Goal: Task Accomplishment & Management: Complete application form

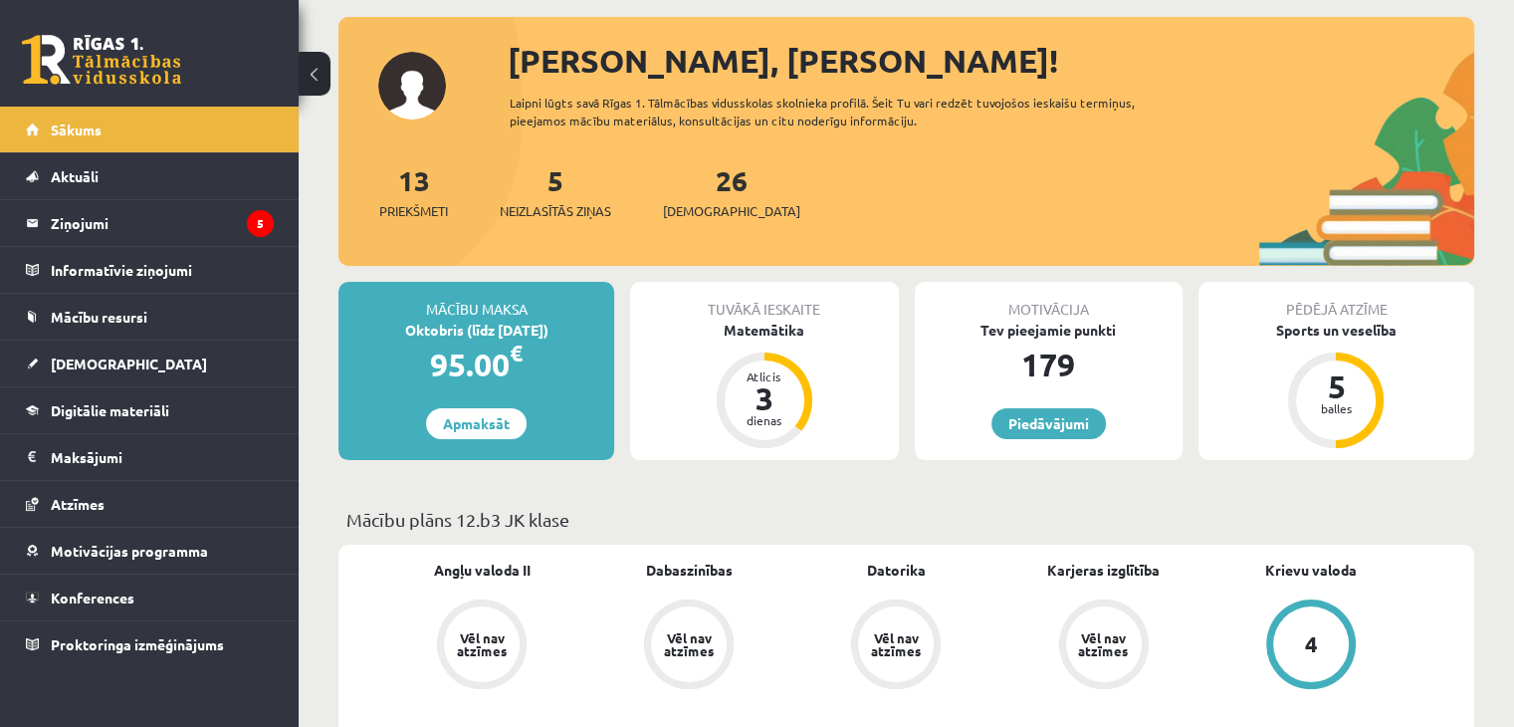
scroll to position [100, 0]
click at [410, 188] on link "13 Priekšmeti" at bounding box center [413, 191] width 69 height 59
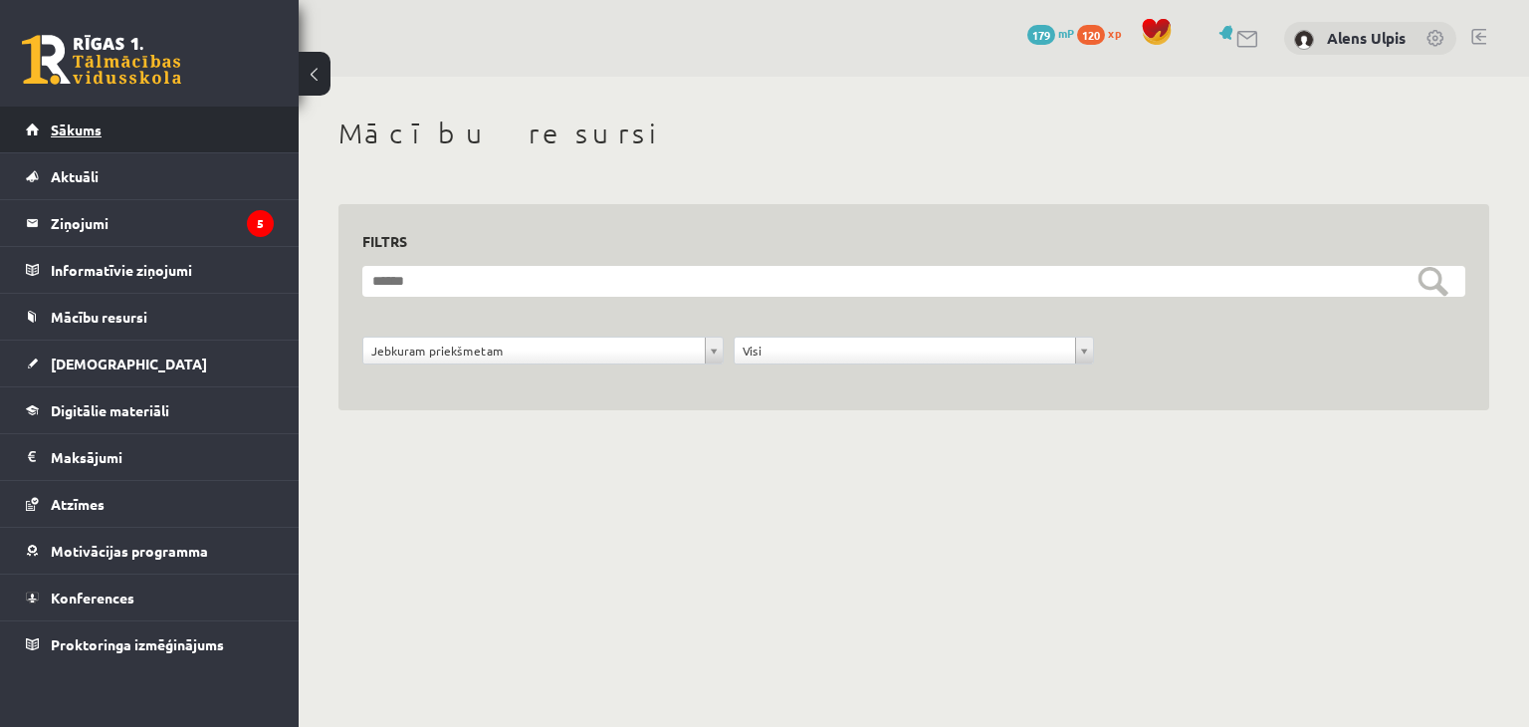
click at [111, 141] on link "Sākums" at bounding box center [150, 130] width 248 height 46
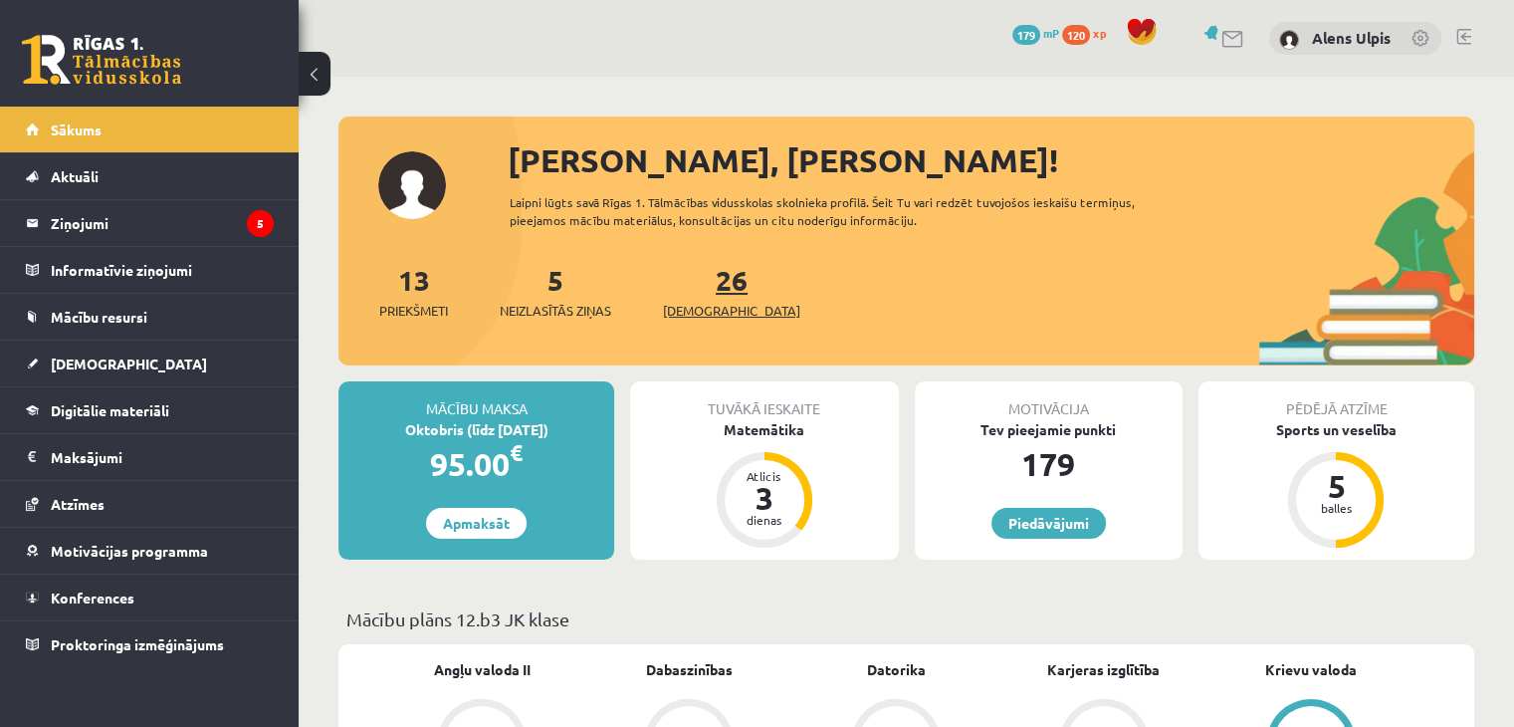
click at [697, 285] on link "26 Ieskaites" at bounding box center [731, 291] width 137 height 59
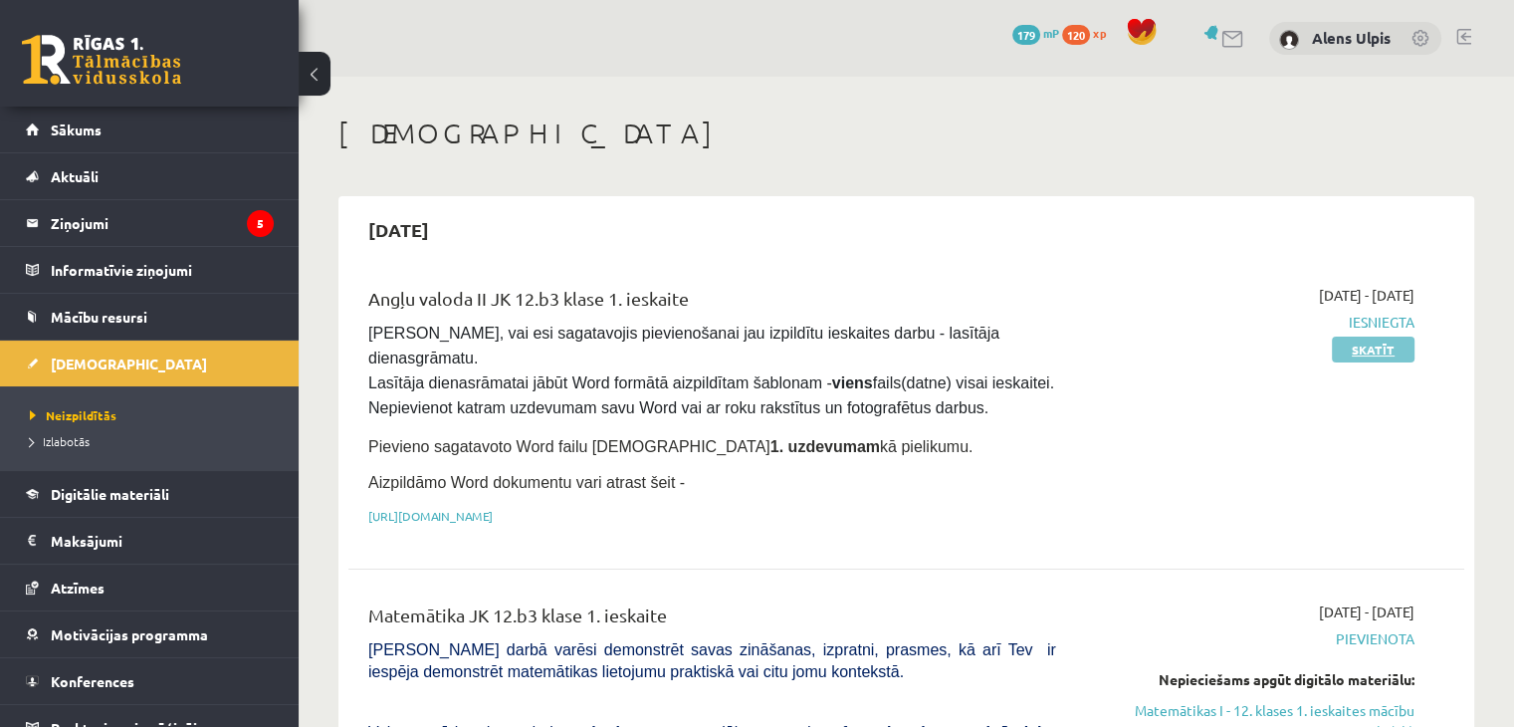
click at [1388, 349] on link "Skatīt" at bounding box center [1373, 350] width 83 height 26
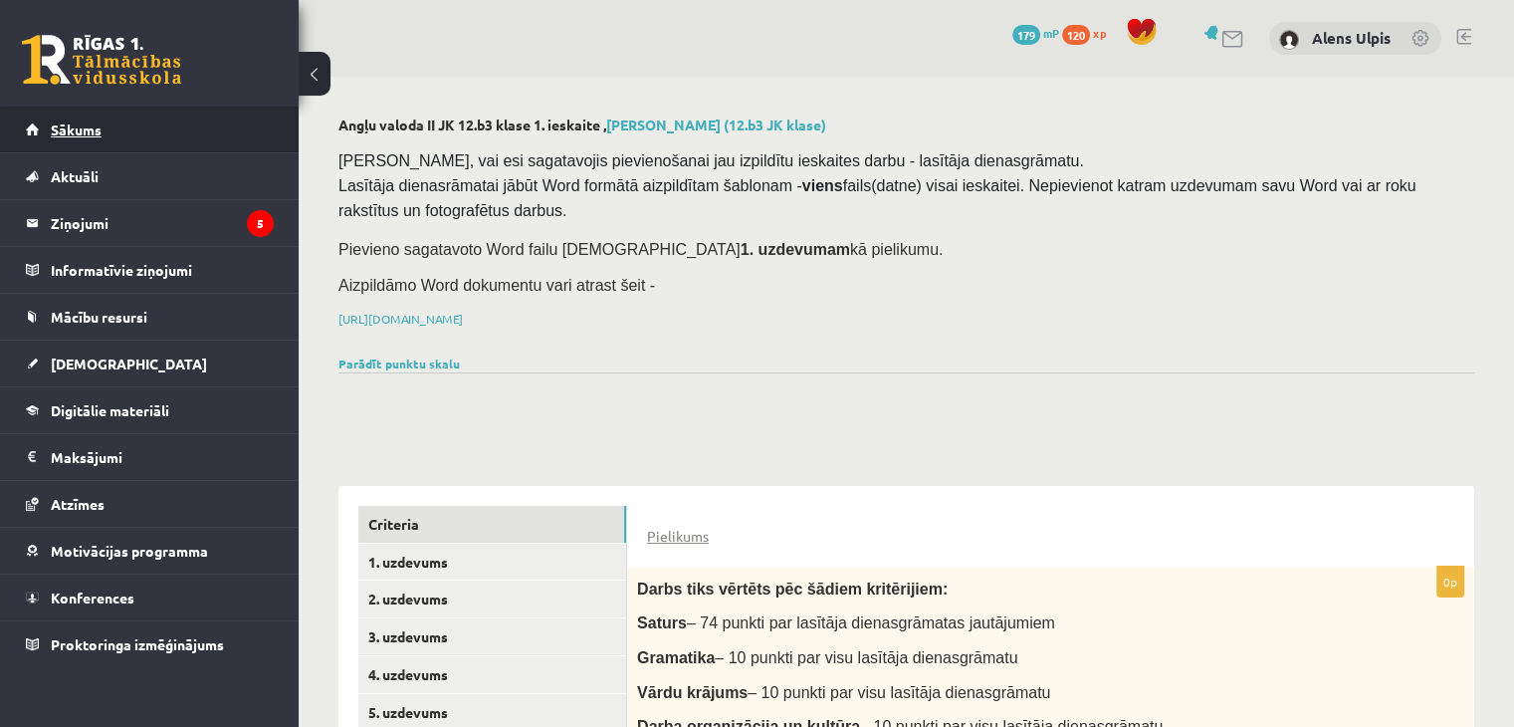
click at [75, 124] on span "Sākums" at bounding box center [76, 129] width 51 height 18
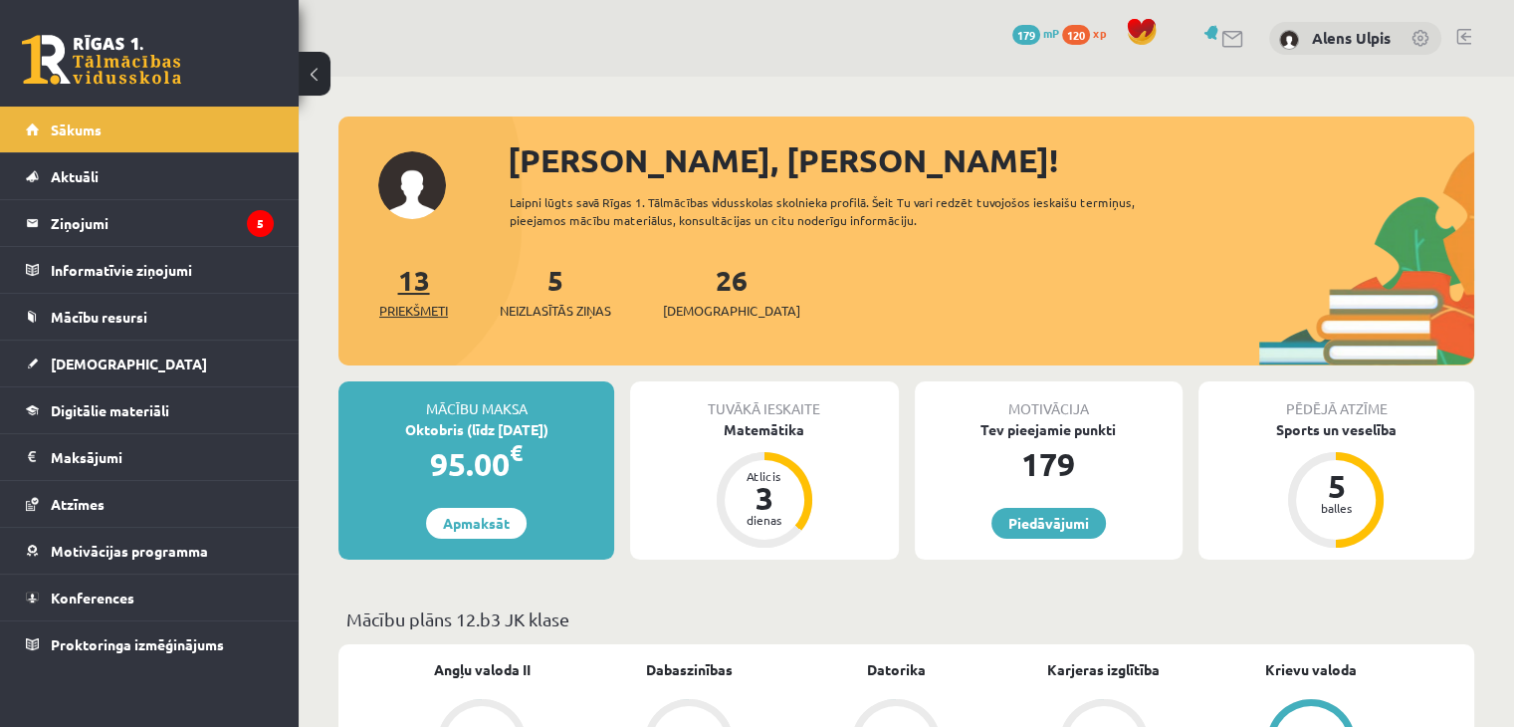
click at [401, 275] on link "13 Priekšmeti" at bounding box center [413, 291] width 69 height 59
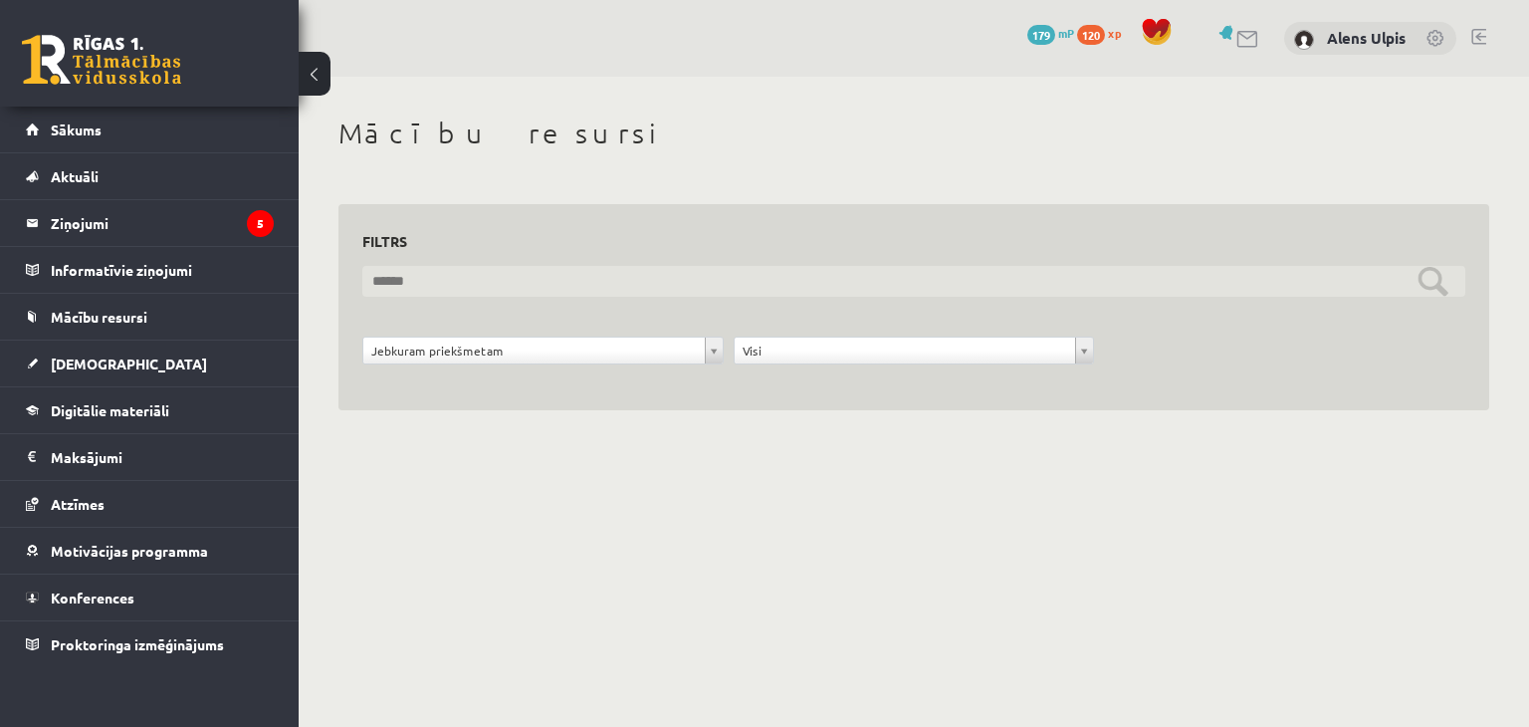
click at [1452, 285] on input "text" at bounding box center [913, 281] width 1103 height 31
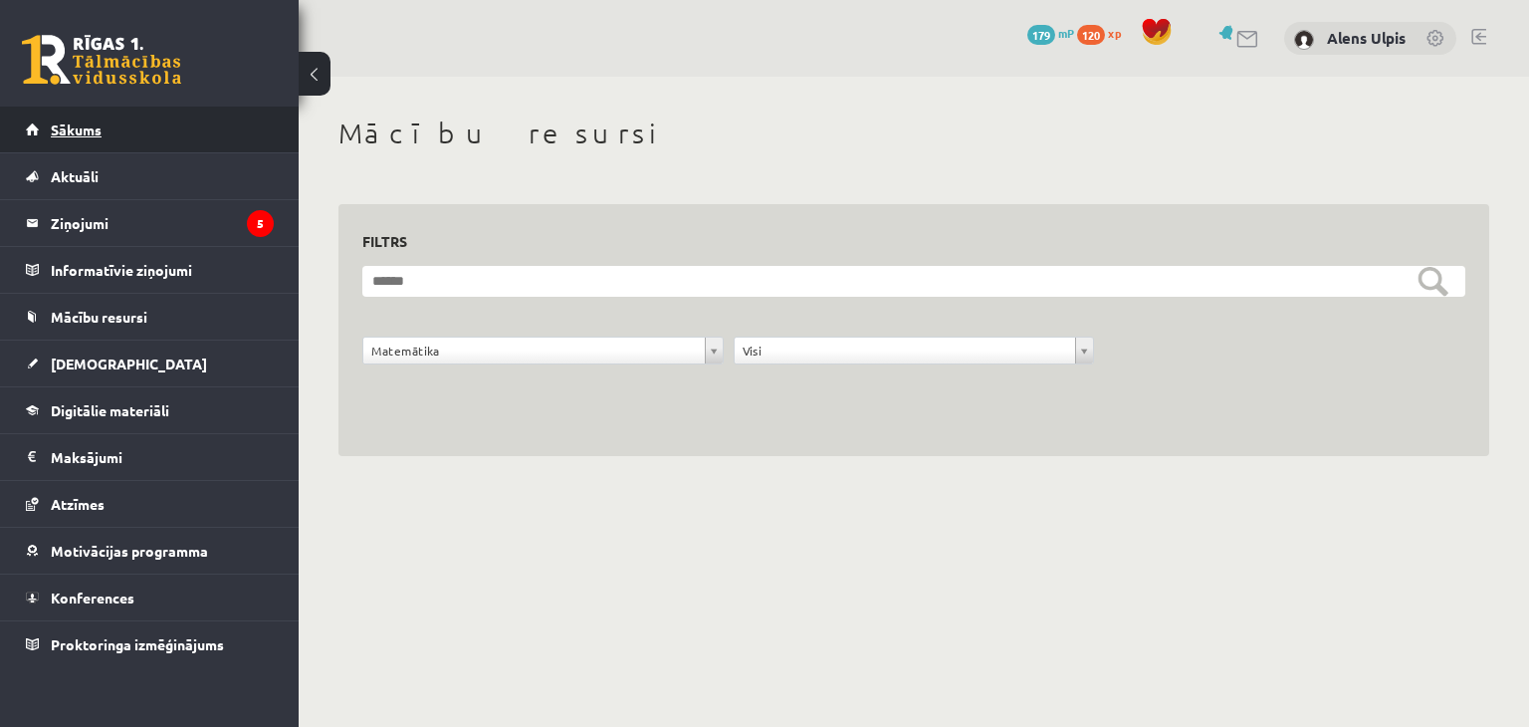
click at [76, 134] on span "Sākums" at bounding box center [76, 129] width 51 height 18
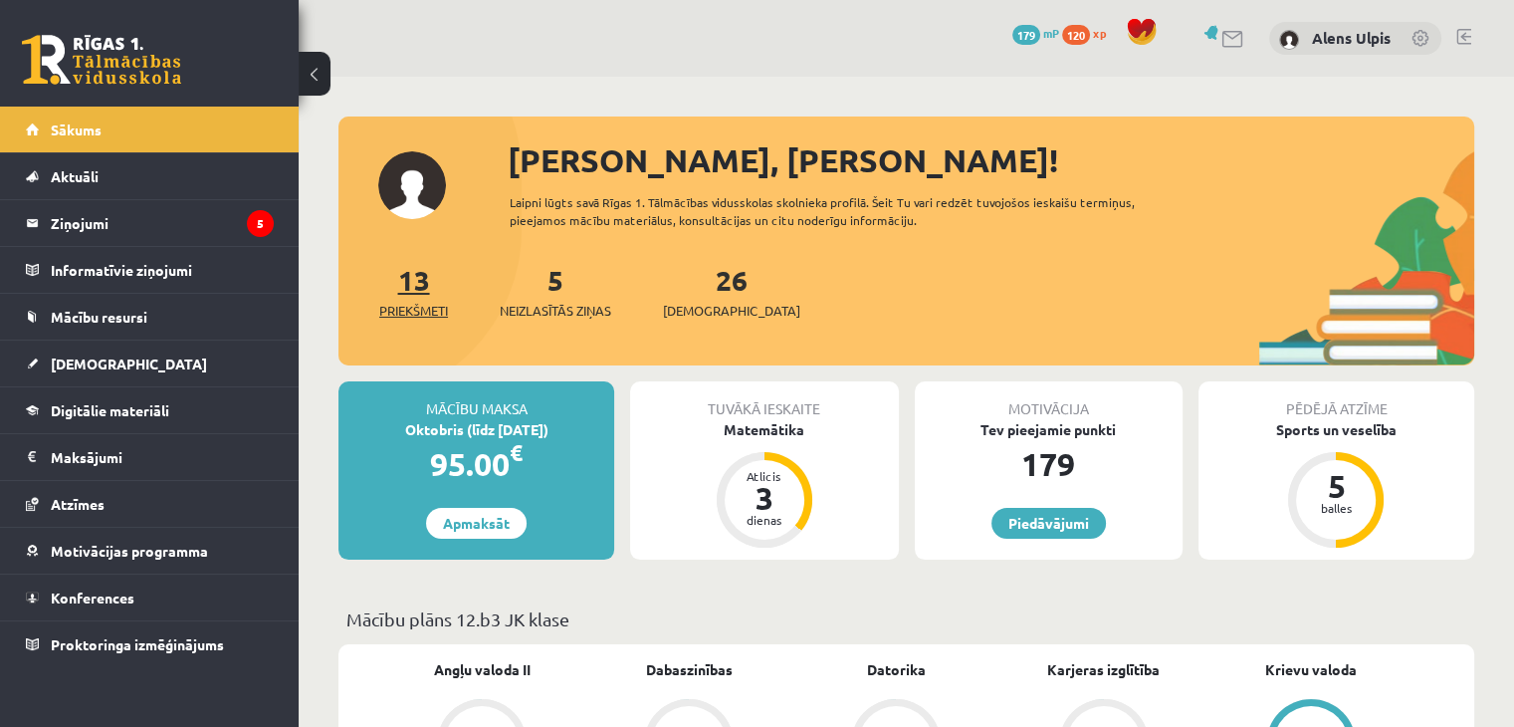
click at [414, 312] on span "Priekšmeti" at bounding box center [413, 311] width 69 height 20
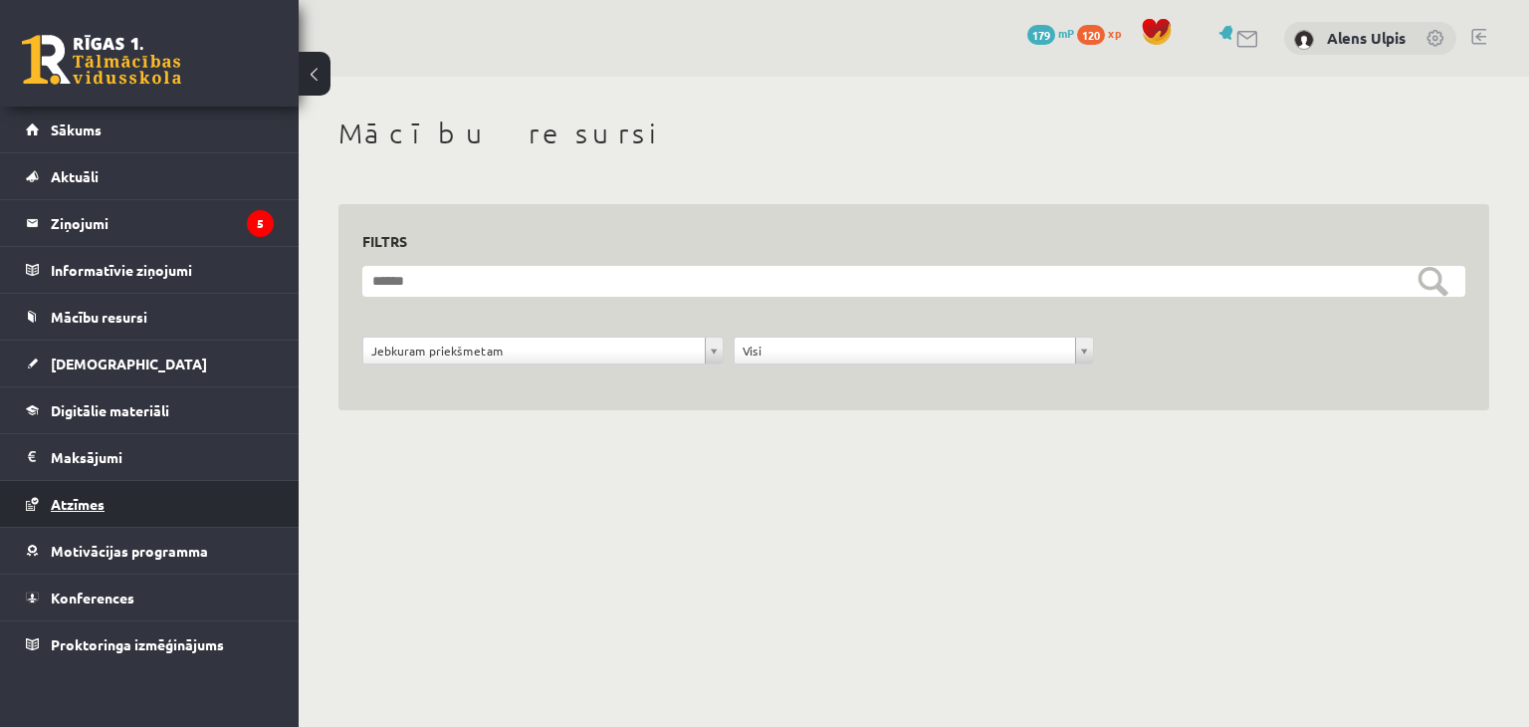
click at [94, 499] on span "Atzīmes" at bounding box center [78, 504] width 54 height 18
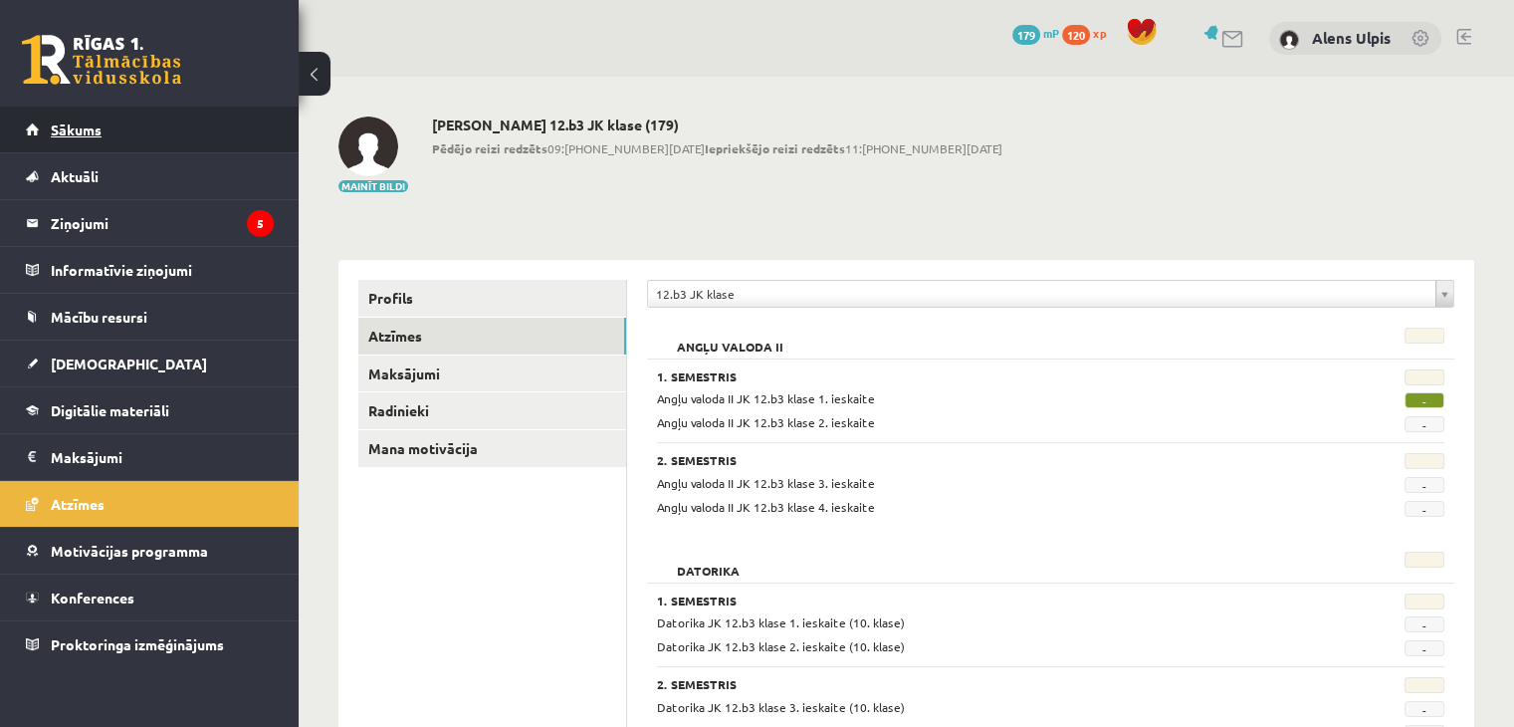
click at [84, 128] on span "Sākums" at bounding box center [76, 129] width 51 height 18
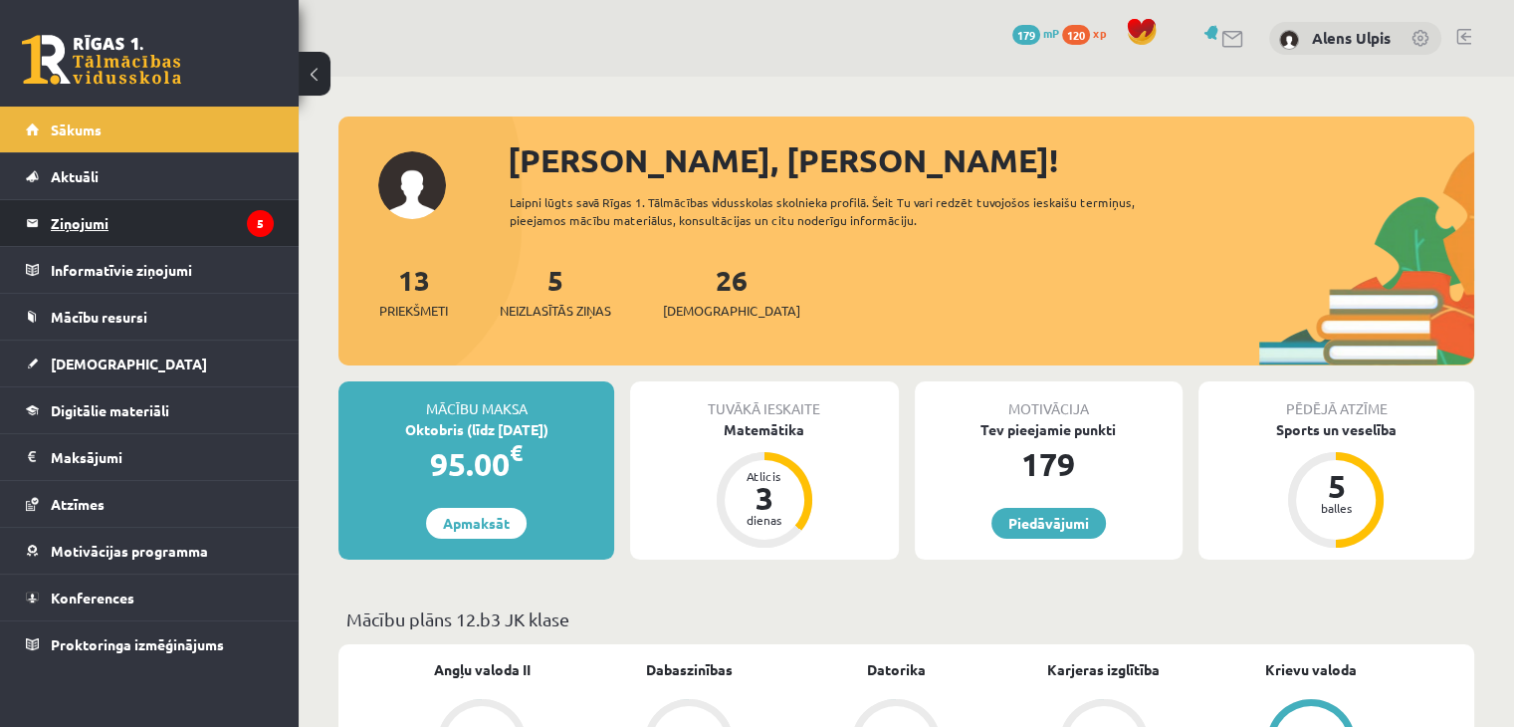
click at [90, 213] on legend "Ziņojumi 5" at bounding box center [162, 223] width 223 height 46
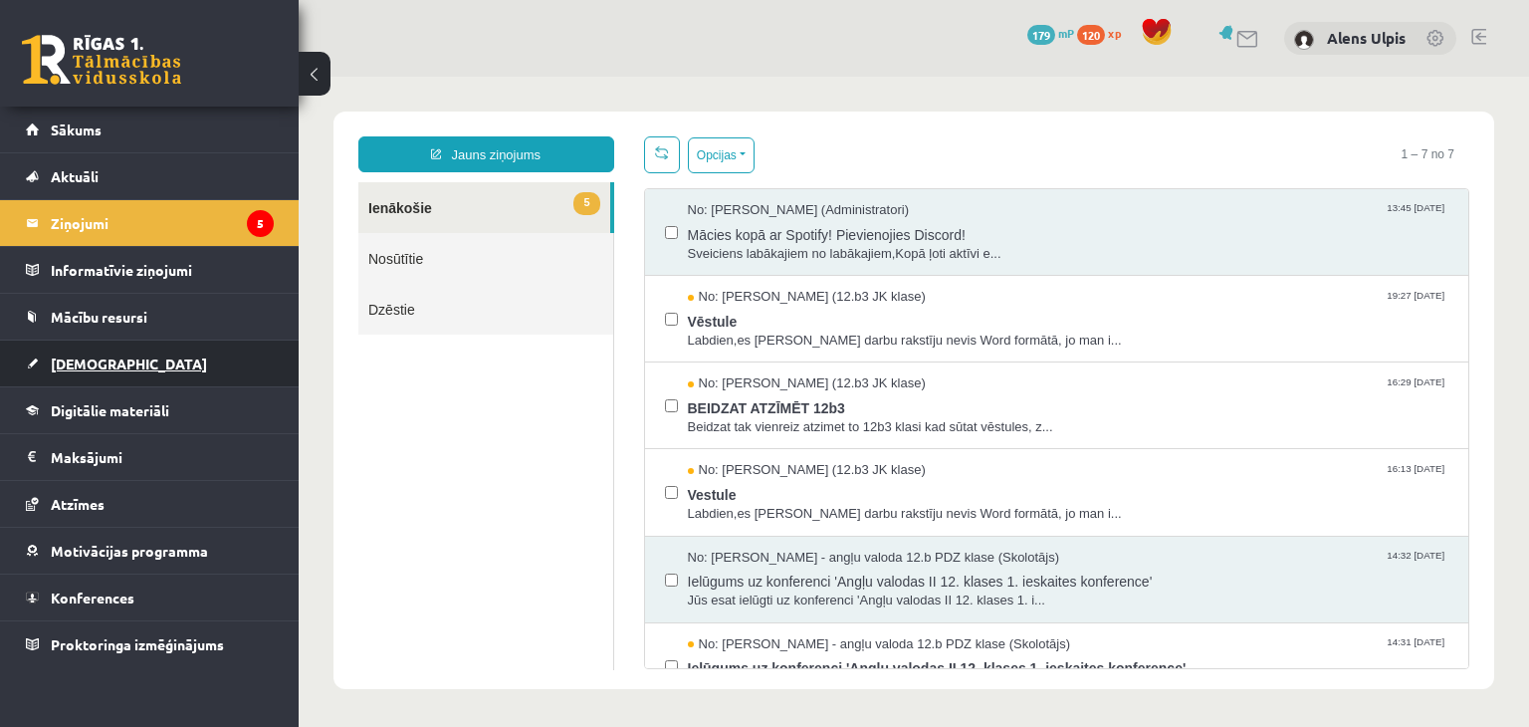
click at [112, 363] on link "[DEMOGRAPHIC_DATA]" at bounding box center [150, 364] width 248 height 46
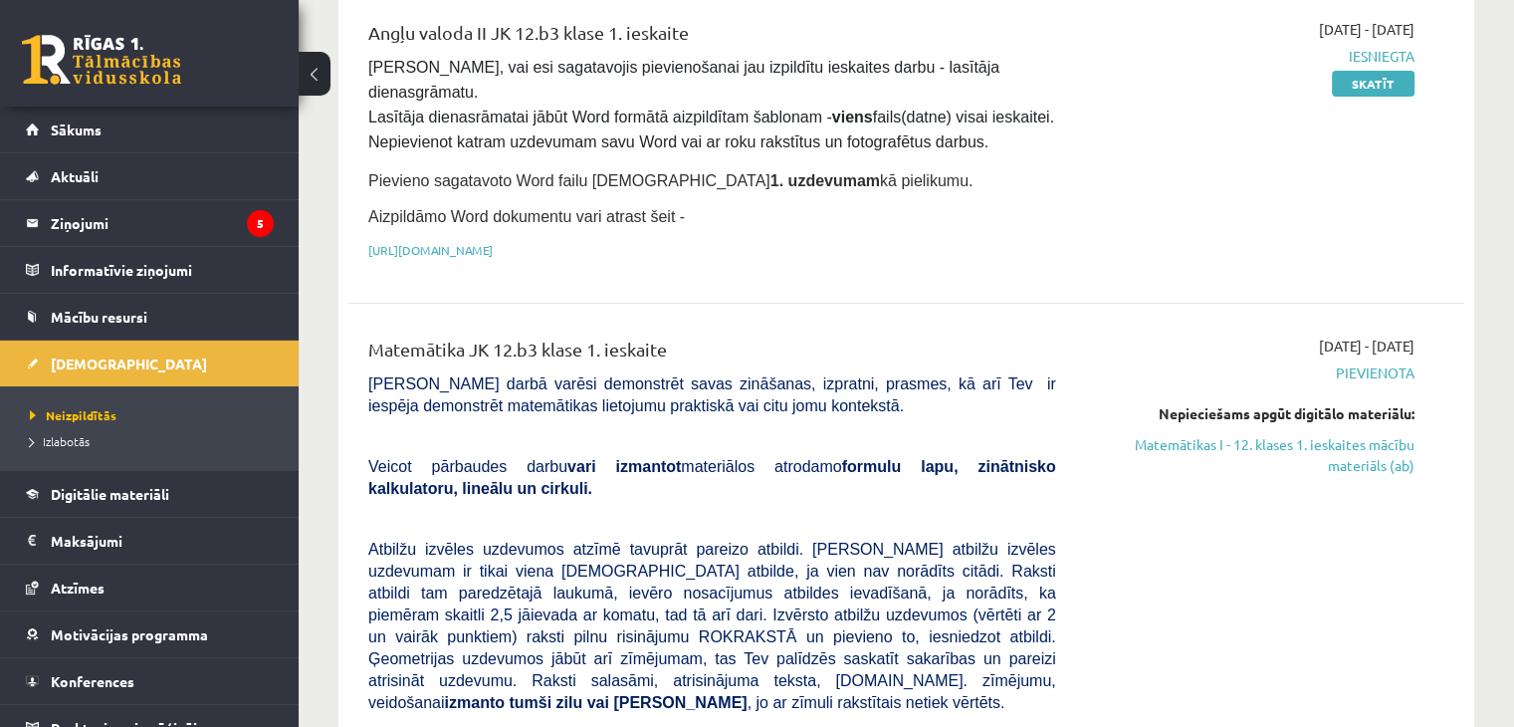
scroll to position [299, 0]
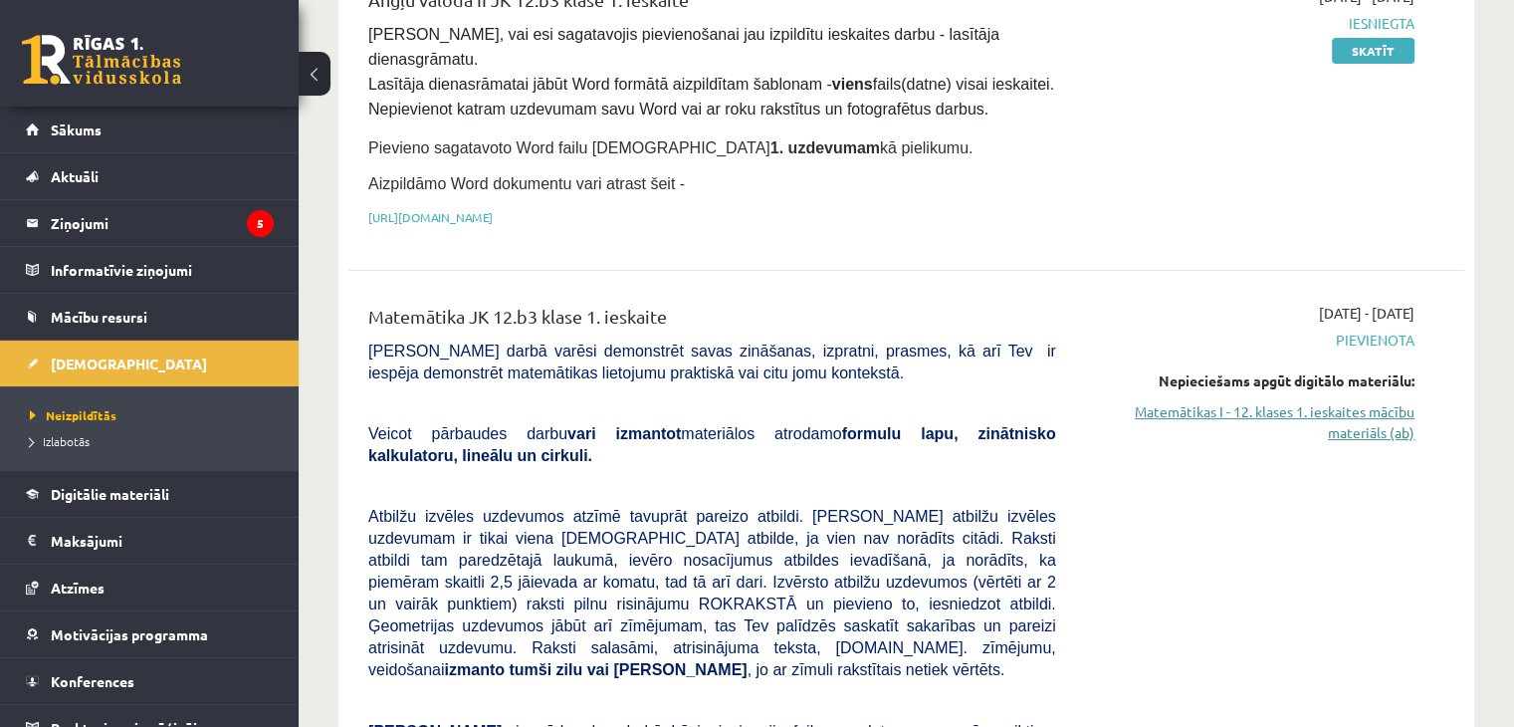
click at [1364, 401] on link "Matemātikas I - 12. klases 1. ieskaites mācību materiāls (ab)" at bounding box center [1250, 422] width 329 height 42
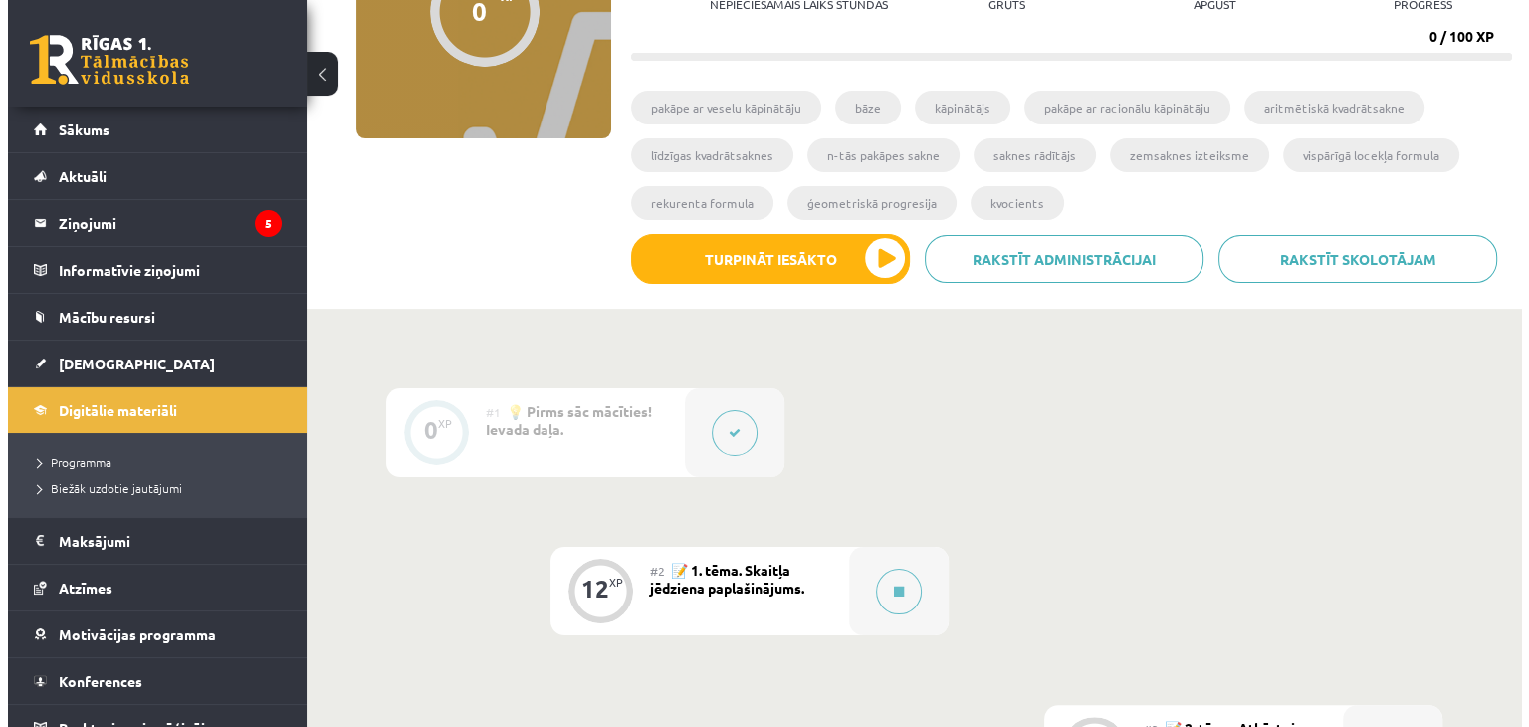
scroll to position [299, 0]
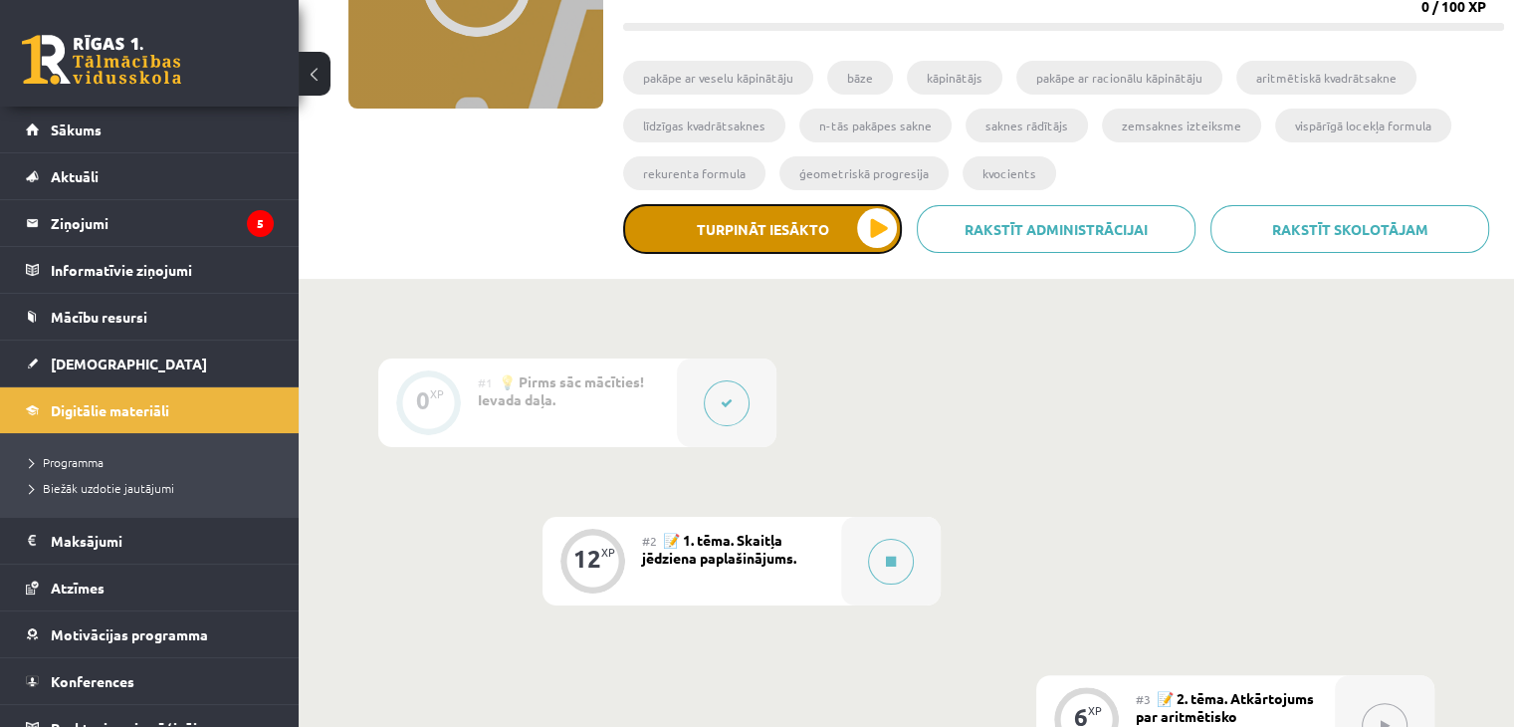
click at [812, 236] on button "Turpināt iesākto" at bounding box center [762, 229] width 279 height 50
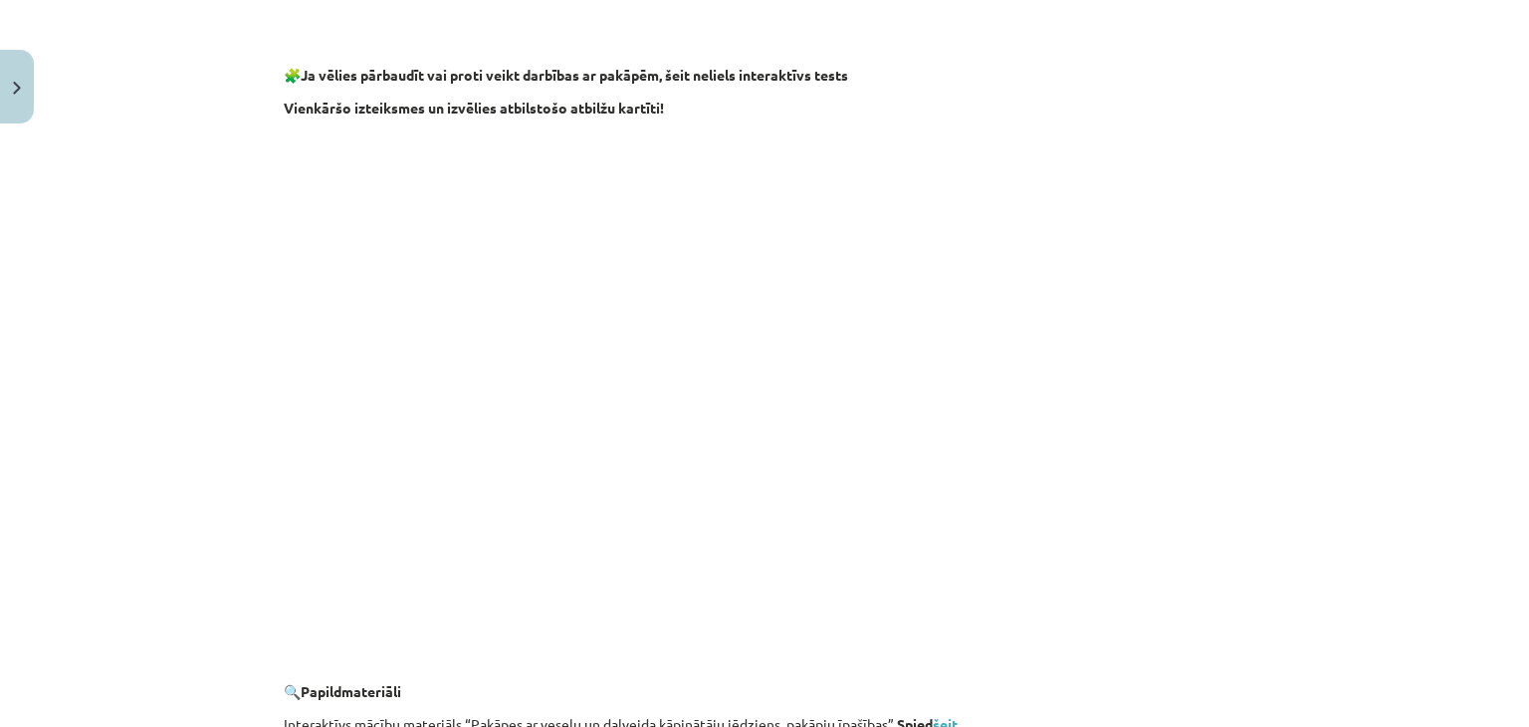
scroll to position [1912, 0]
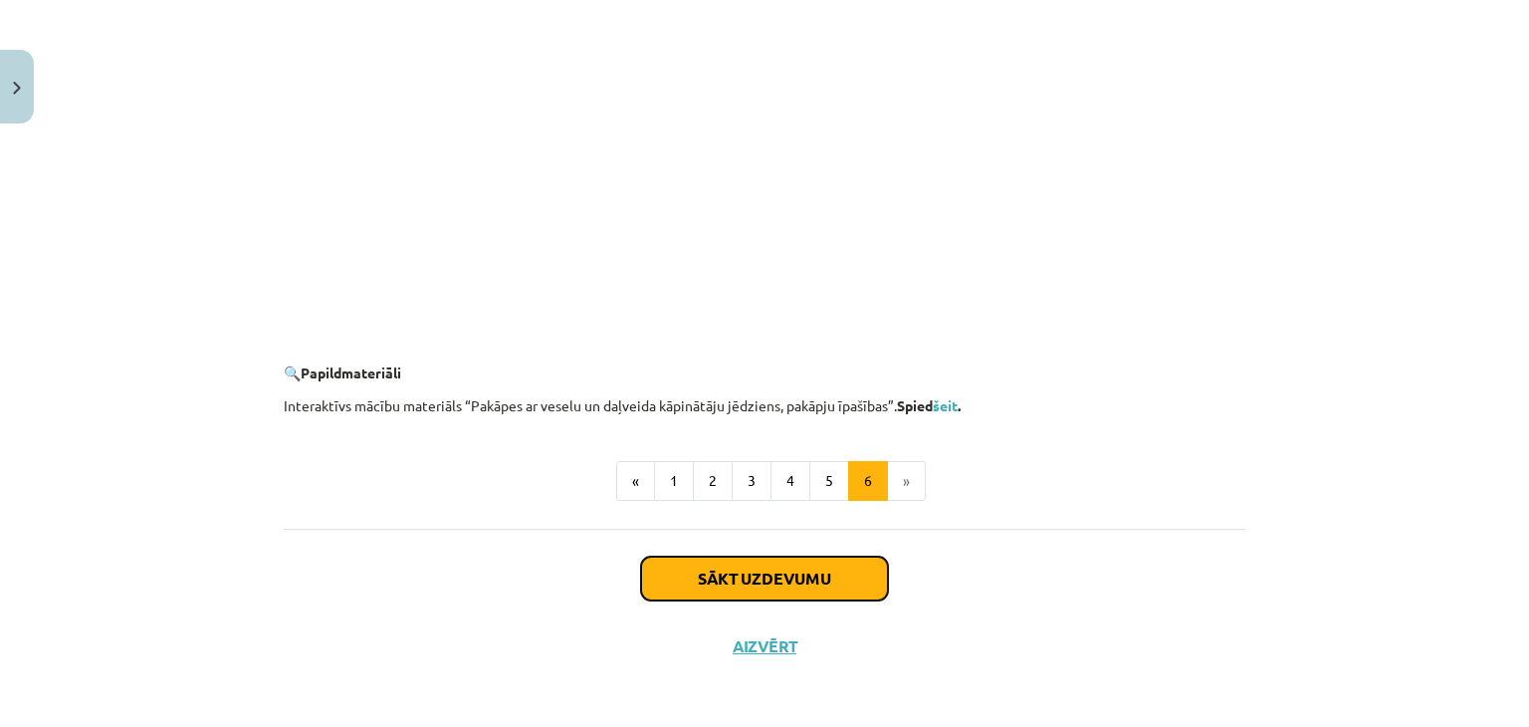
click at [786, 574] on button "Sākt uzdevumu" at bounding box center [764, 579] width 247 height 44
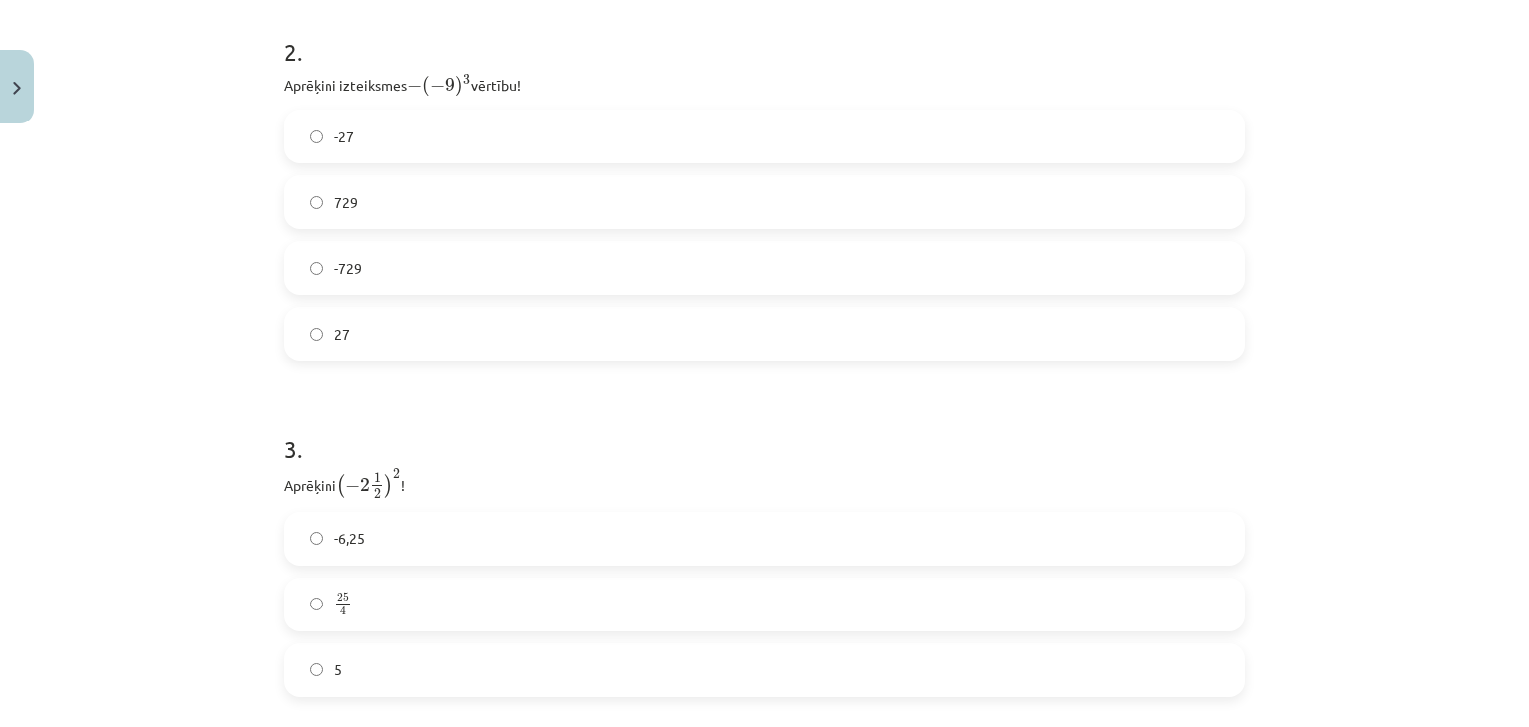
scroll to position [1181, 0]
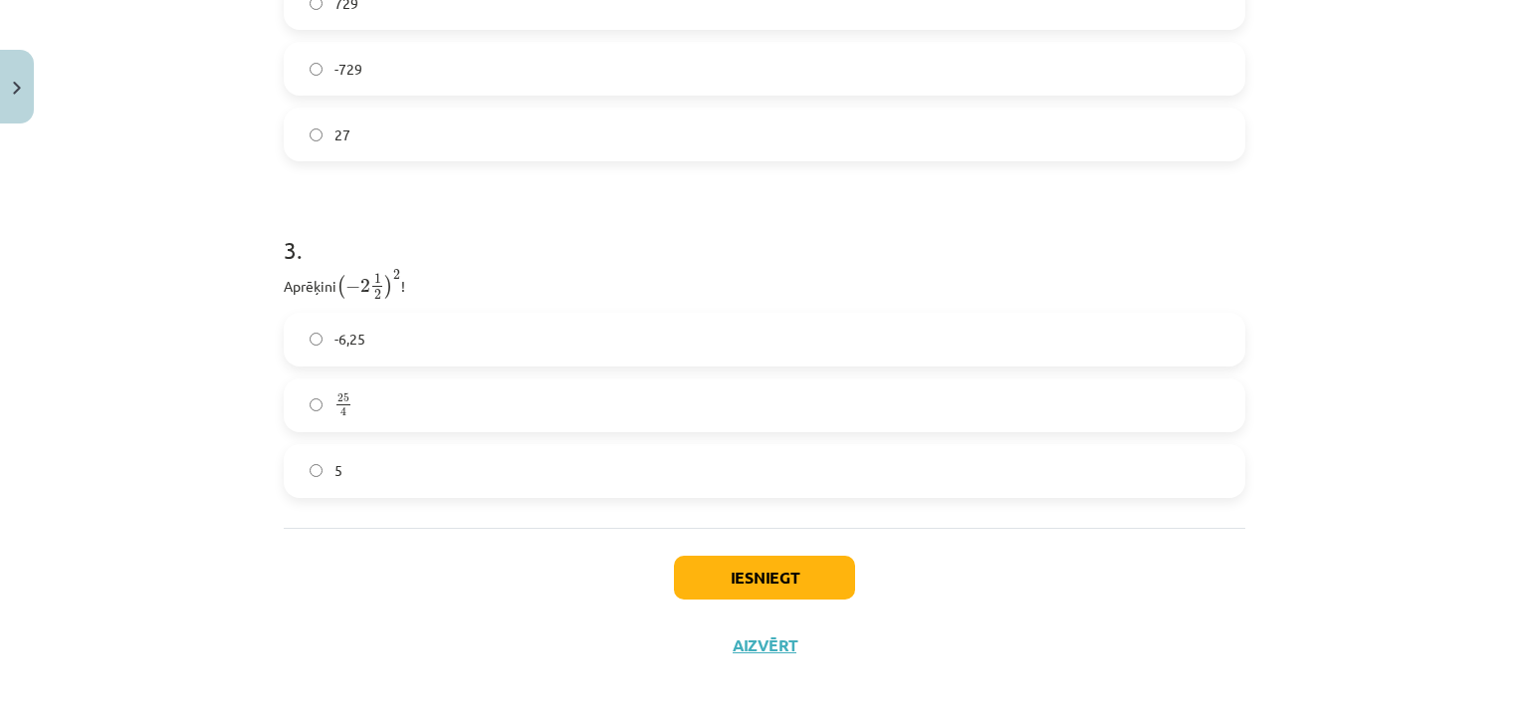
click at [315, 404] on label "25 4 25 4" at bounding box center [765, 405] width 958 height 50
click at [737, 569] on button "Iesniegt" at bounding box center [764, 578] width 181 height 44
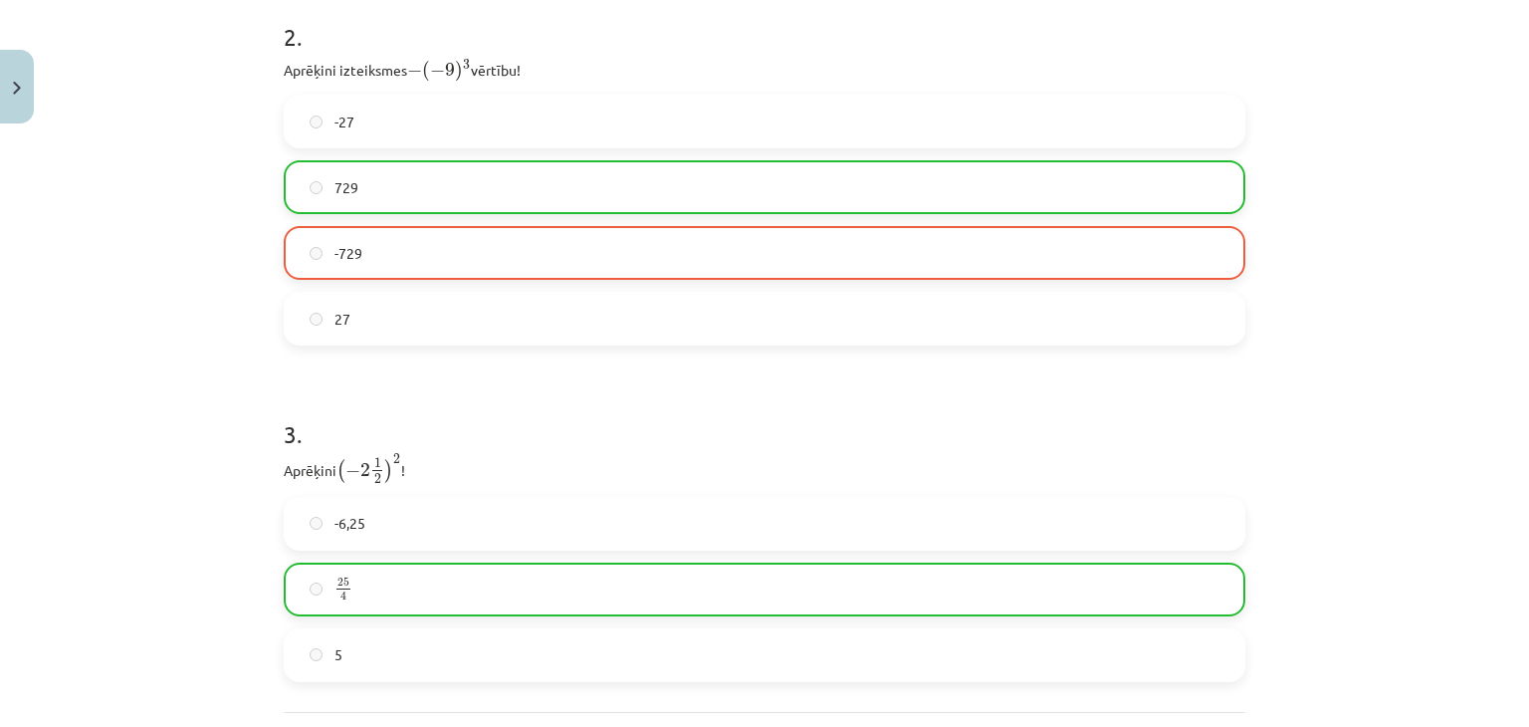
scroll to position [1244, 0]
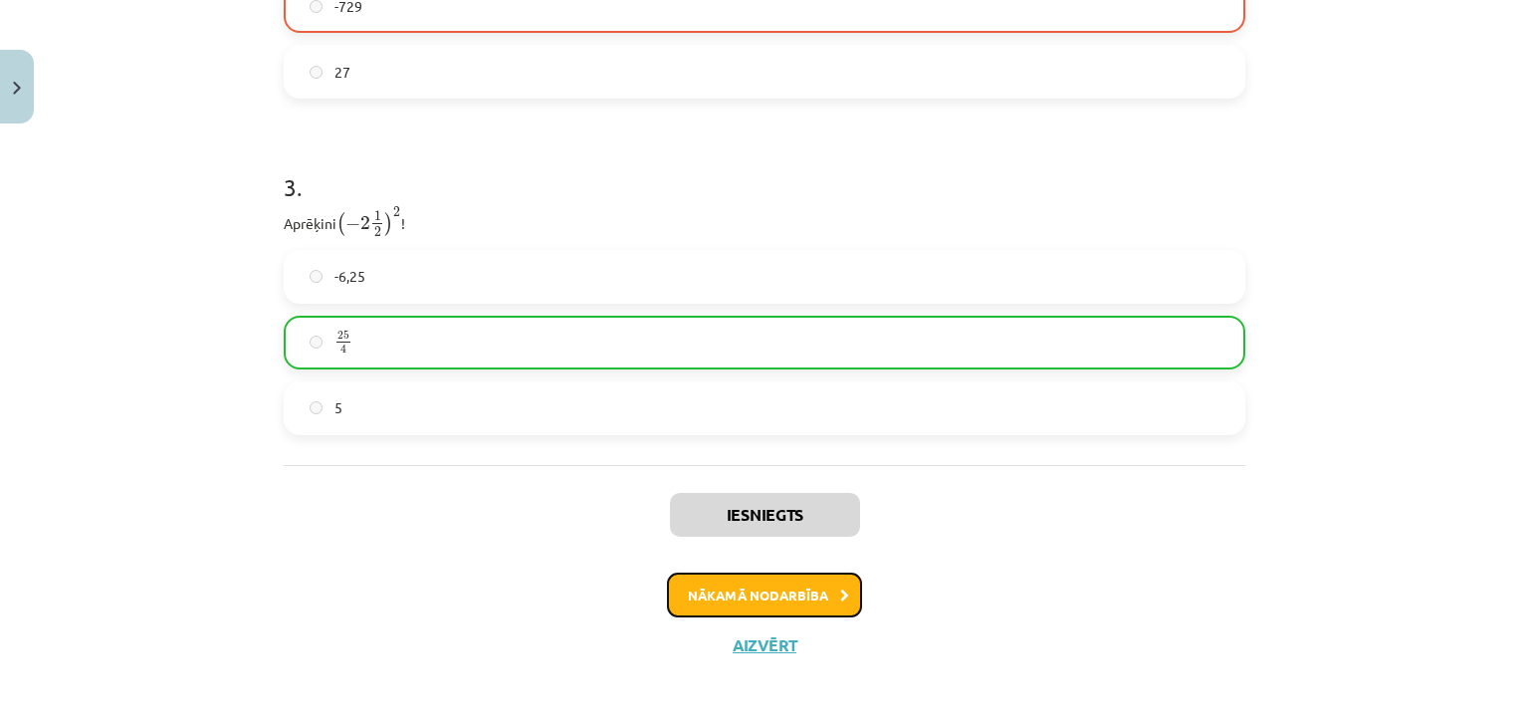
click at [779, 595] on button "Nākamā nodarbība" at bounding box center [764, 595] width 195 height 46
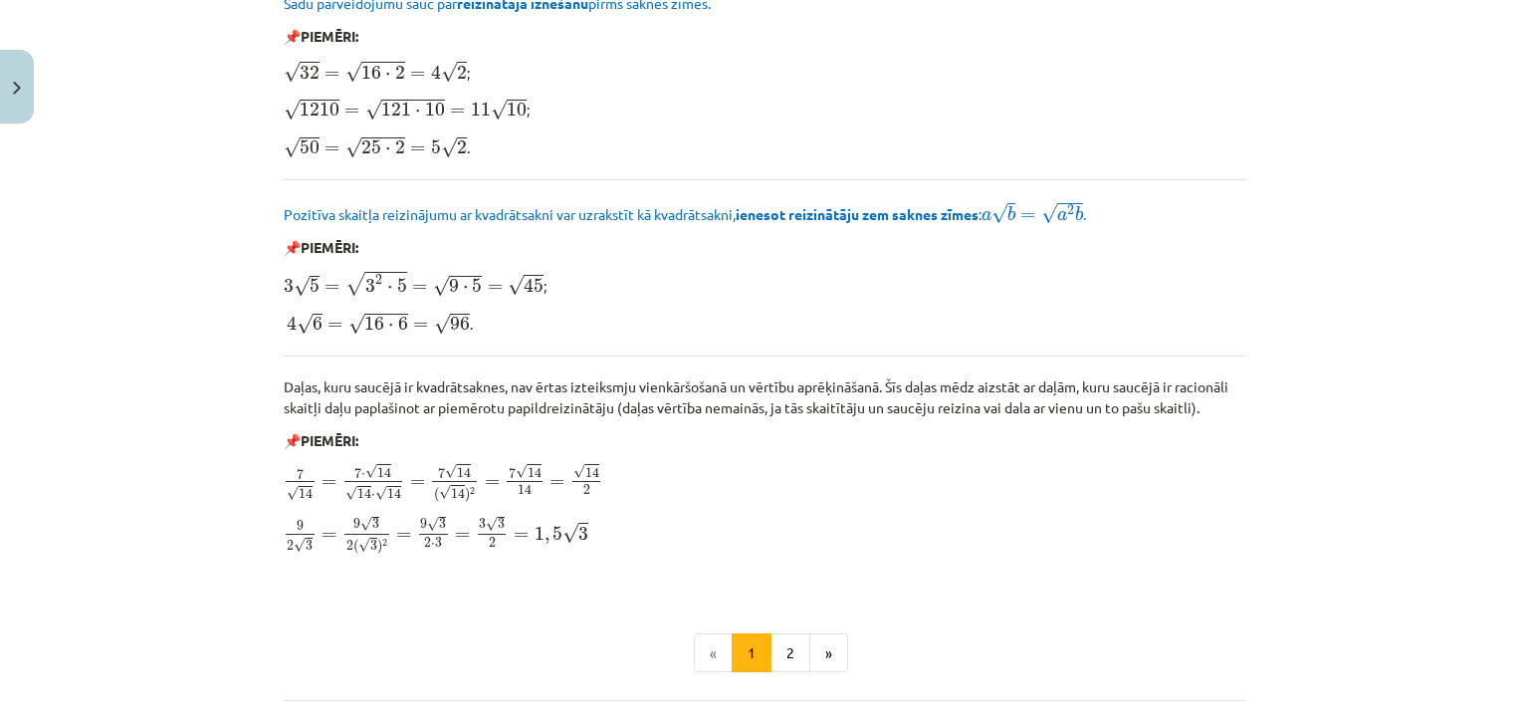
scroll to position [2390, 0]
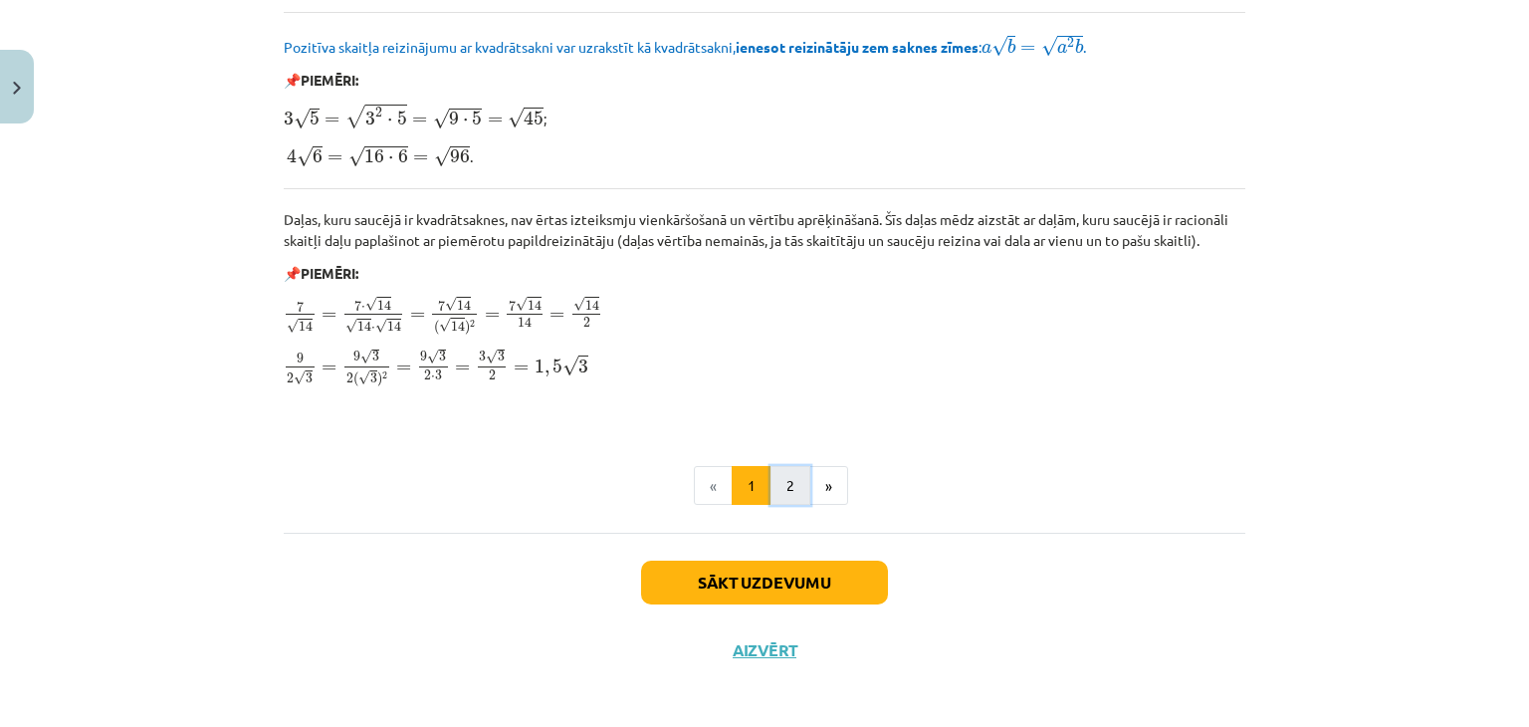
click at [790, 481] on button "2" at bounding box center [791, 486] width 40 height 40
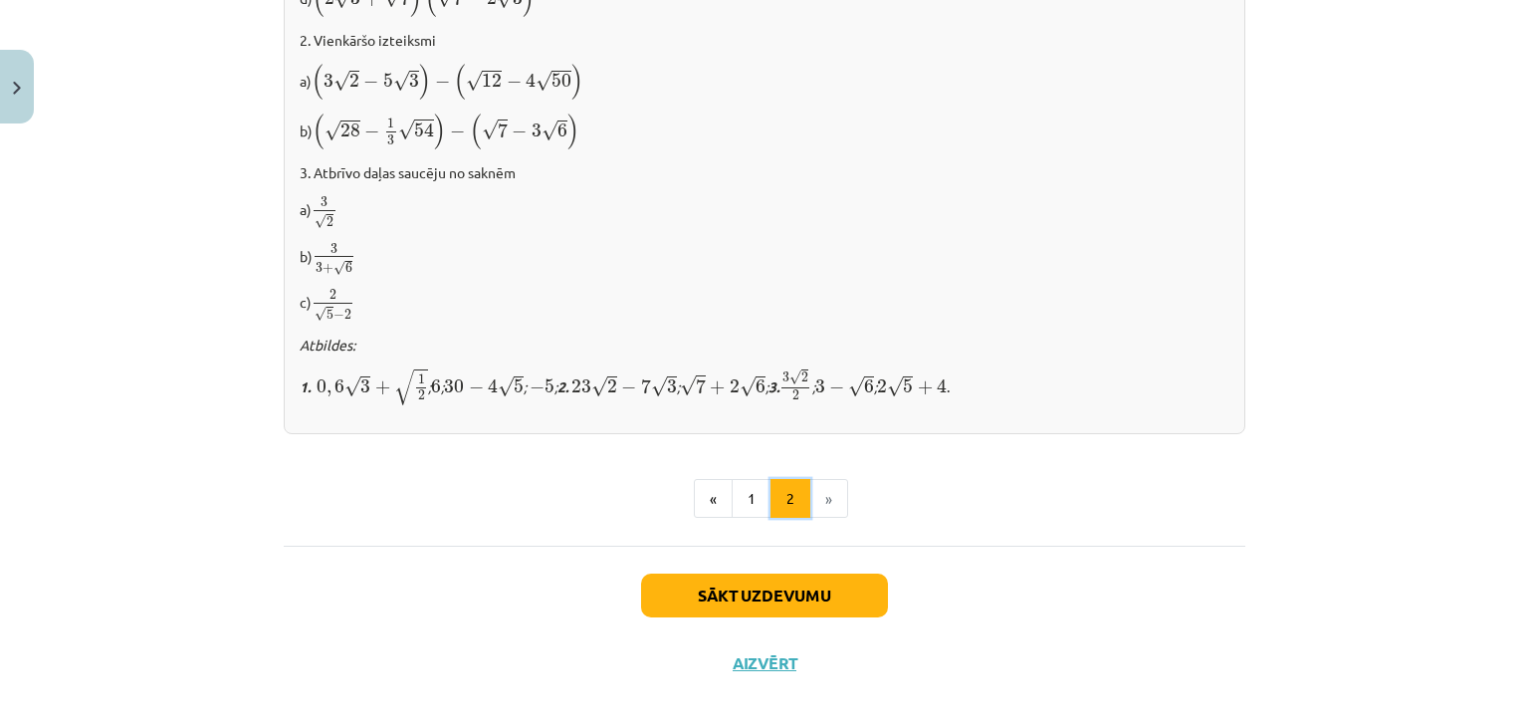
scroll to position [1307, 0]
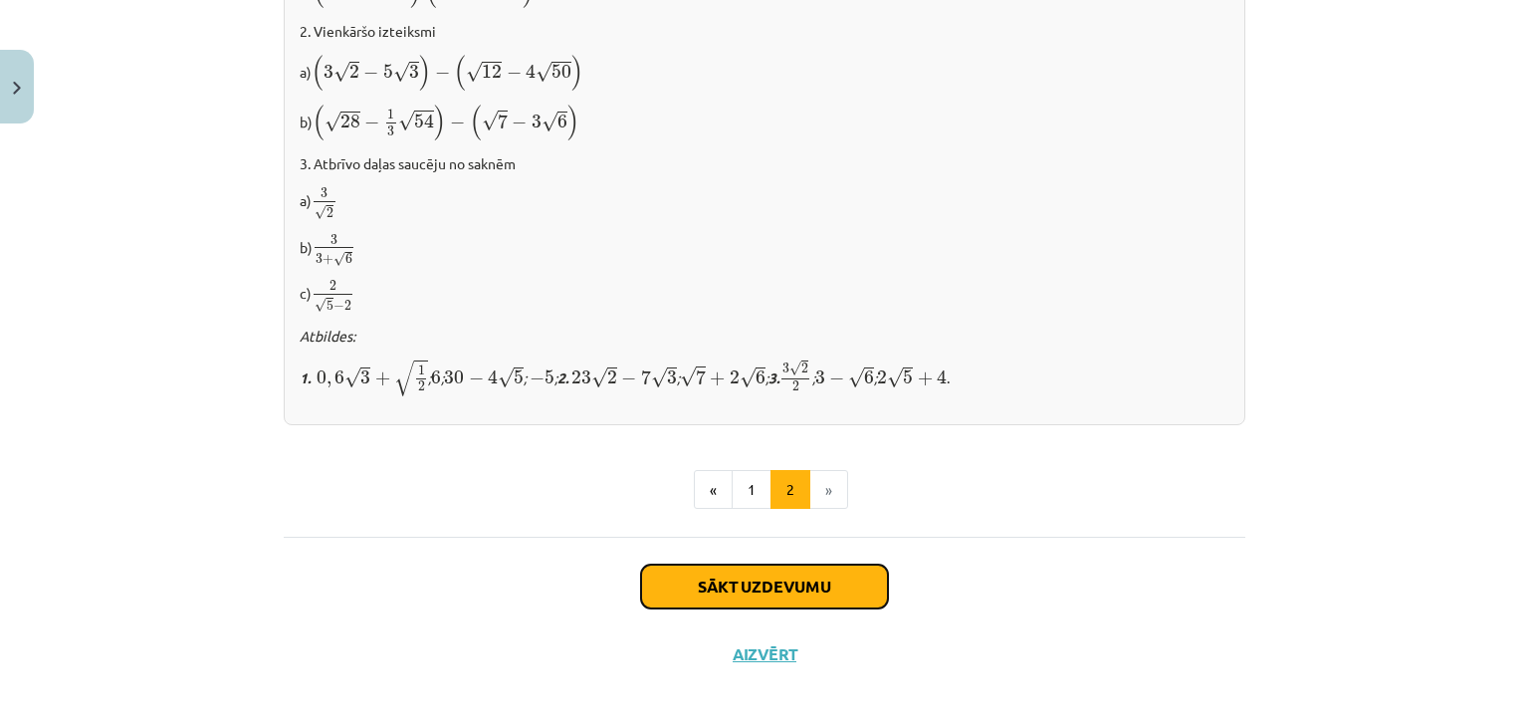
click at [746, 578] on button "Sākt uzdevumu" at bounding box center [764, 587] width 247 height 44
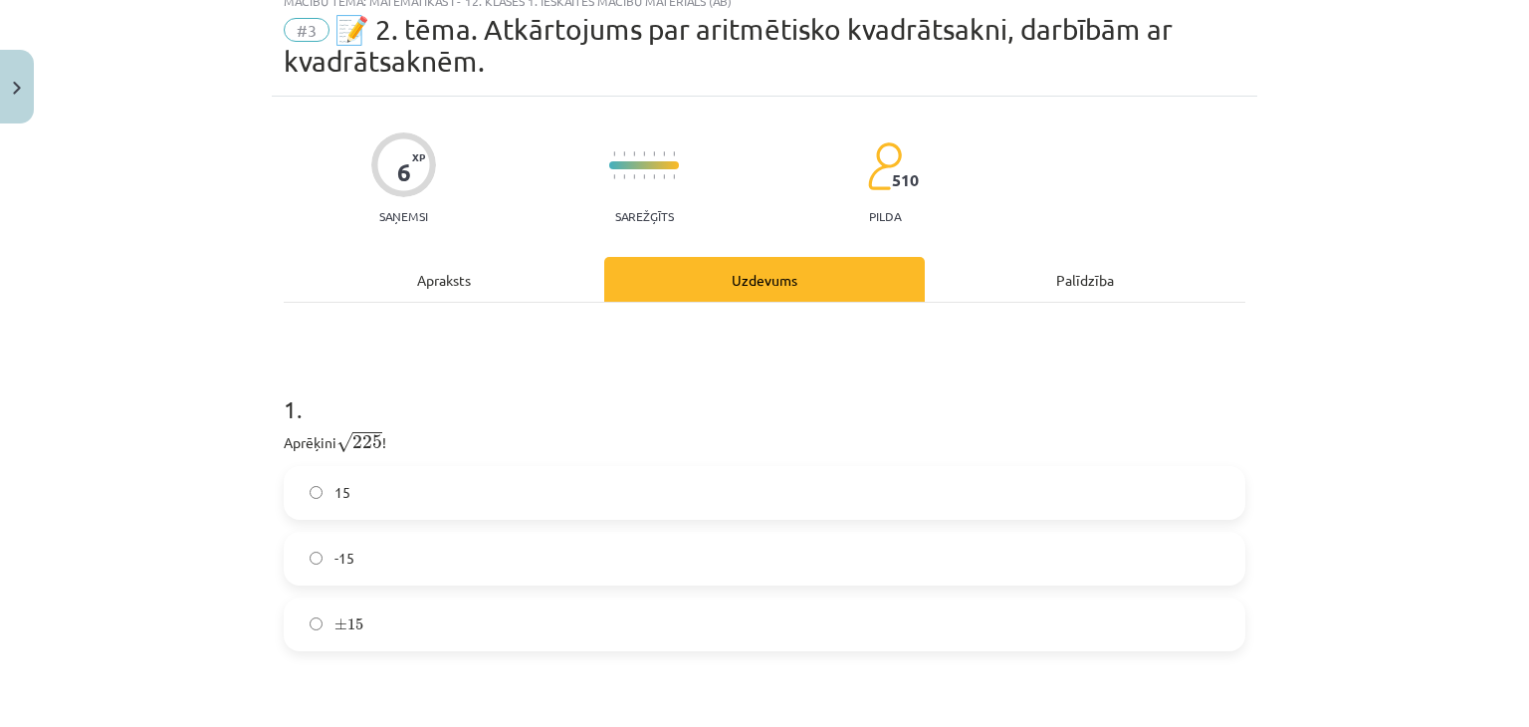
scroll to position [50, 0]
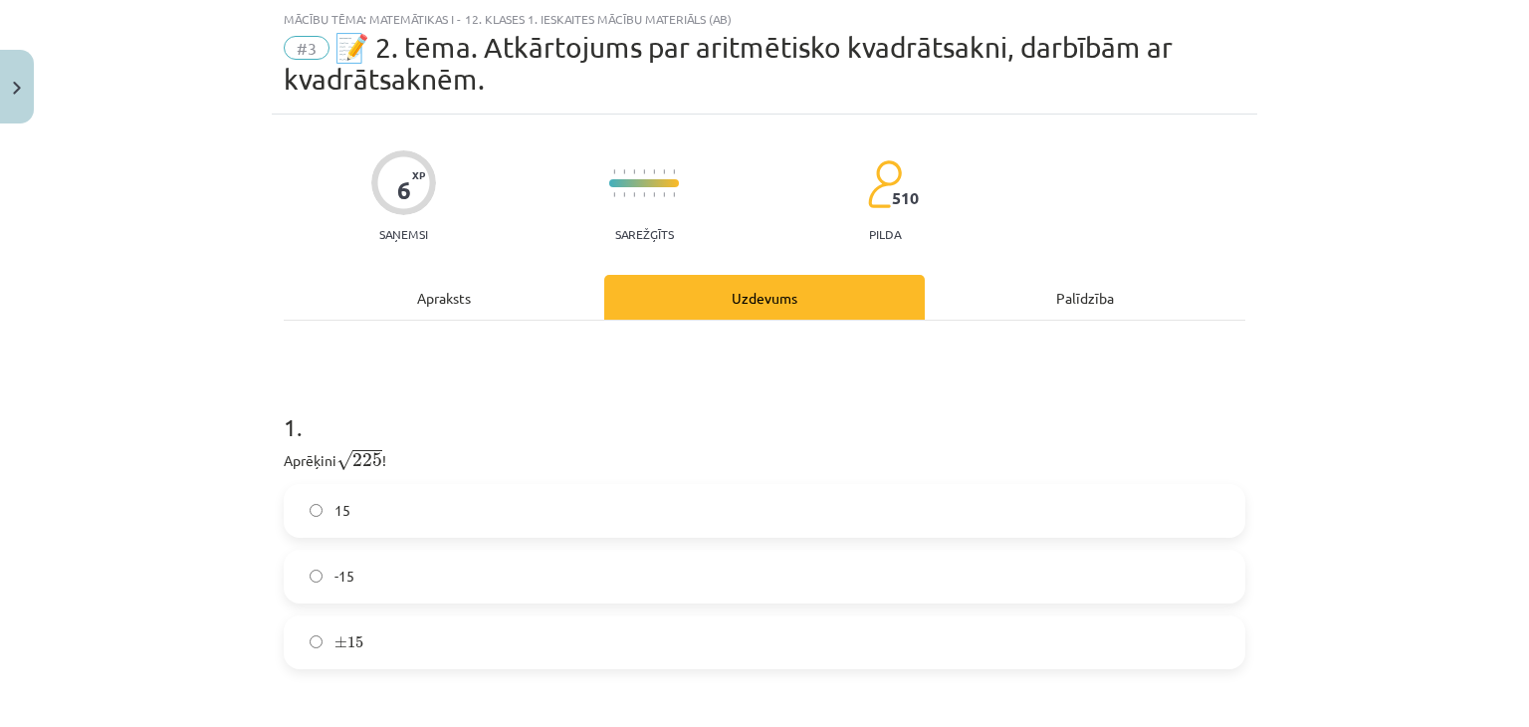
click at [299, 509] on label "15" at bounding box center [765, 511] width 958 height 50
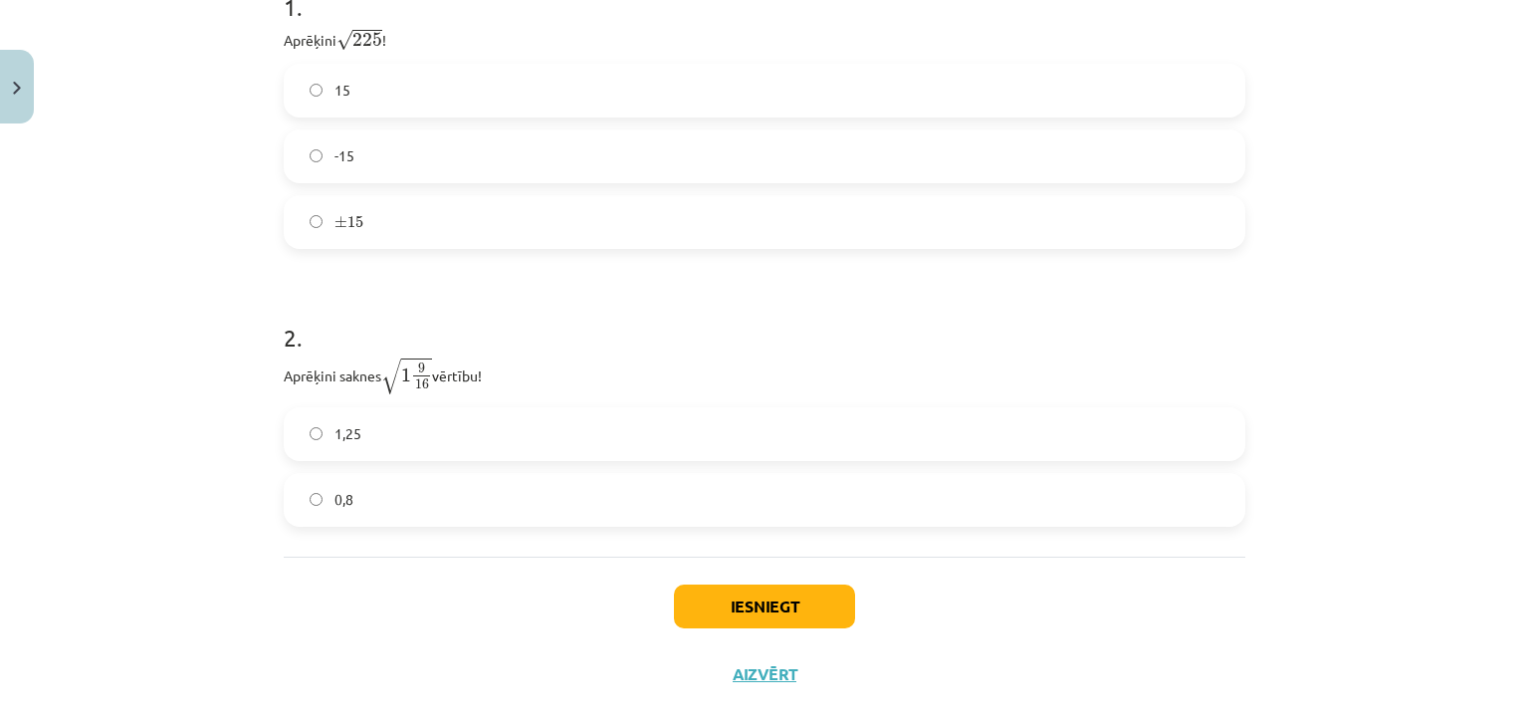
scroll to position [499, 0]
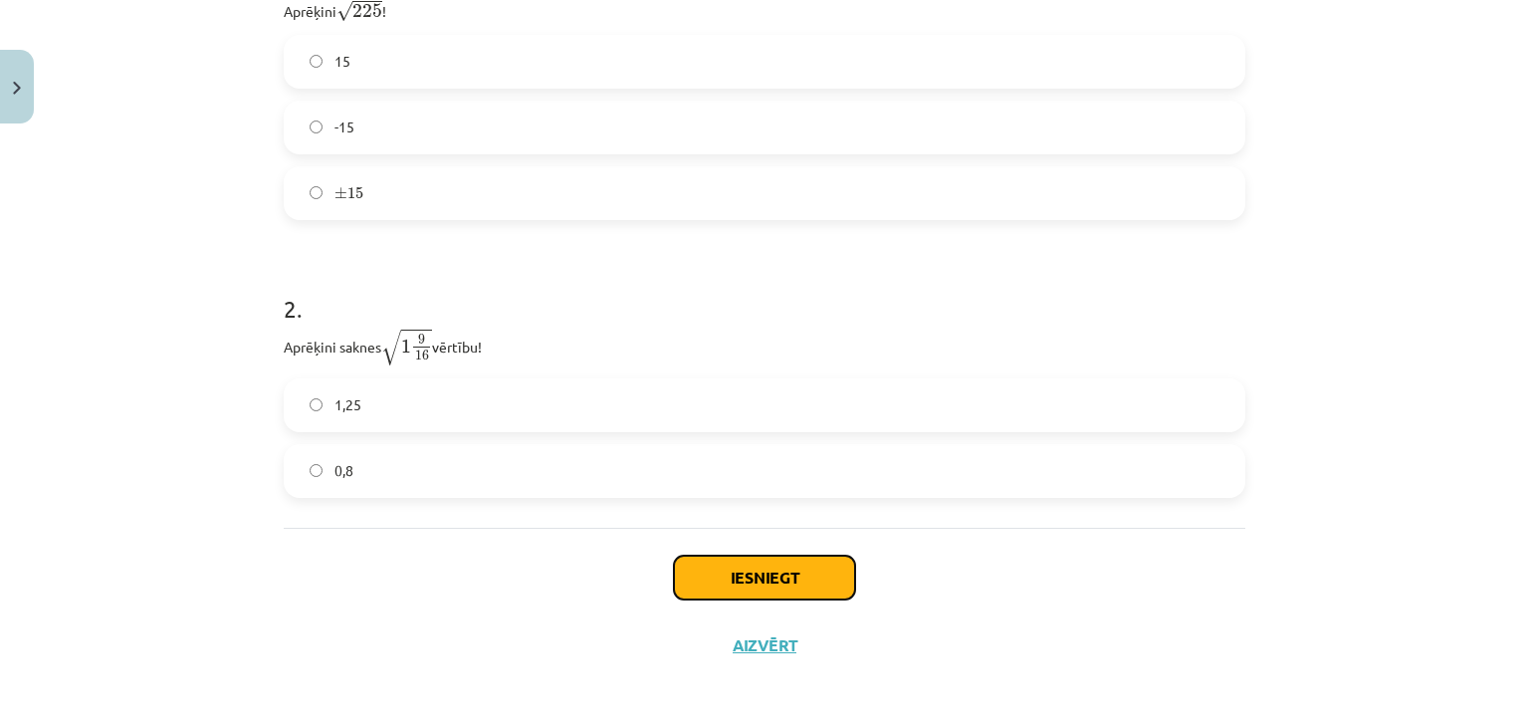
click at [753, 566] on button "Iesniegt" at bounding box center [764, 578] width 181 height 44
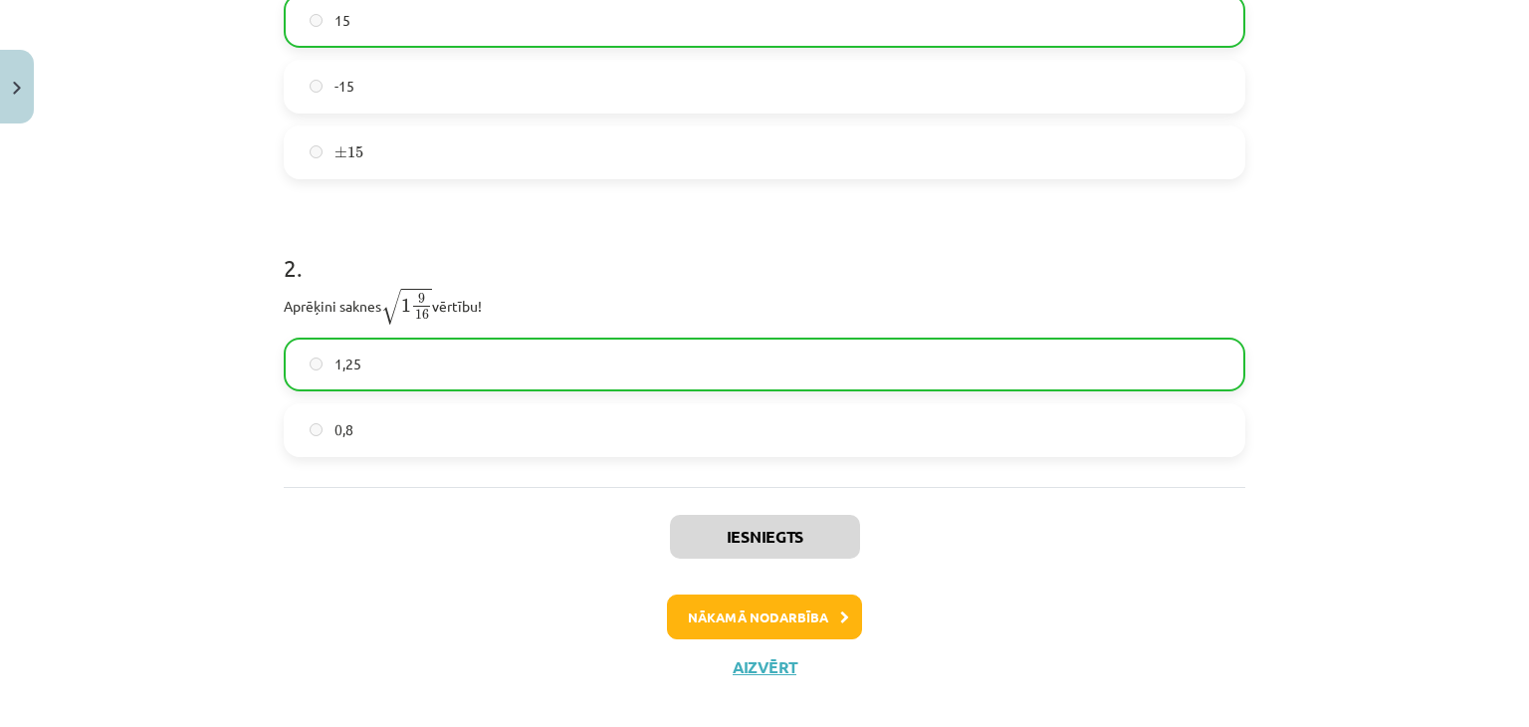
scroll to position [562, 0]
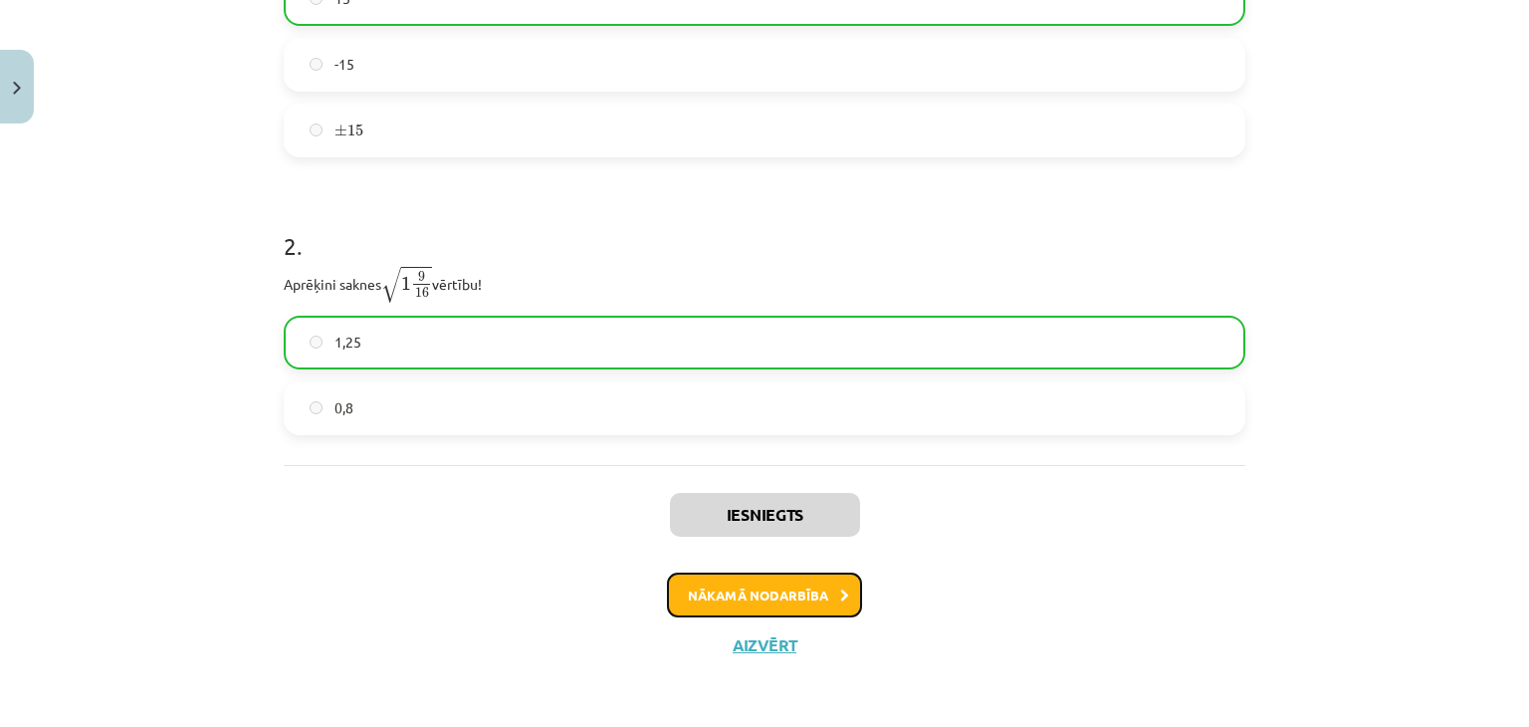
click at [764, 594] on button "Nākamā nodarbība" at bounding box center [764, 595] width 195 height 46
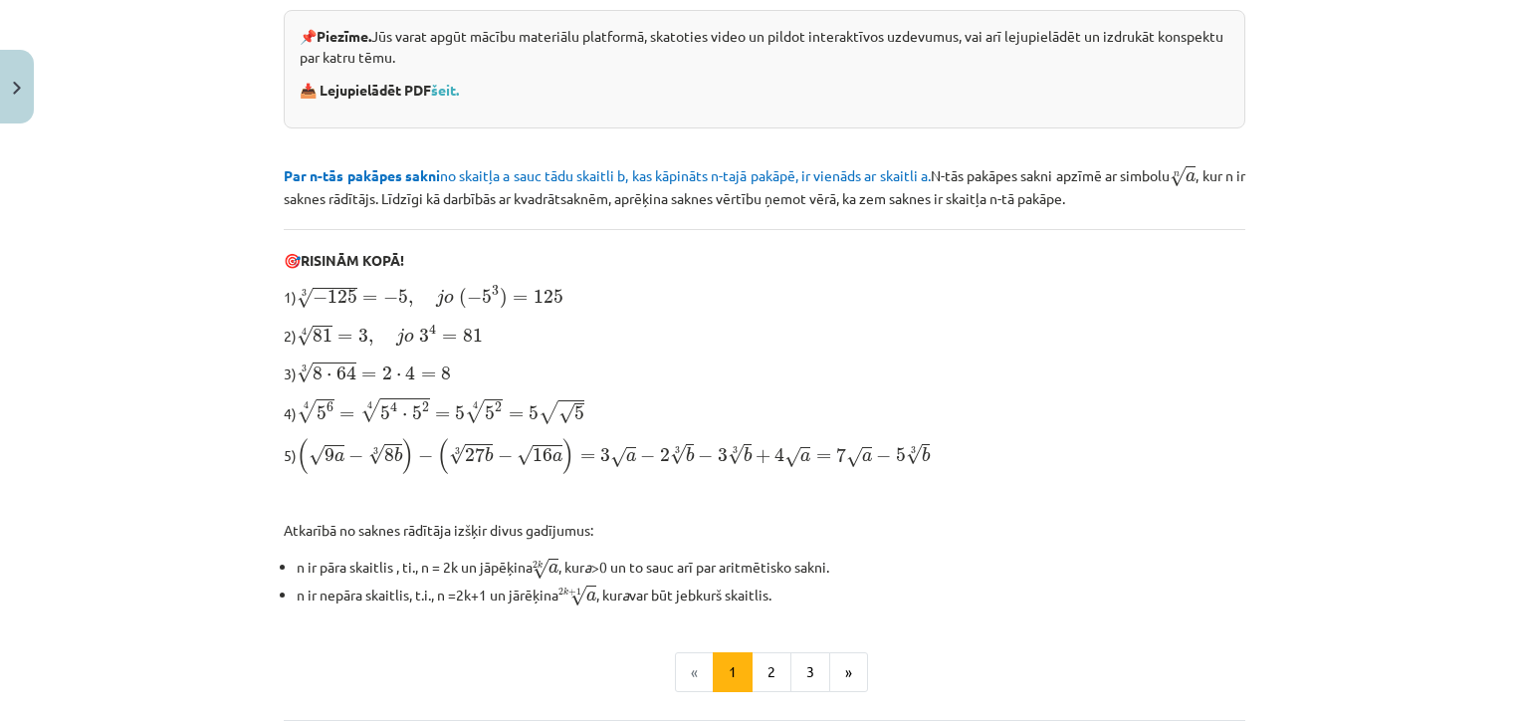
scroll to position [548, 0]
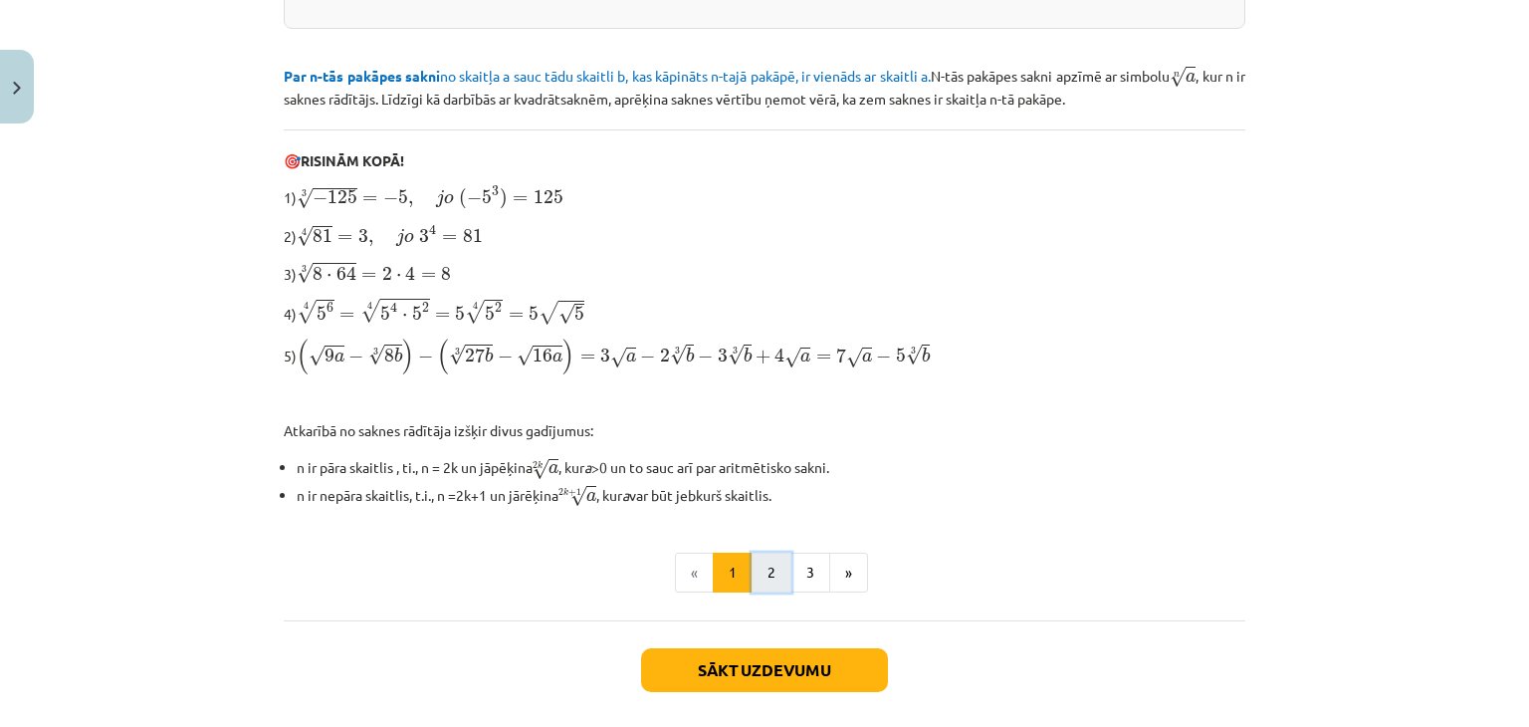
click at [762, 562] on button "2" at bounding box center [772, 573] width 40 height 40
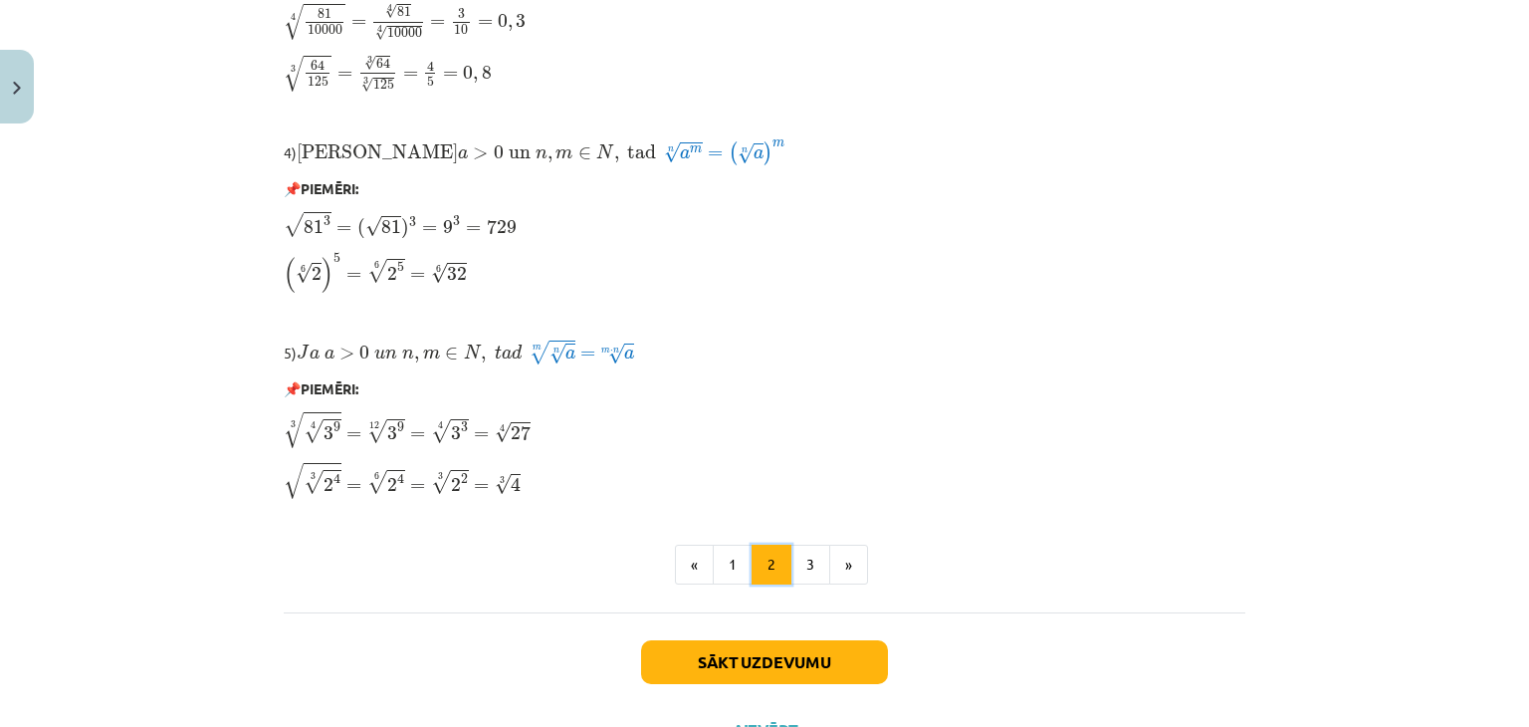
scroll to position [1650, 0]
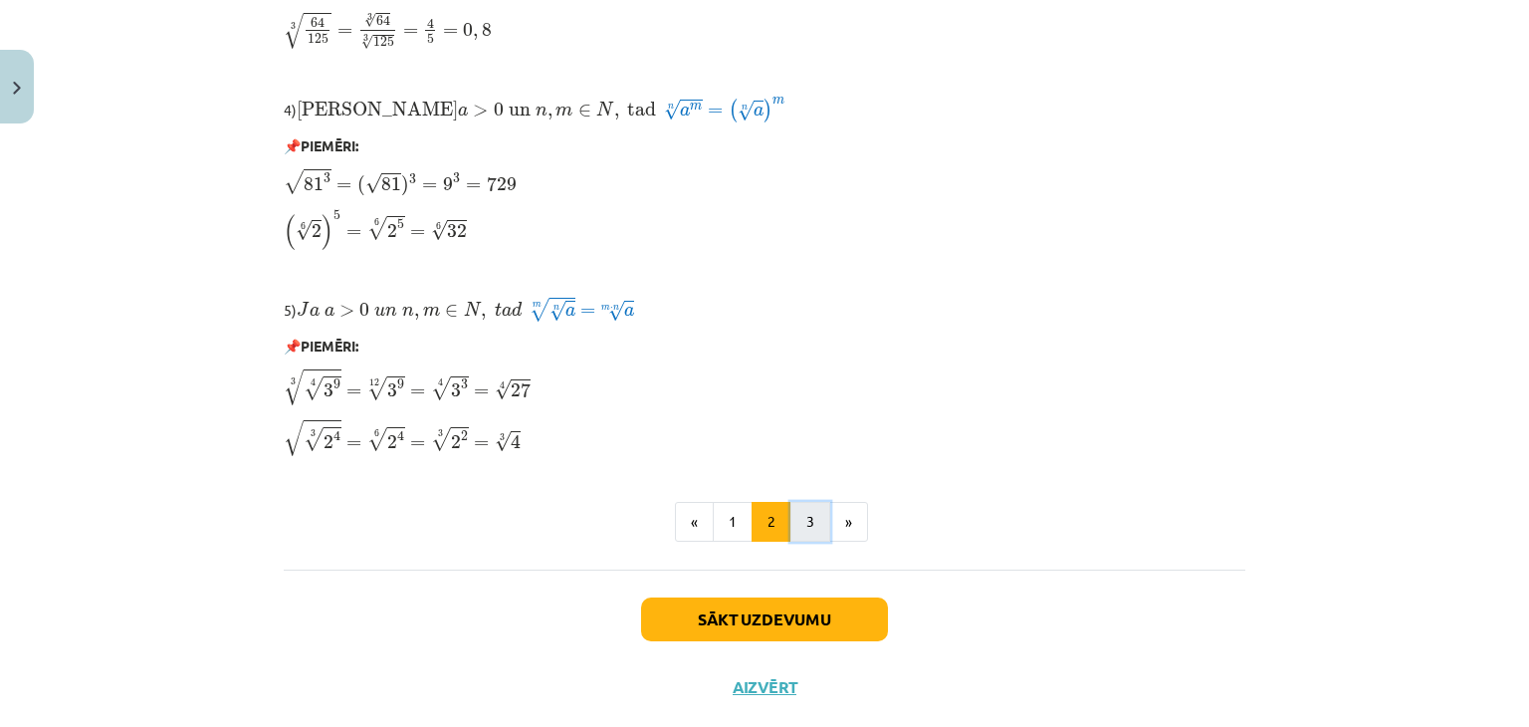
click at [795, 526] on button "3" at bounding box center [811, 522] width 40 height 40
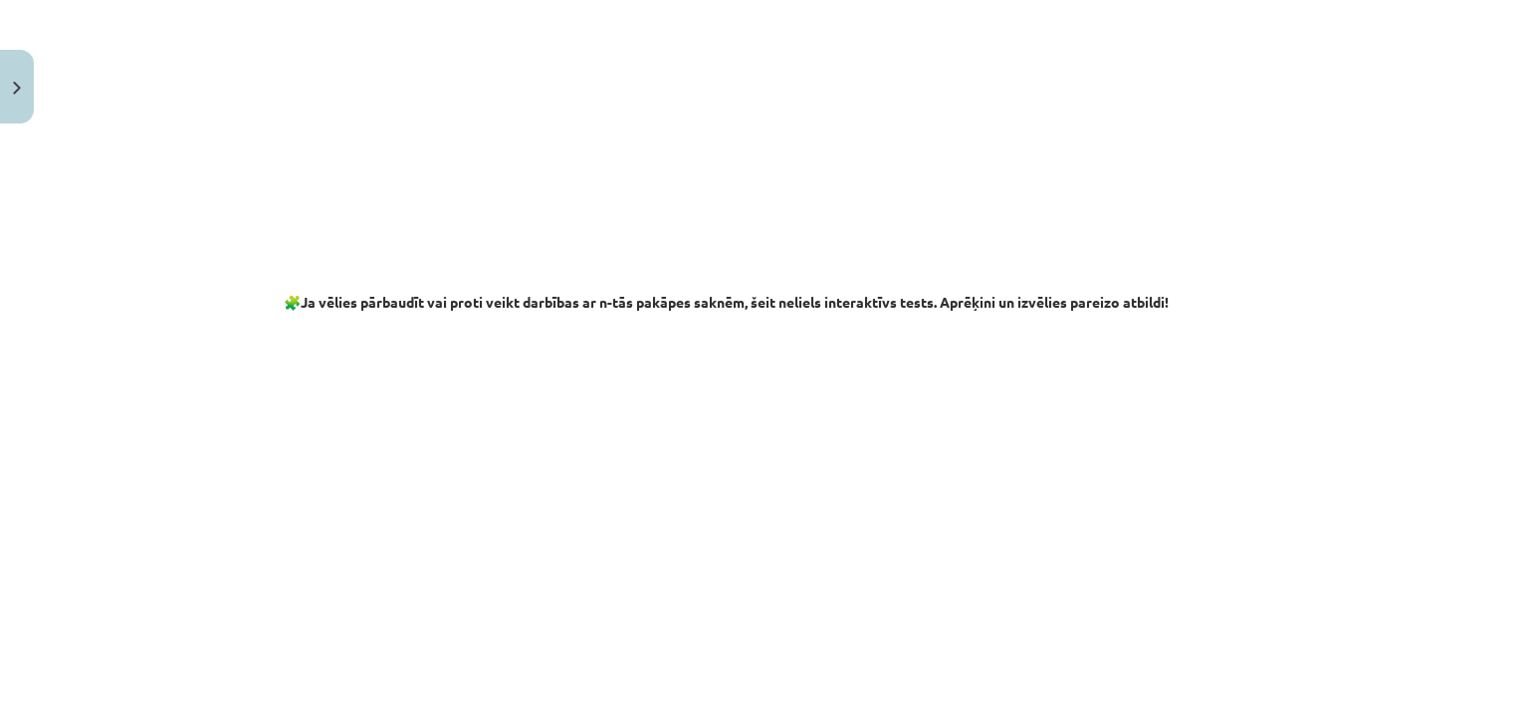
scroll to position [3186, 0]
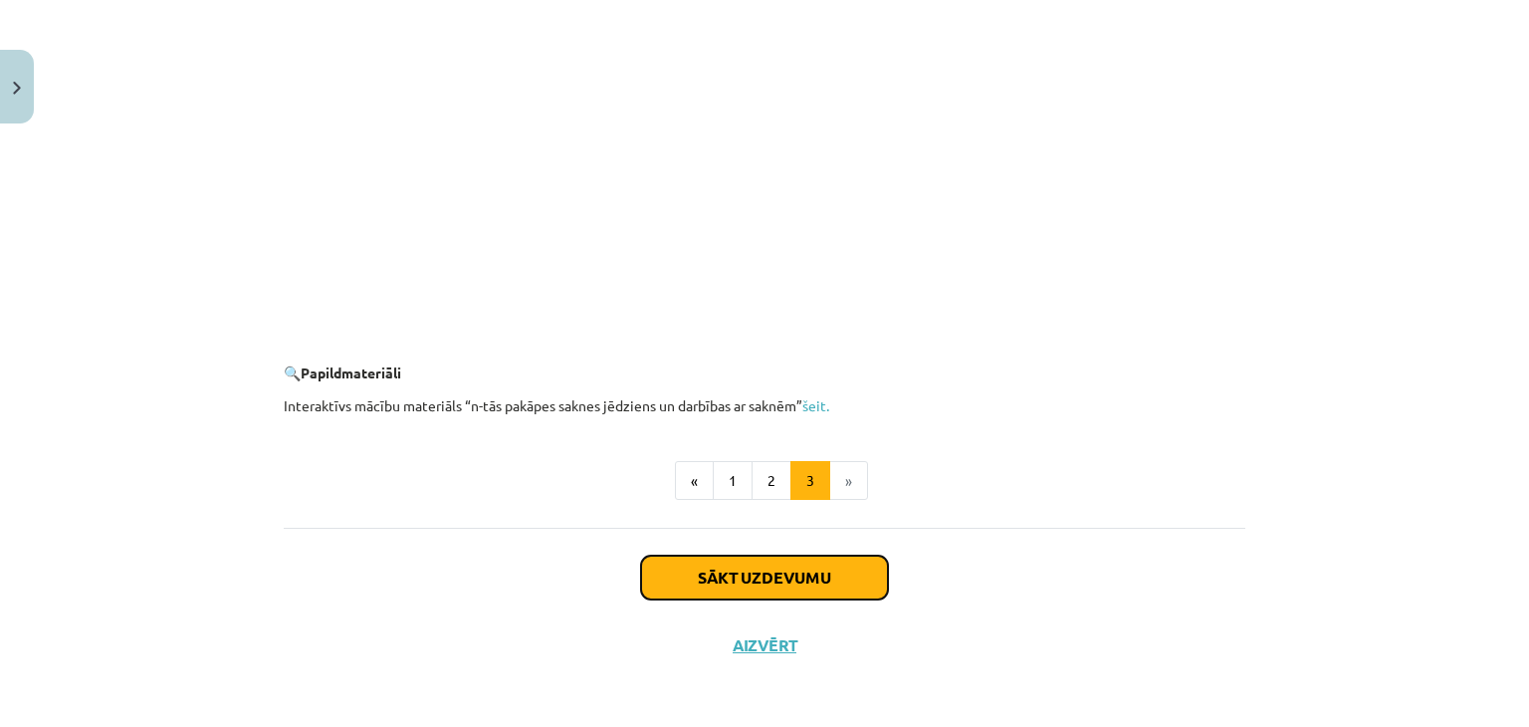
click at [801, 569] on button "Sākt uzdevumu" at bounding box center [764, 578] width 247 height 44
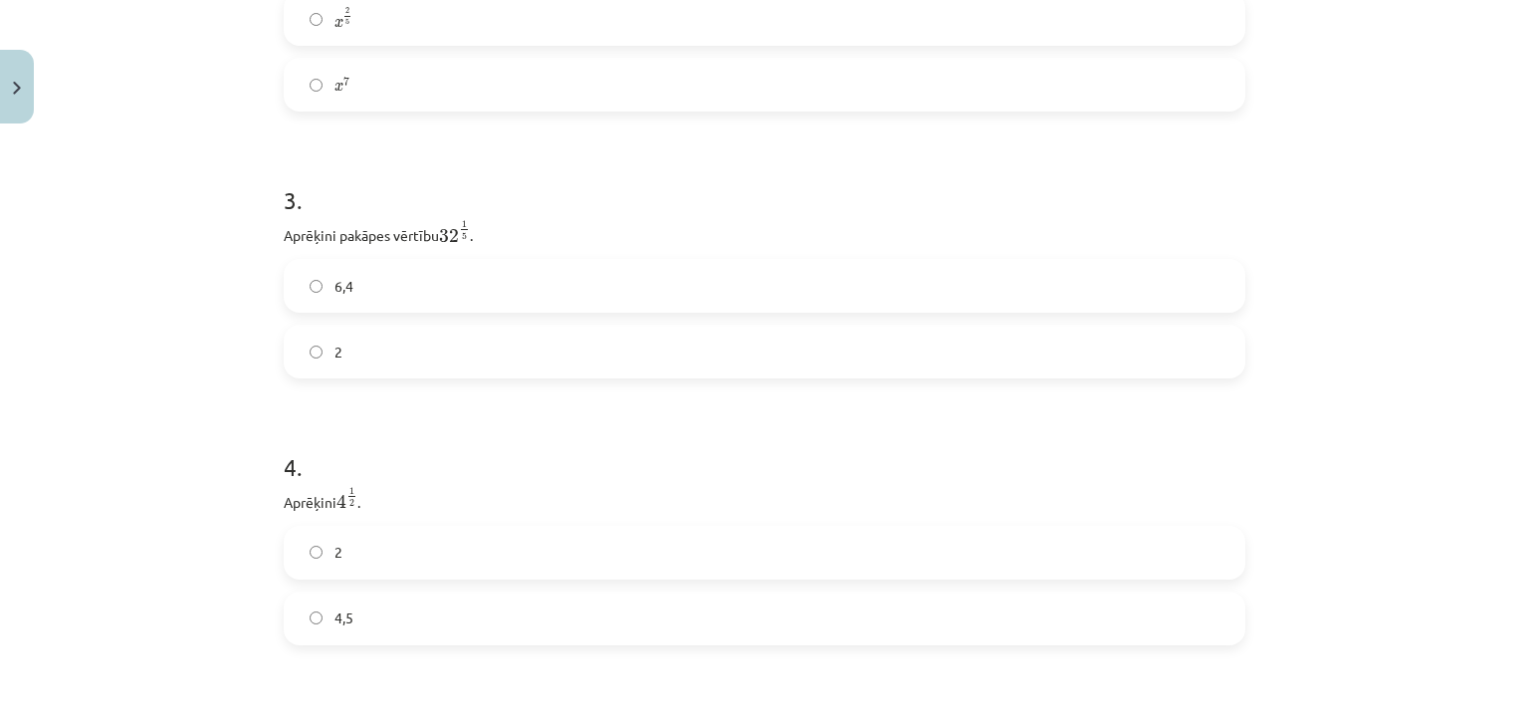
scroll to position [1070, 0]
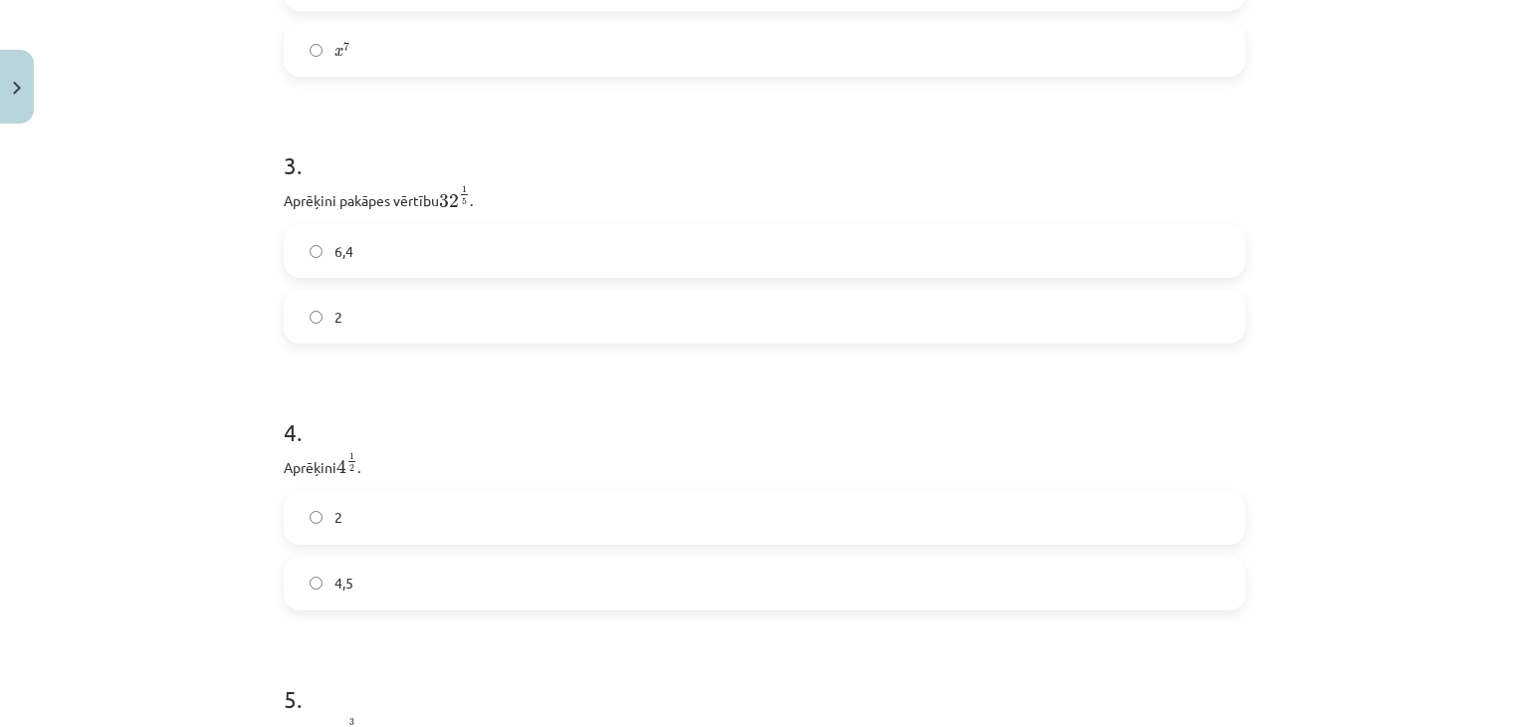
click at [315, 585] on label "4,5" at bounding box center [765, 584] width 958 height 50
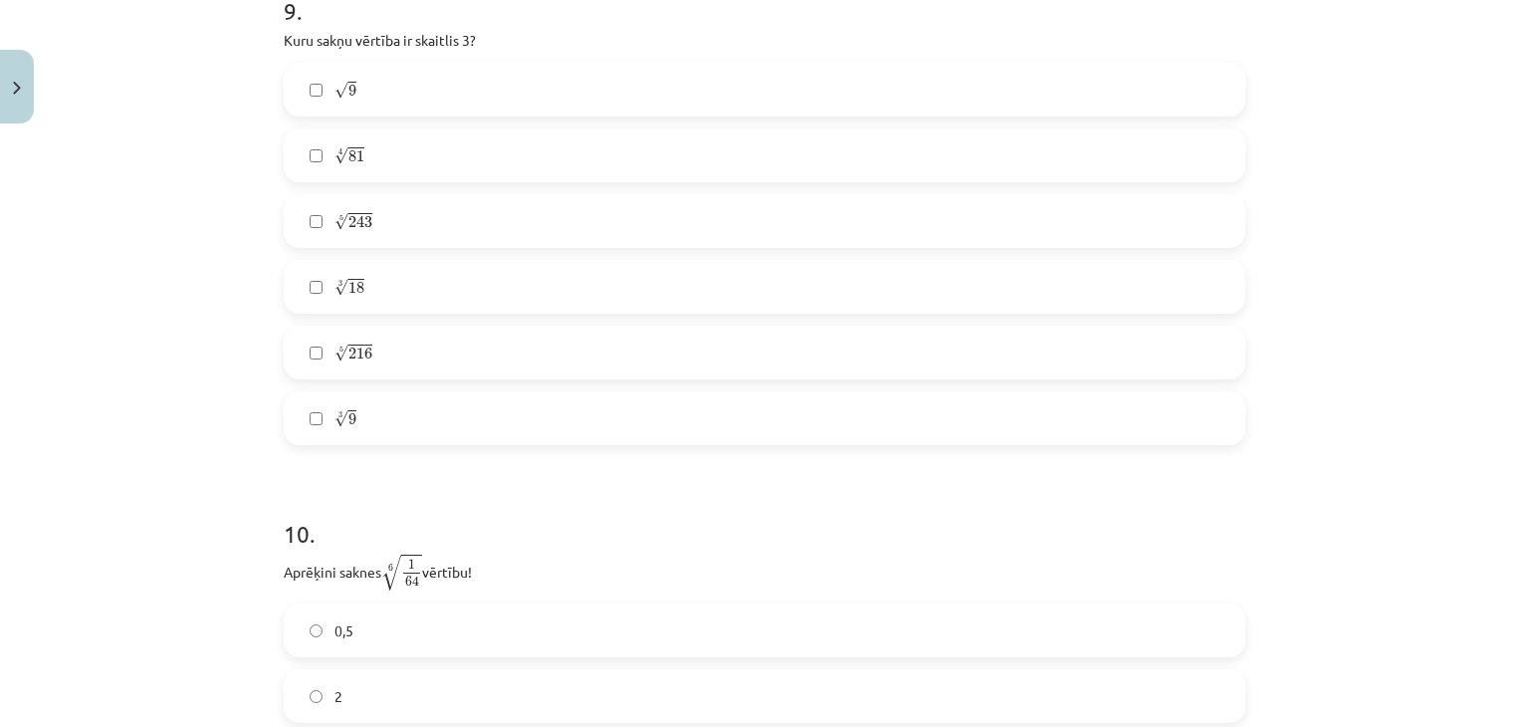
scroll to position [3186, 0]
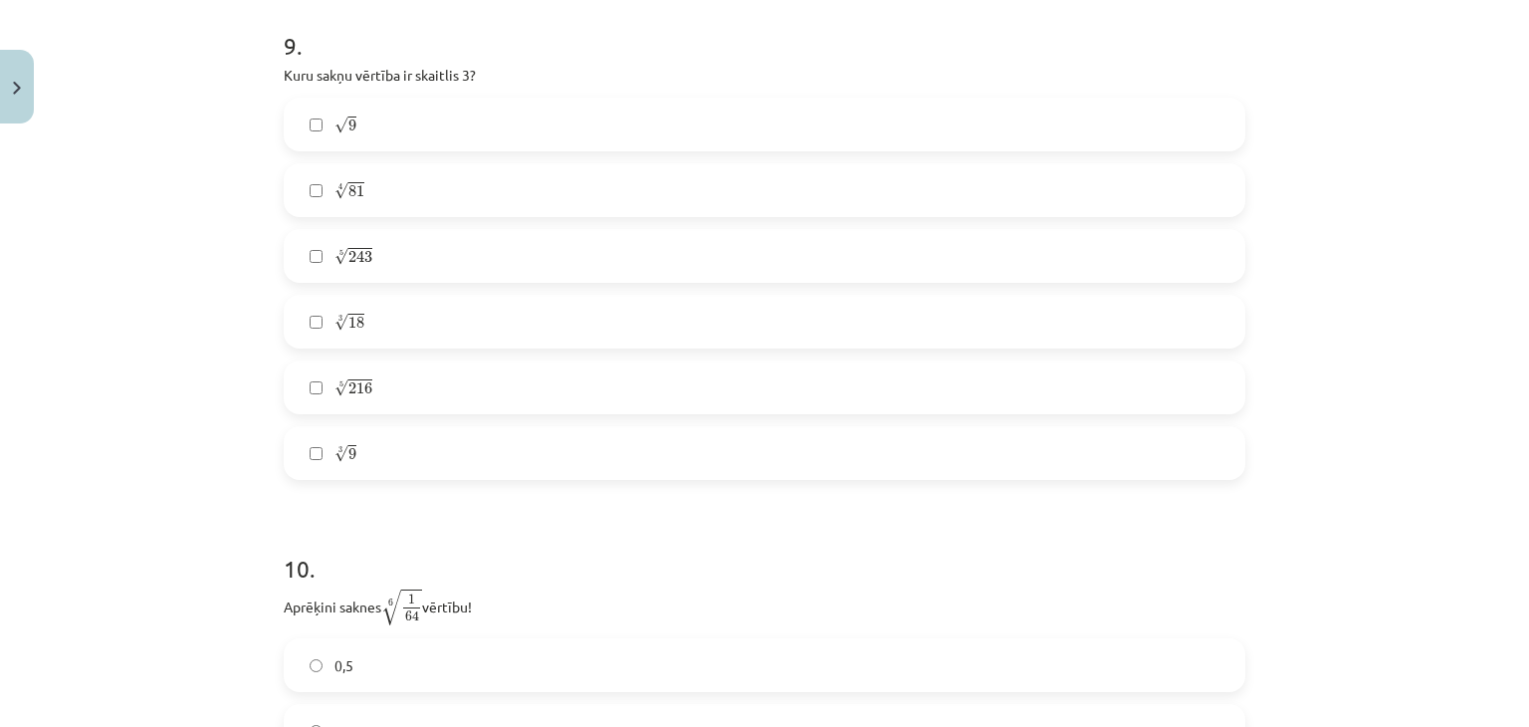
click at [307, 185] on label "4 √ 81 81 4" at bounding box center [765, 190] width 958 height 50
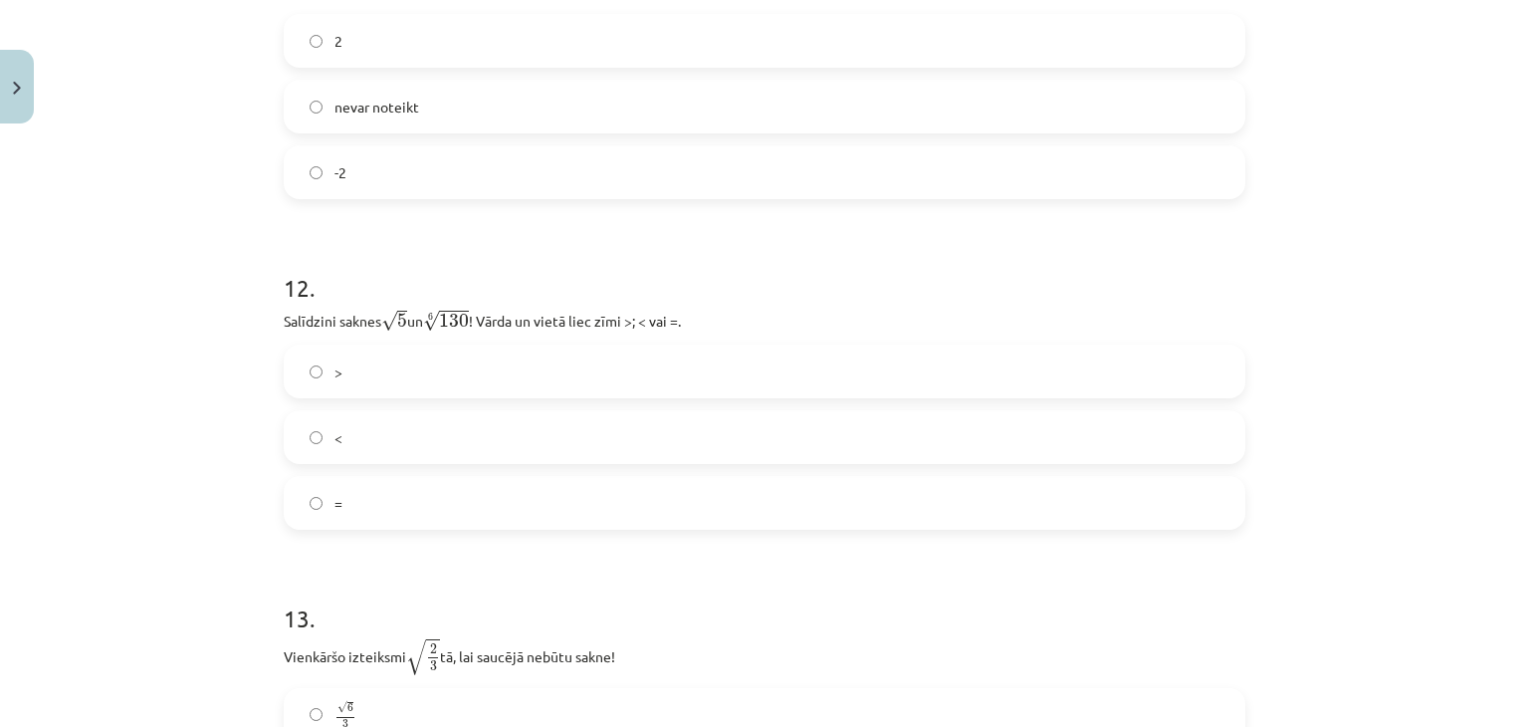
scroll to position [4356, 0]
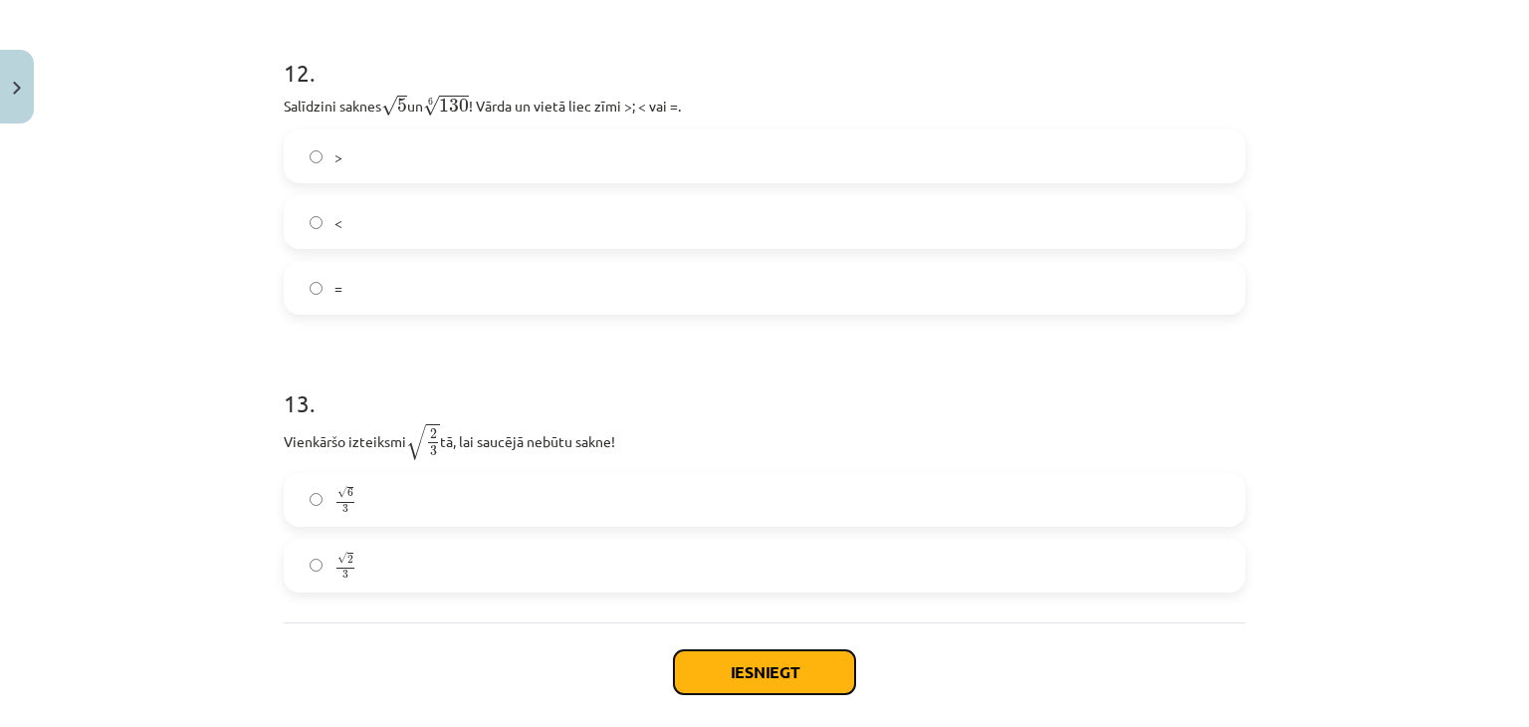
click at [758, 670] on button "Iesniegt" at bounding box center [764, 672] width 181 height 44
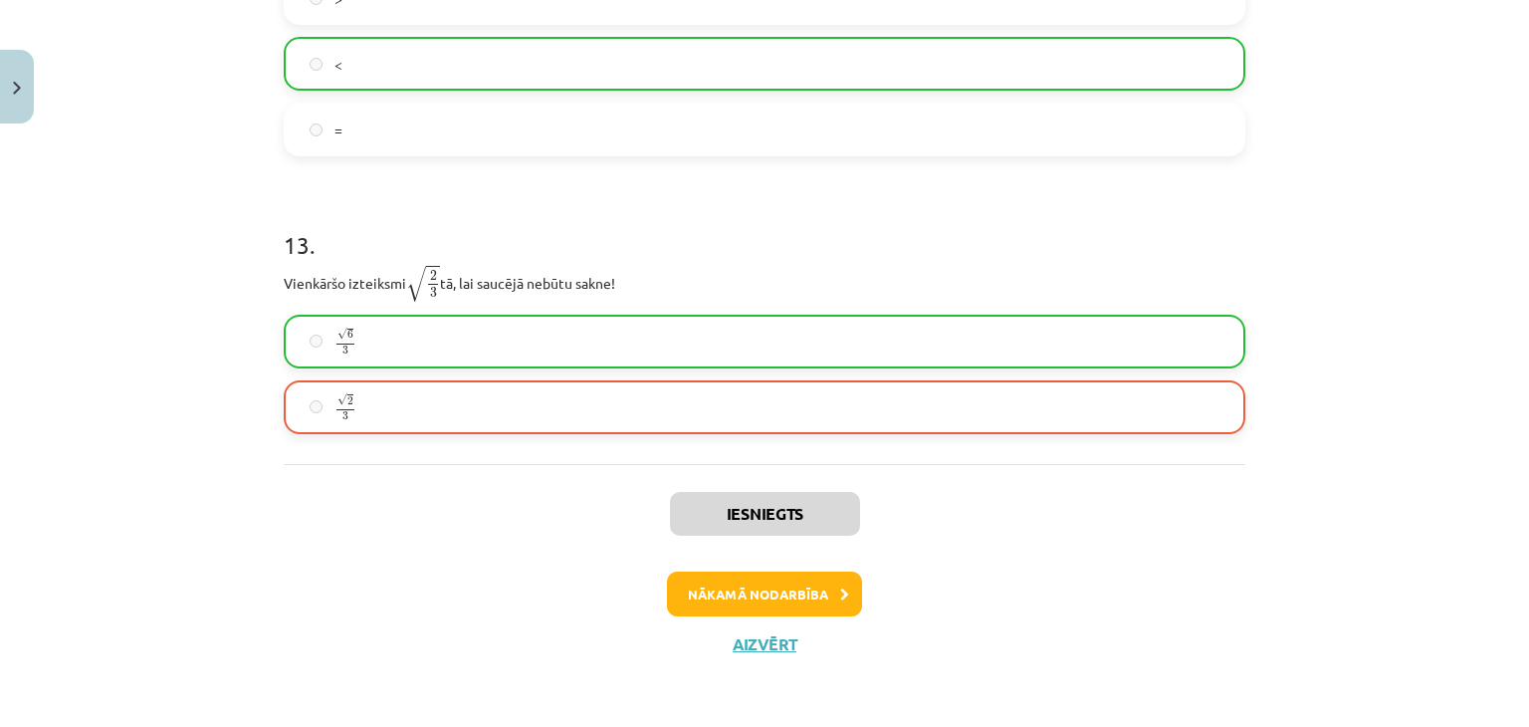
scroll to position [4517, 0]
click at [808, 596] on button "Nākamā nodarbība" at bounding box center [764, 593] width 195 height 46
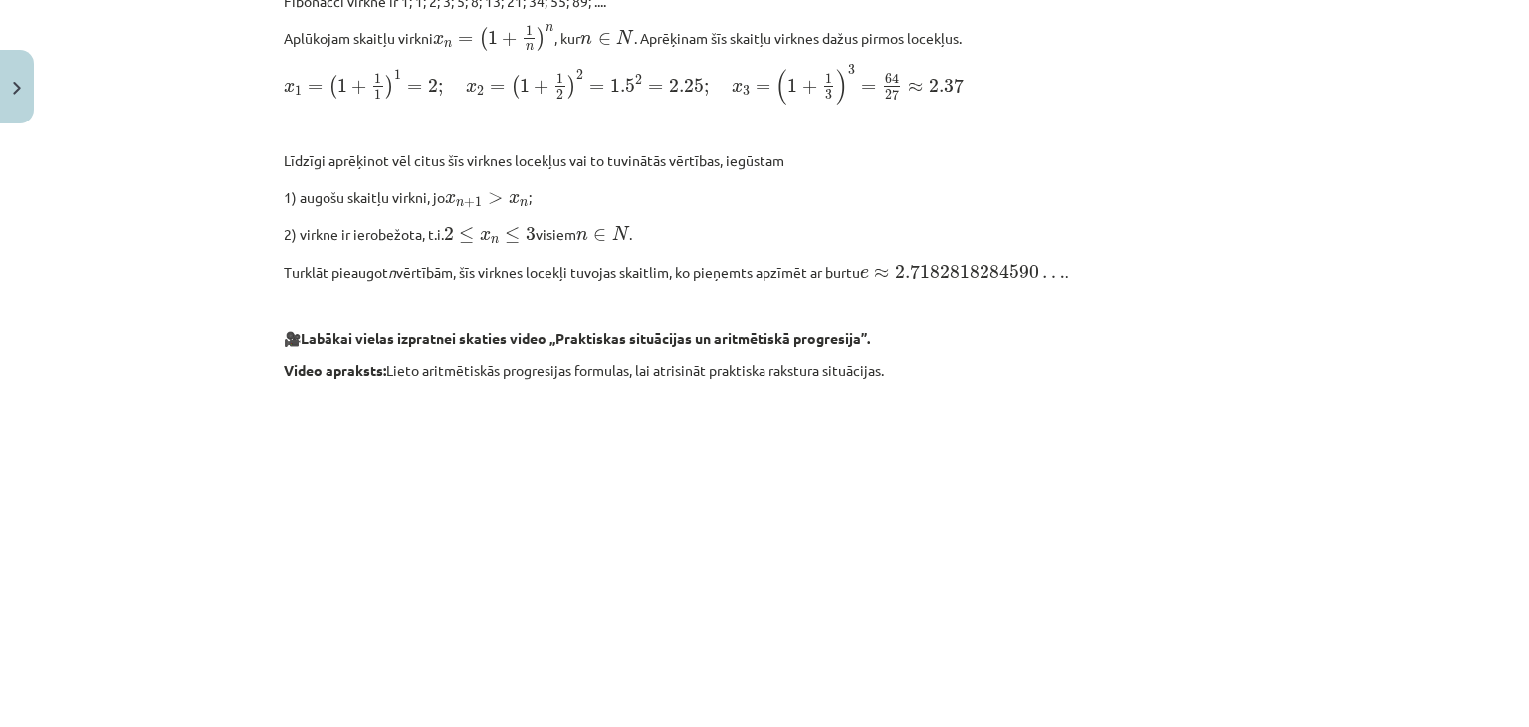
scroll to position [2063, 0]
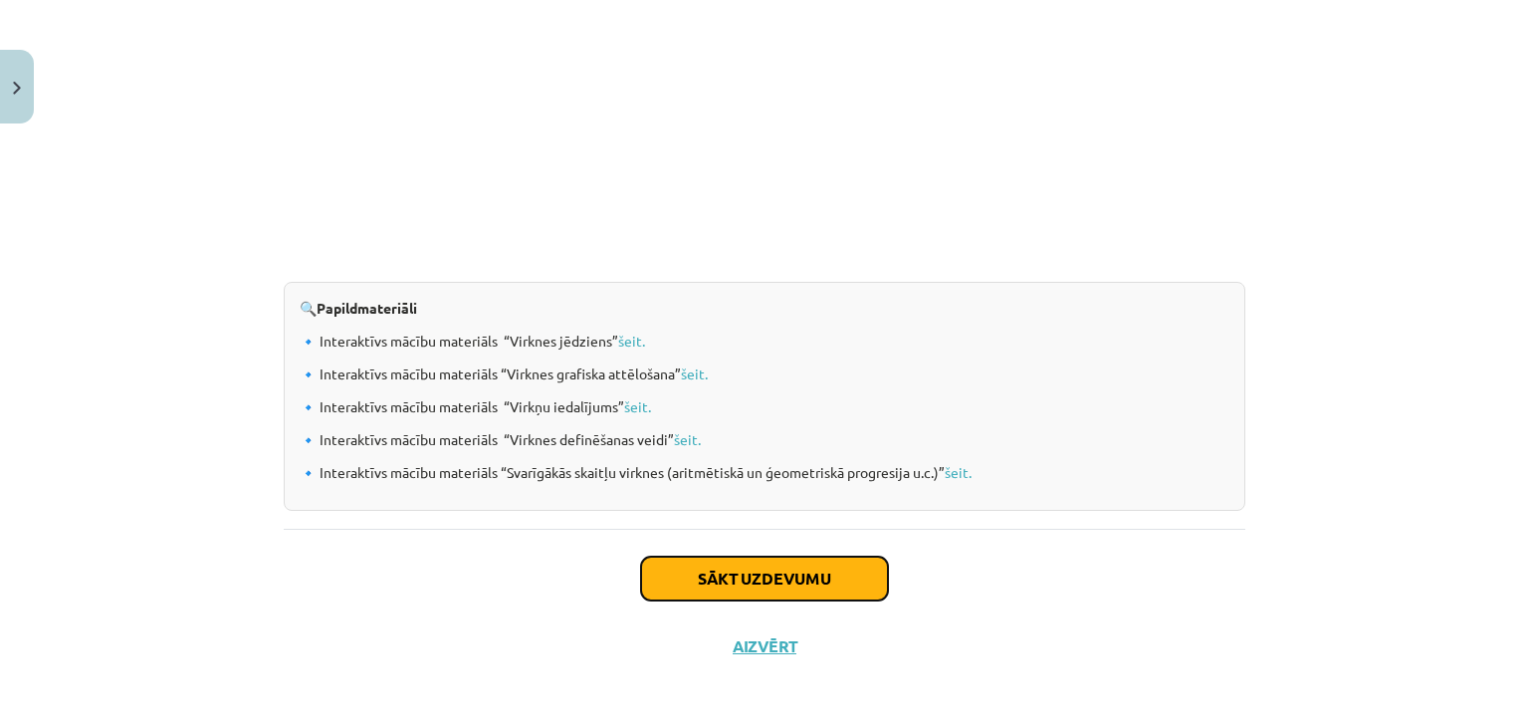
click at [739, 570] on button "Sākt uzdevumu" at bounding box center [764, 579] width 247 height 44
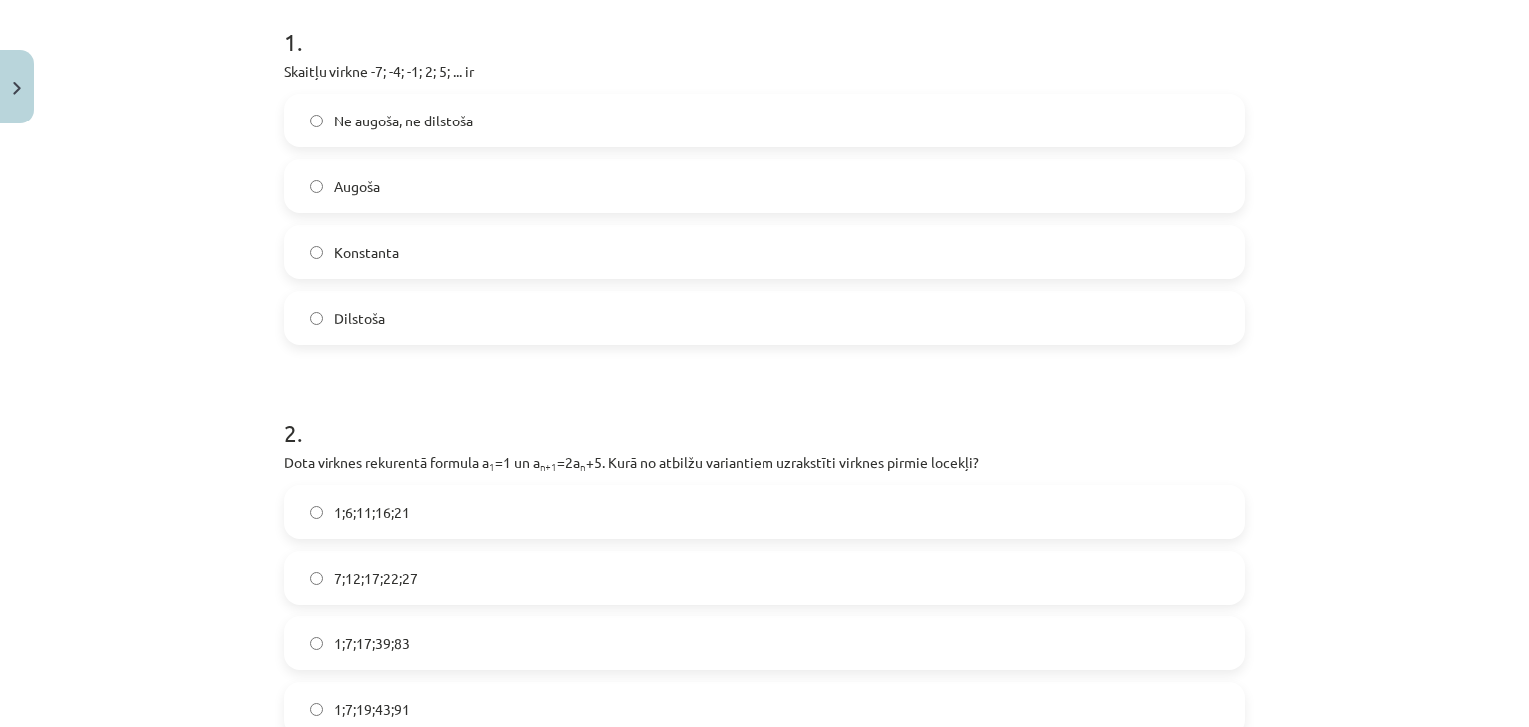
scroll to position [124, 0]
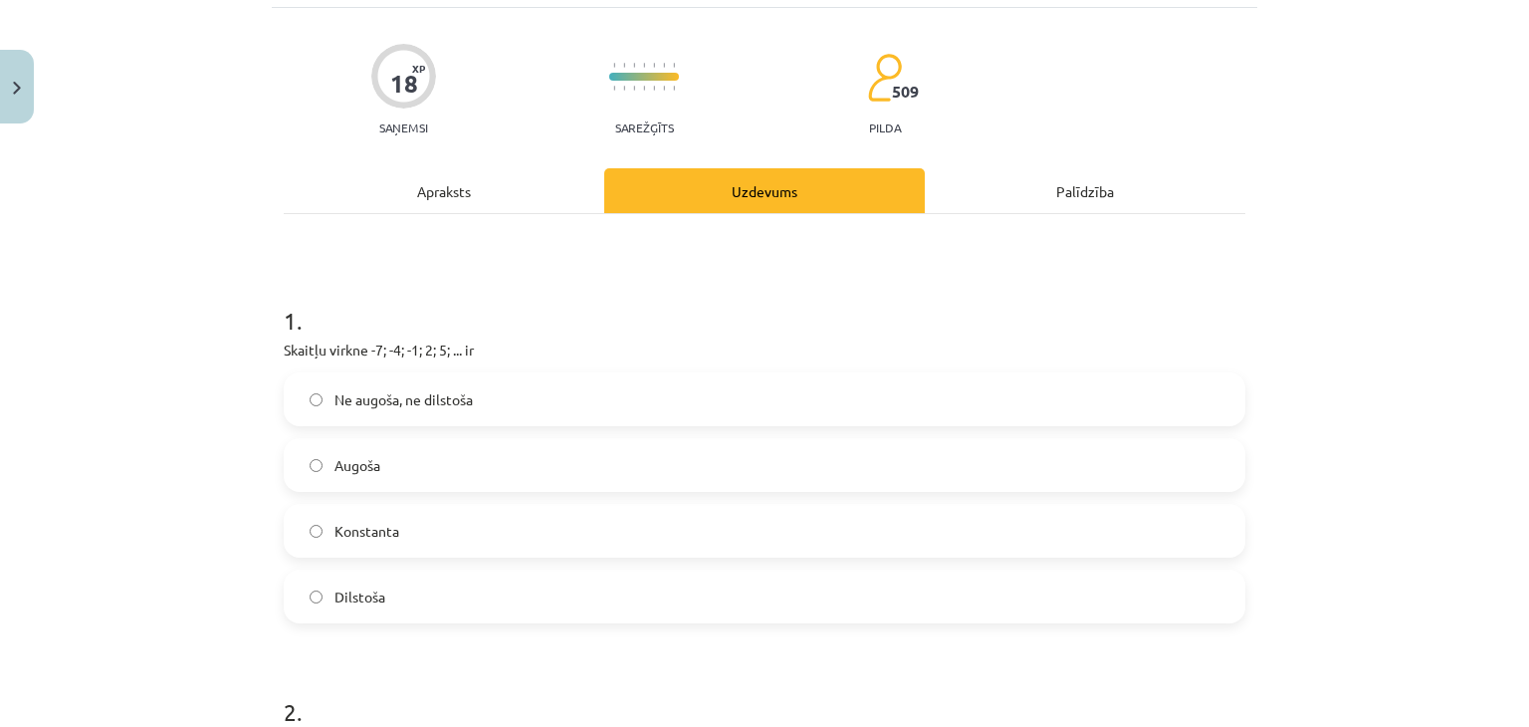
click at [318, 472] on label "Augoša" at bounding box center [765, 465] width 958 height 50
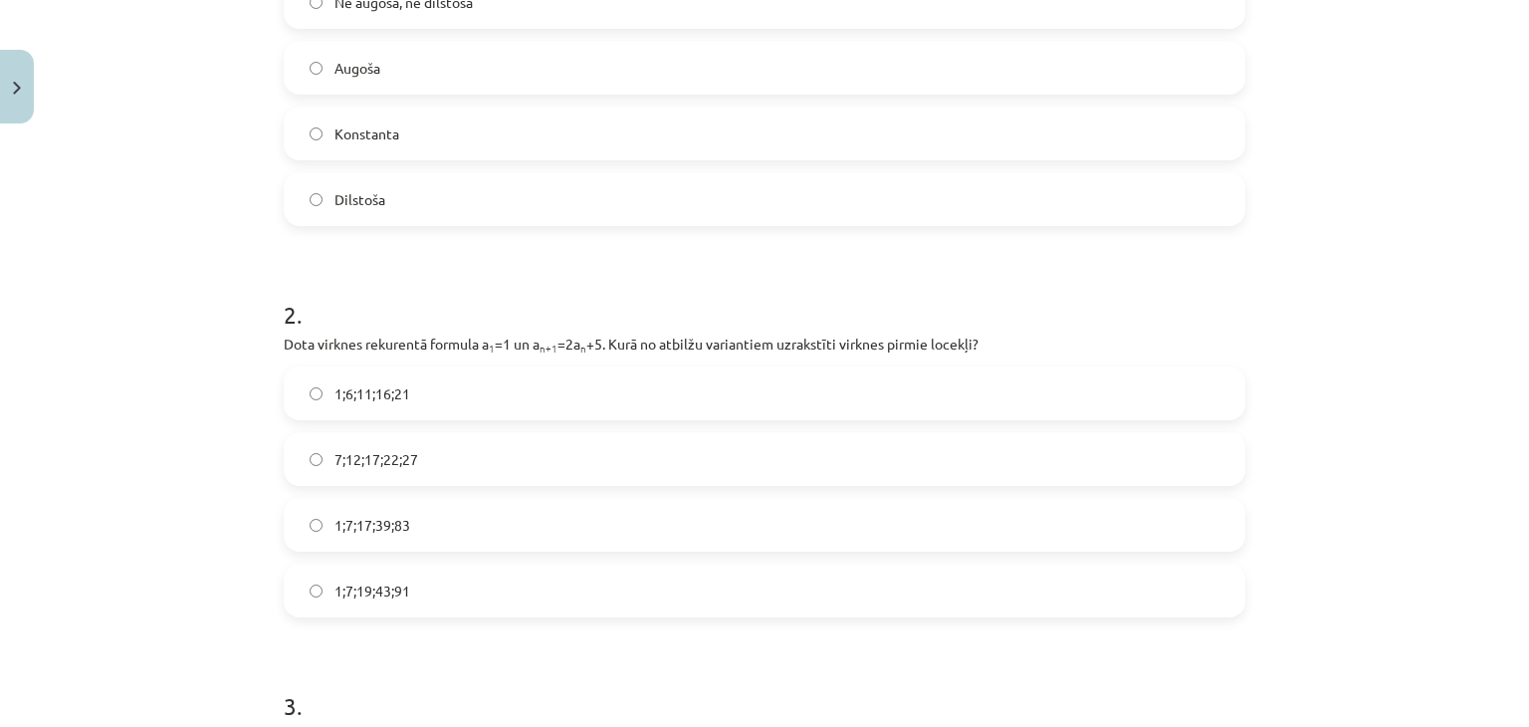
scroll to position [523, 0]
click at [316, 518] on label "1;7;17;39;83" at bounding box center [765, 524] width 958 height 50
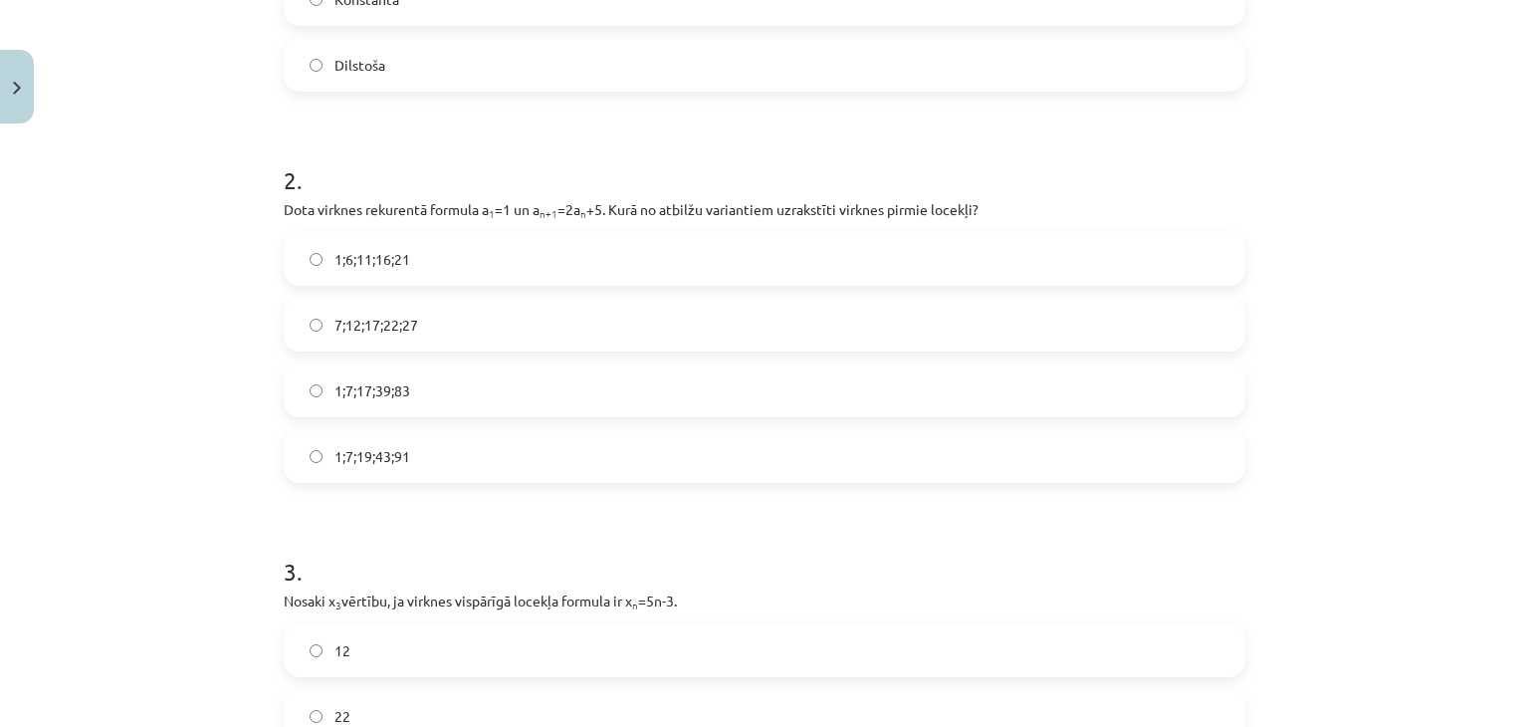
scroll to position [921, 0]
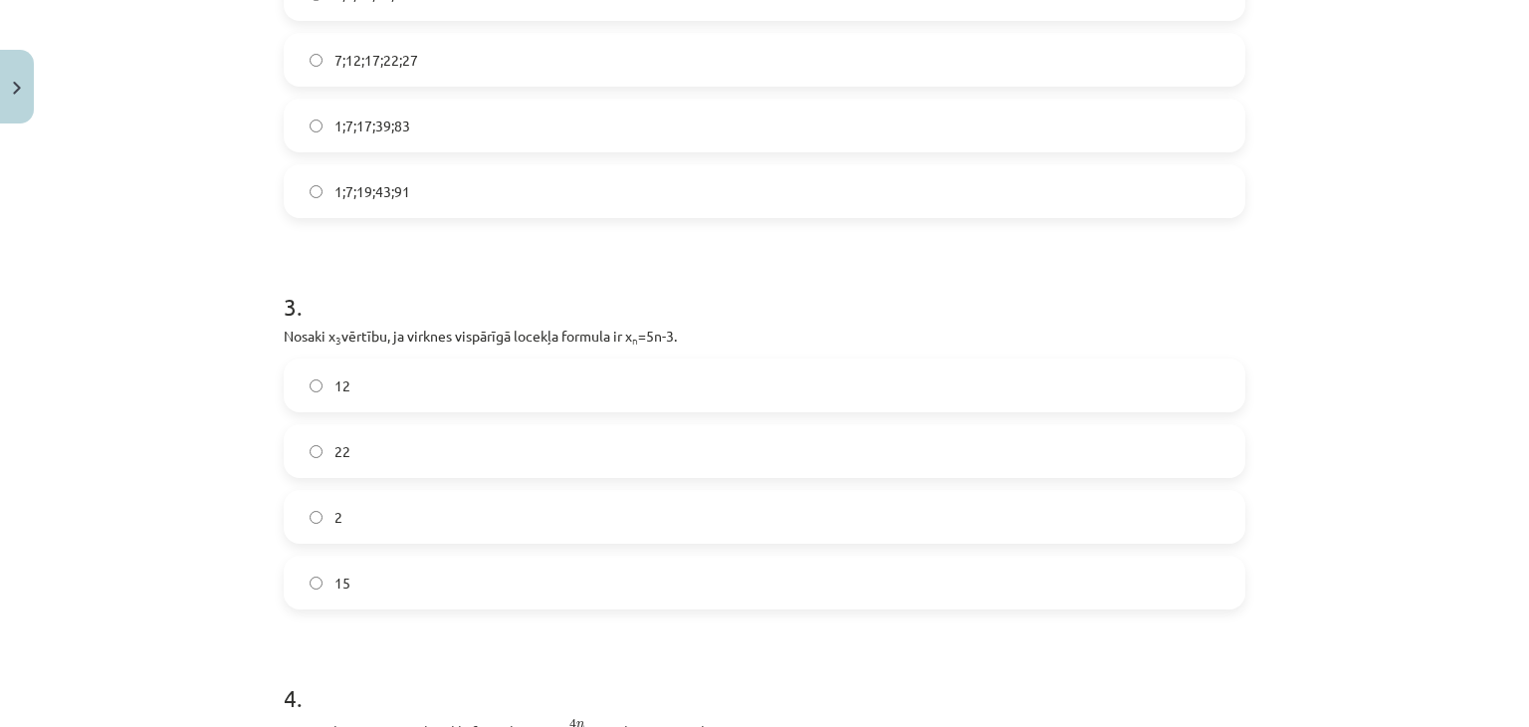
click at [303, 565] on label "15" at bounding box center [765, 583] width 958 height 50
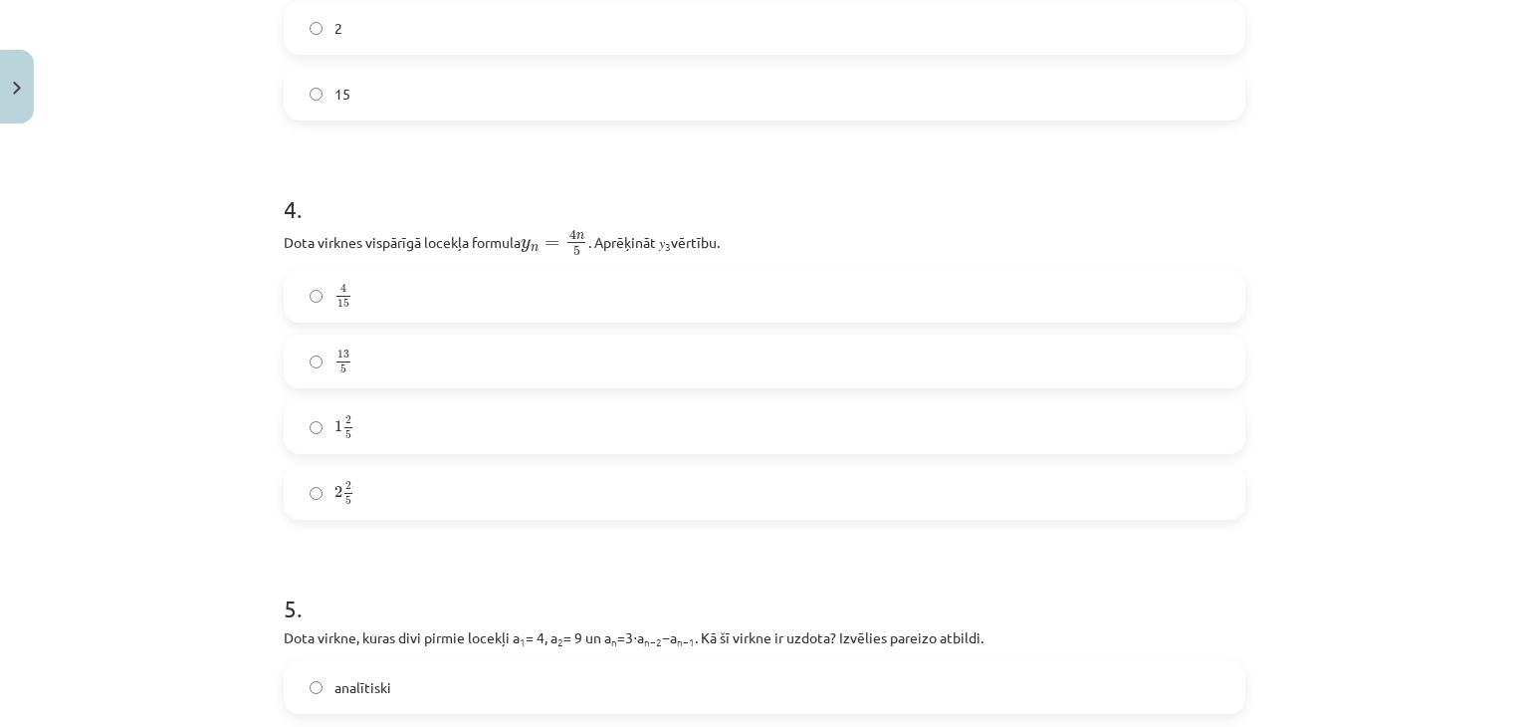
scroll to position [1419, 0]
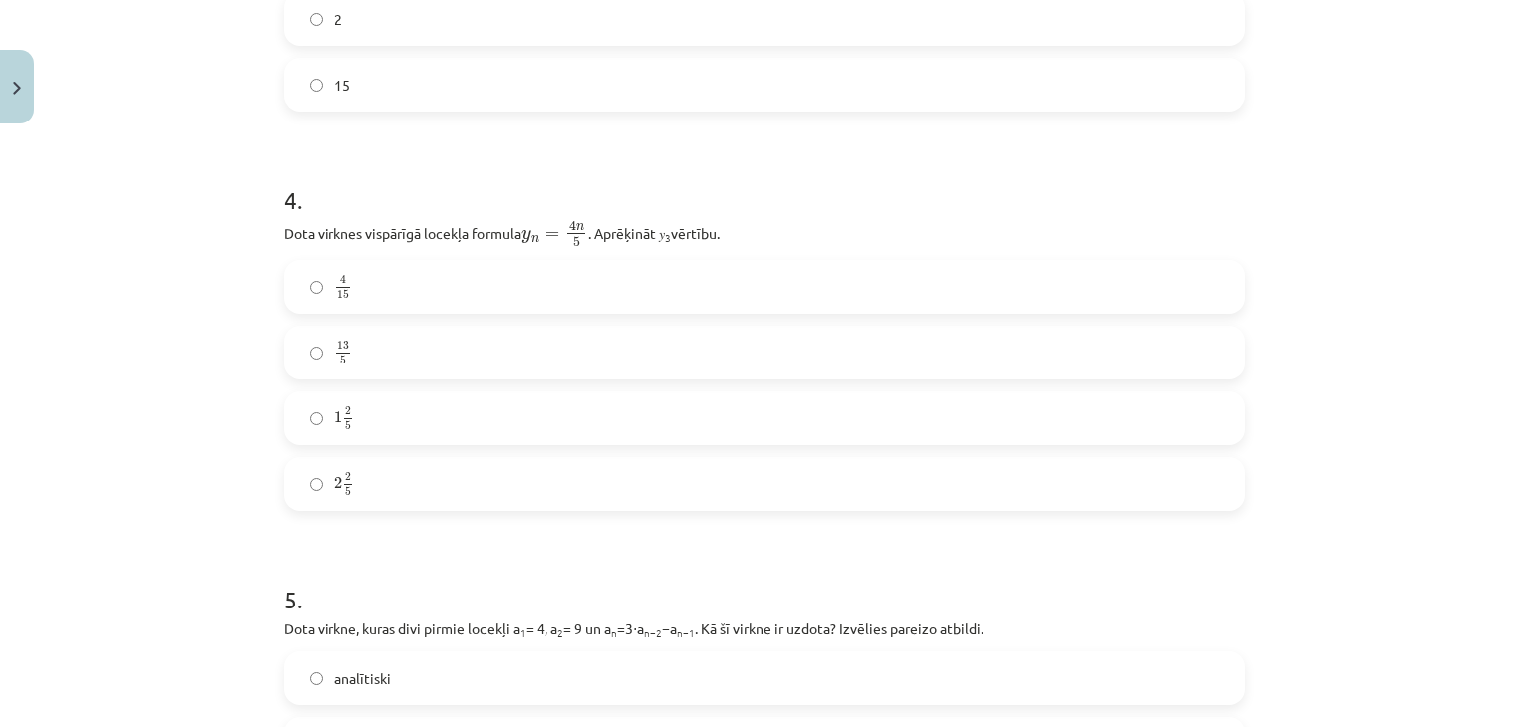
click at [315, 485] on label "2 2 5 2 2 5" at bounding box center [765, 484] width 958 height 50
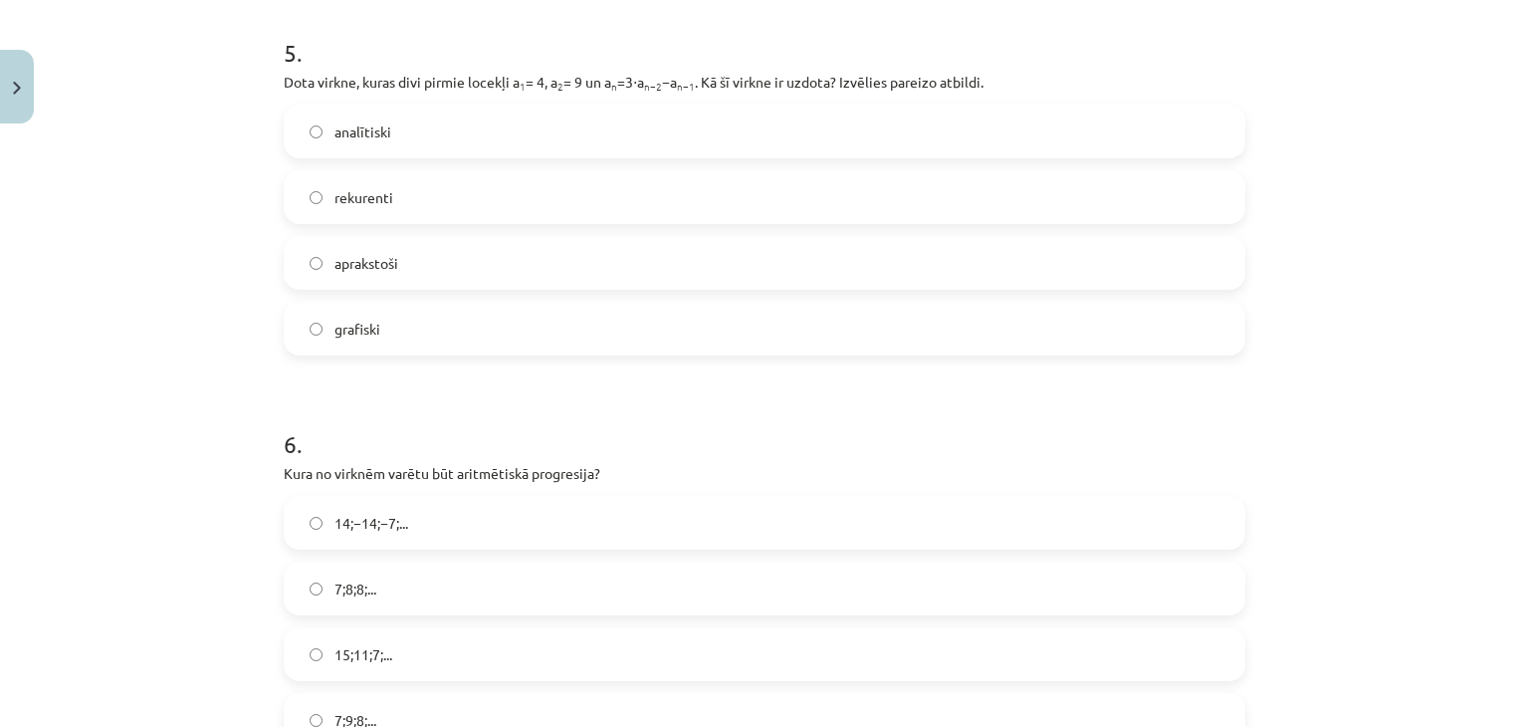
scroll to position [2215, 0]
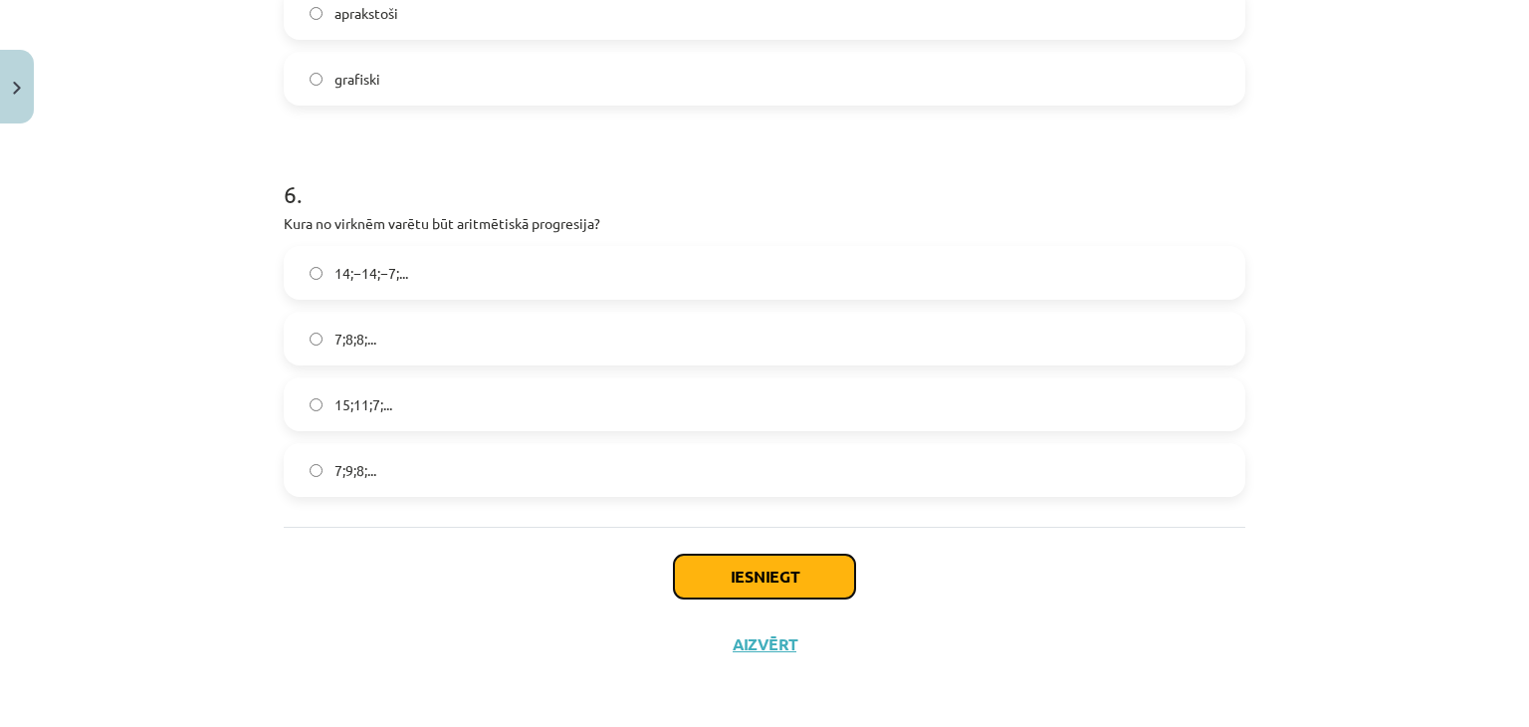
click at [733, 573] on button "Iesniegt" at bounding box center [764, 577] width 181 height 44
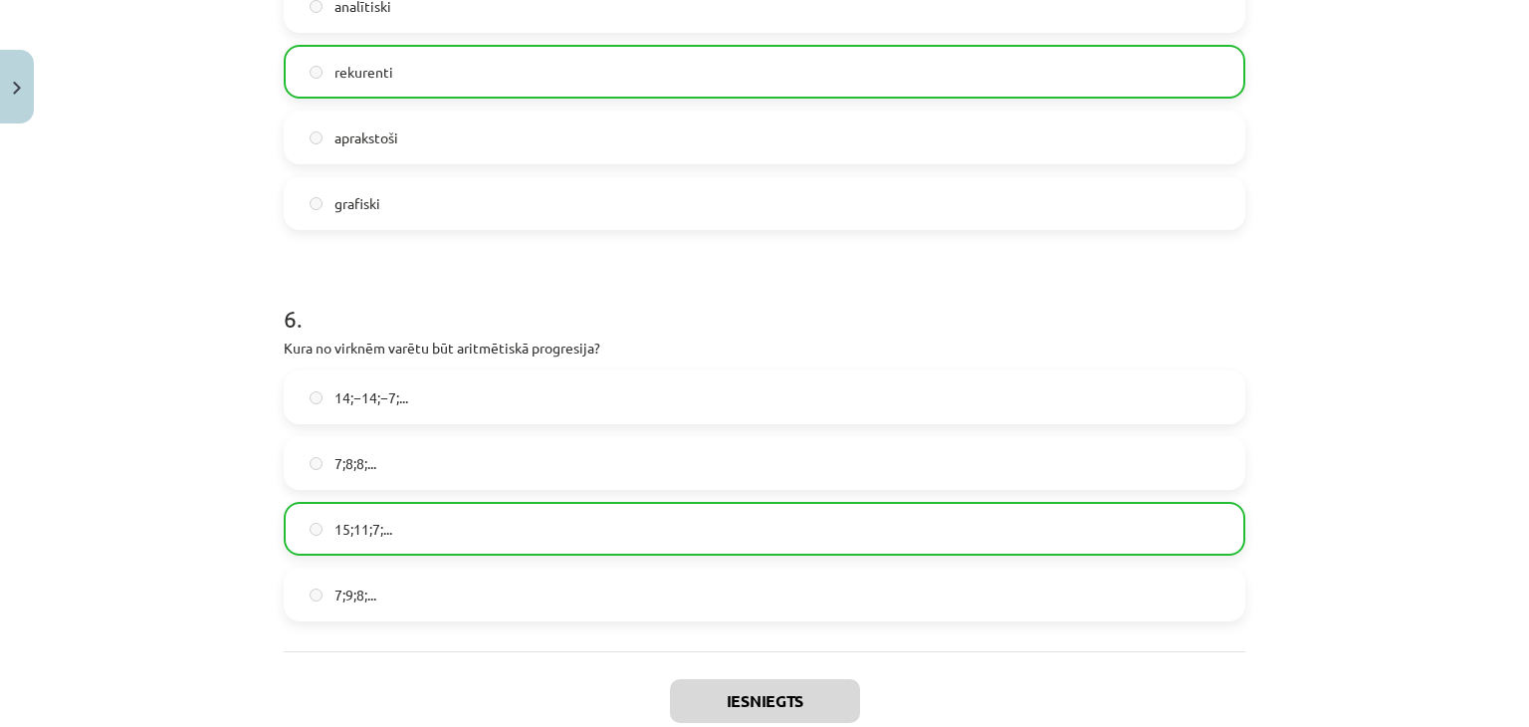
scroll to position [2278, 0]
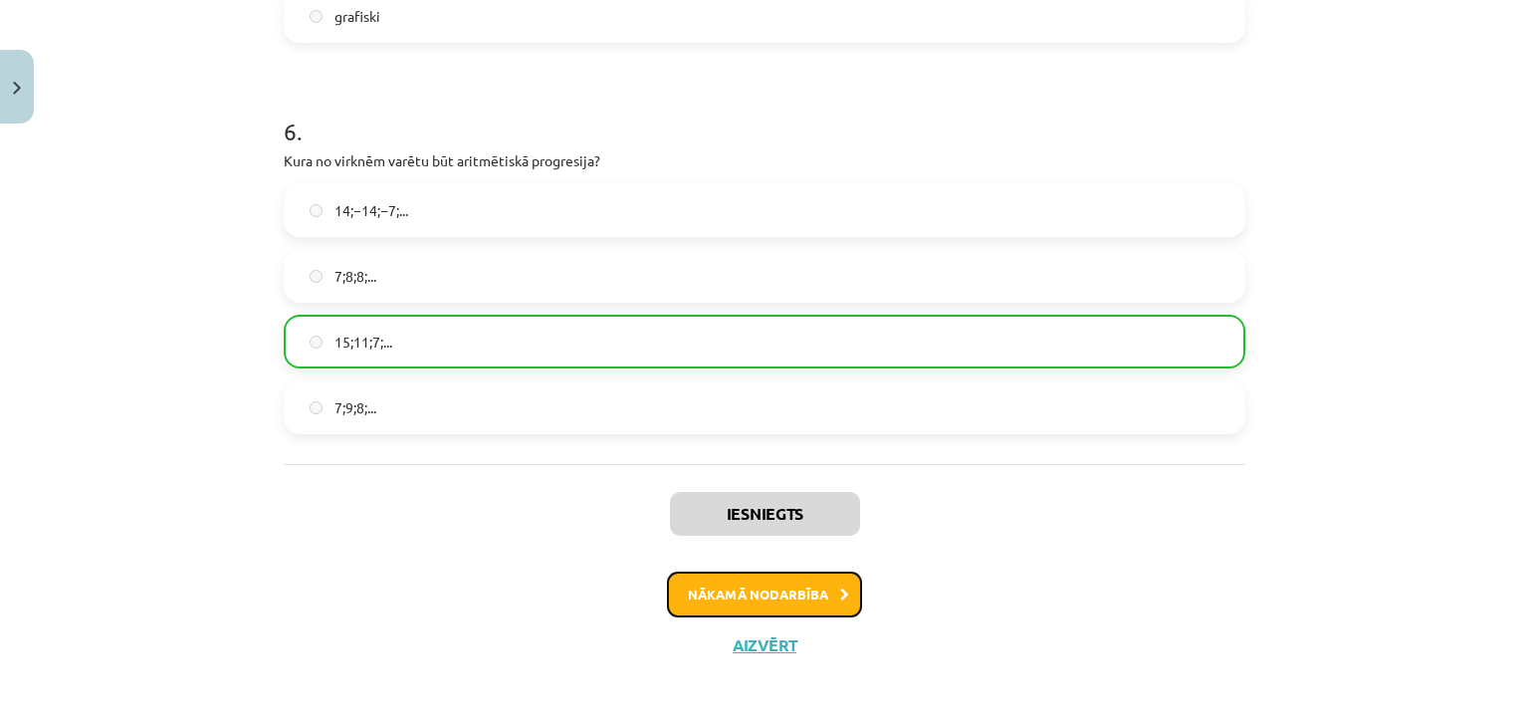
click at [753, 584] on button "Nākamā nodarbība" at bounding box center [764, 594] width 195 height 46
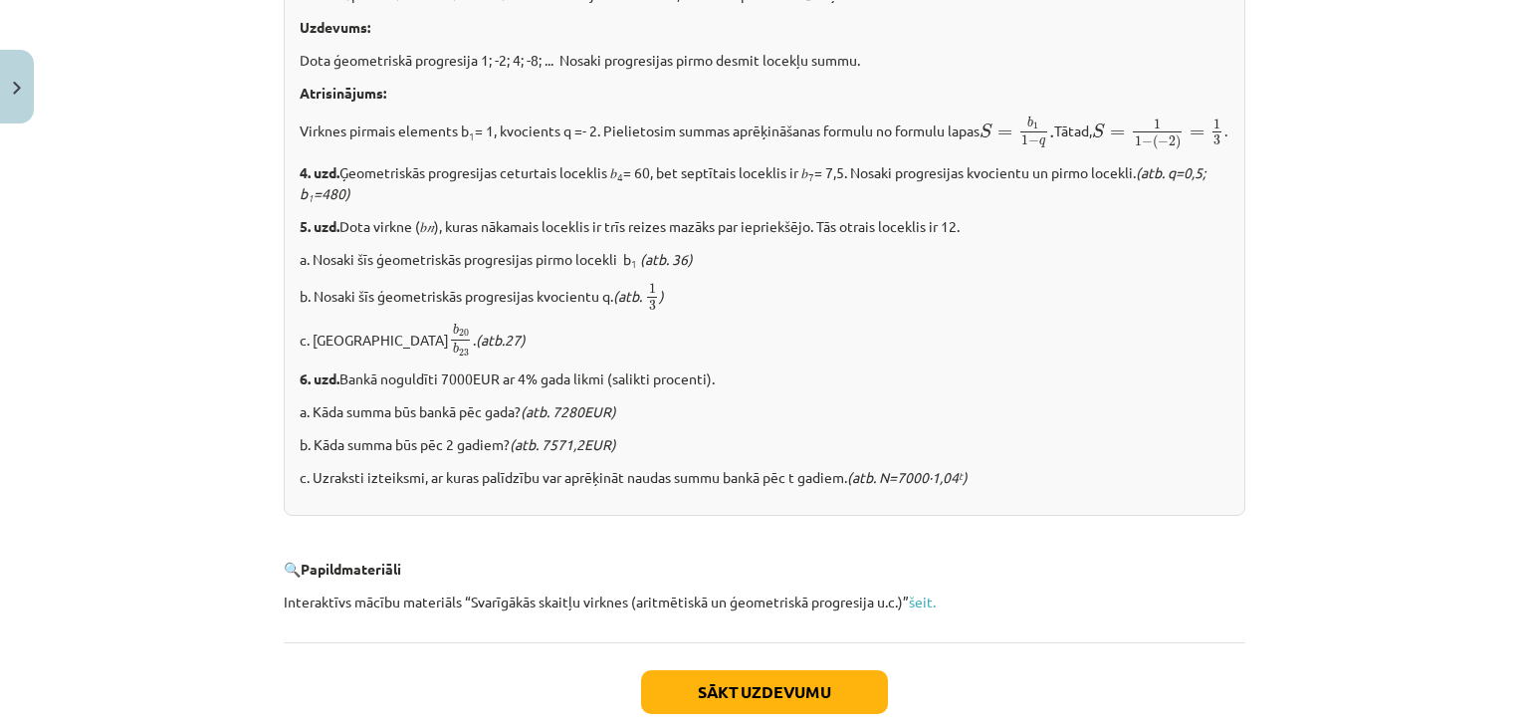
scroll to position [2500, 0]
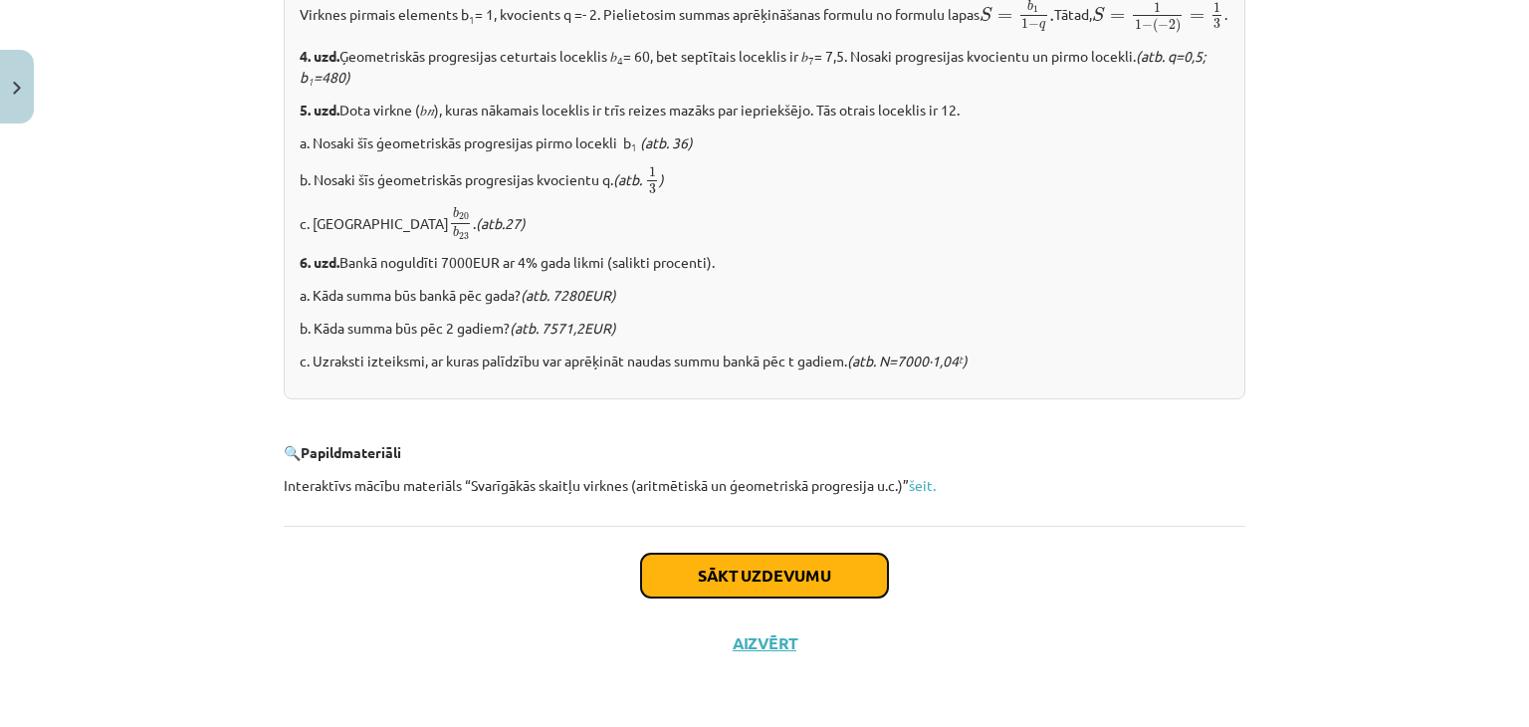
click at [765, 567] on button "Sākt uzdevumu" at bounding box center [764, 576] width 247 height 44
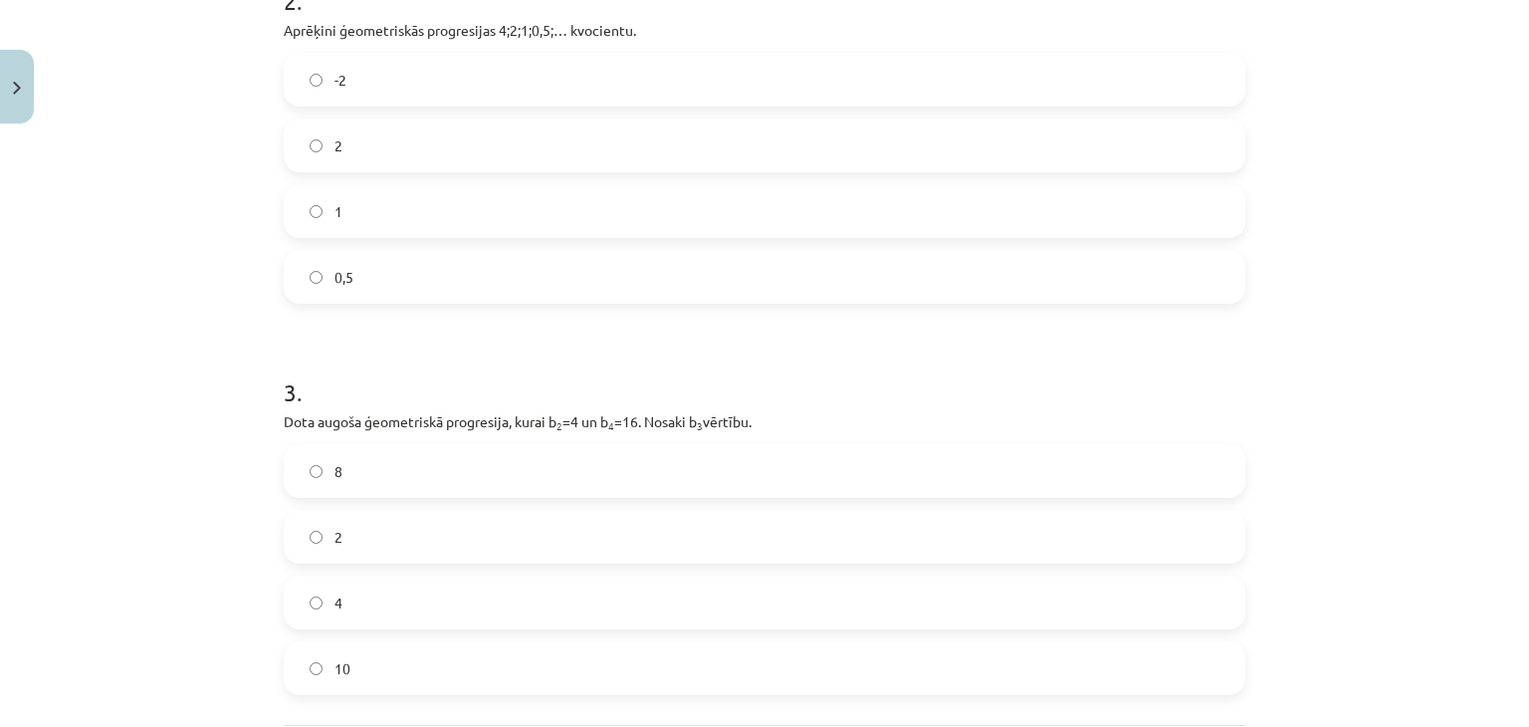
scroll to position [803, 0]
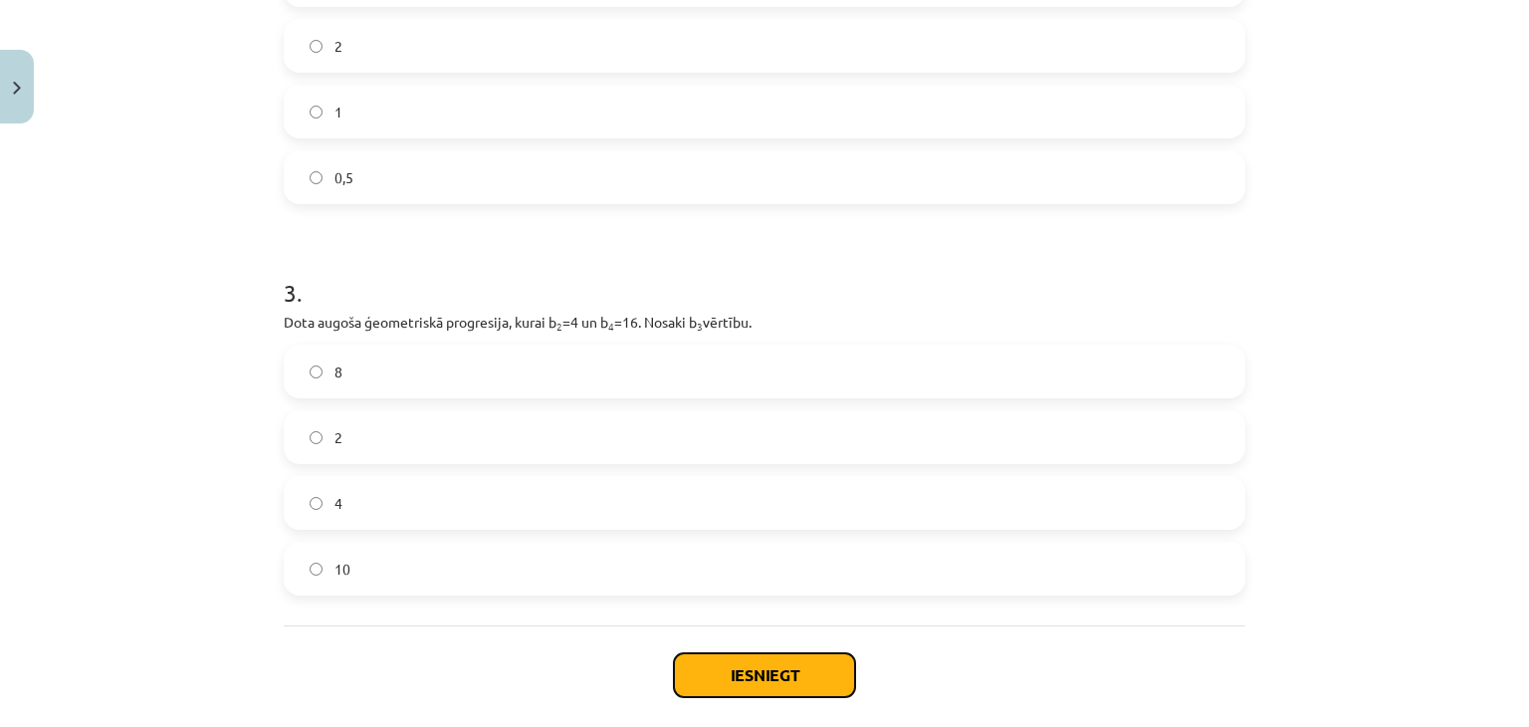
click at [753, 688] on button "Iesniegt" at bounding box center [764, 675] width 181 height 44
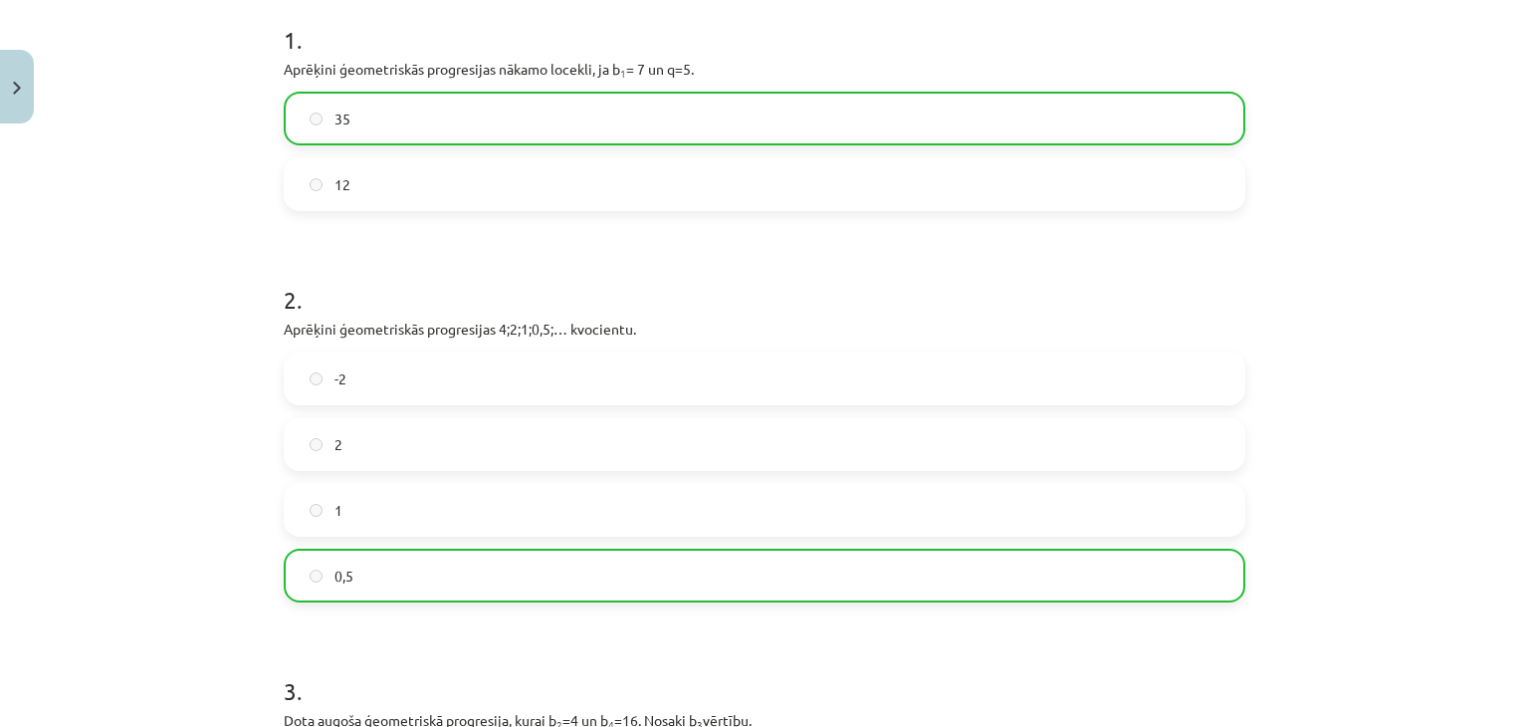
scroll to position [903, 0]
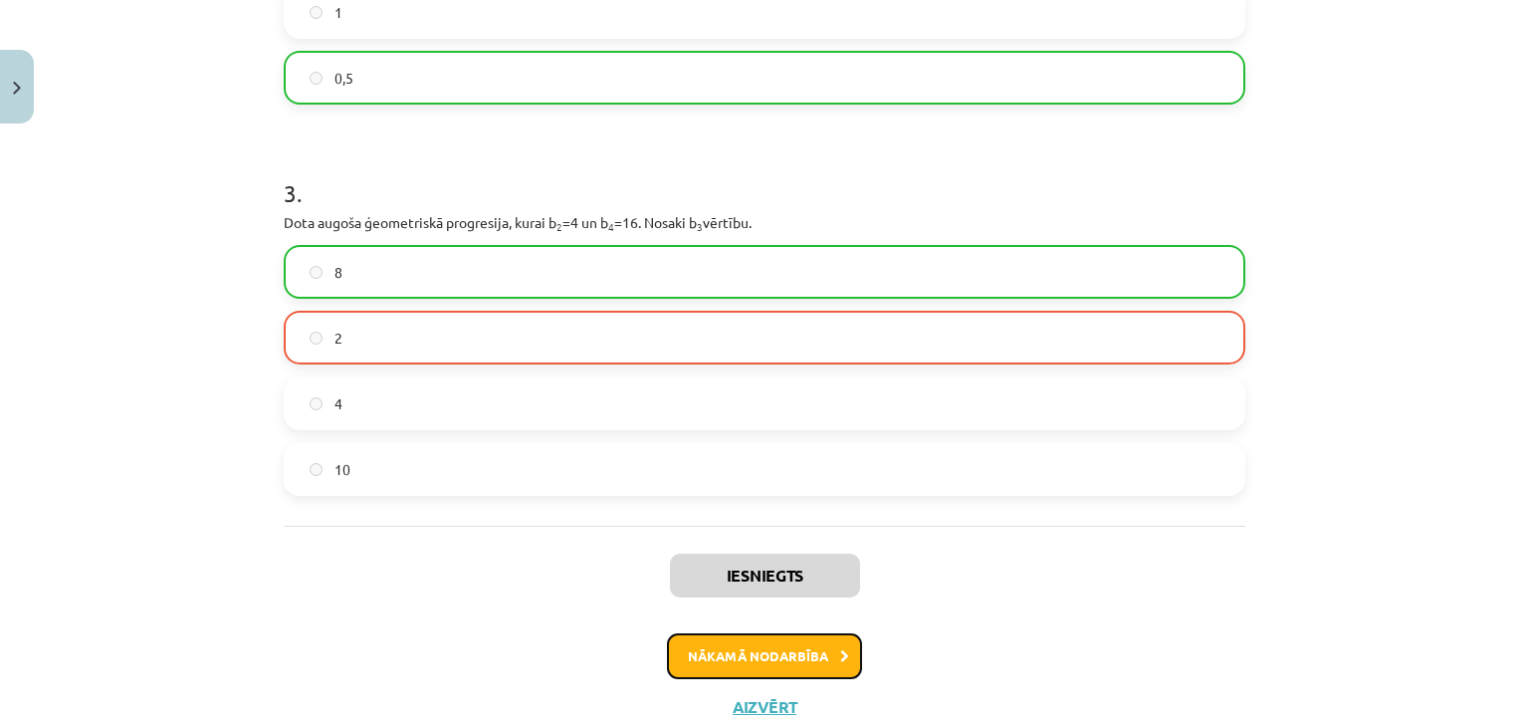
click at [784, 653] on button "Nākamā nodarbība" at bounding box center [764, 656] width 195 height 46
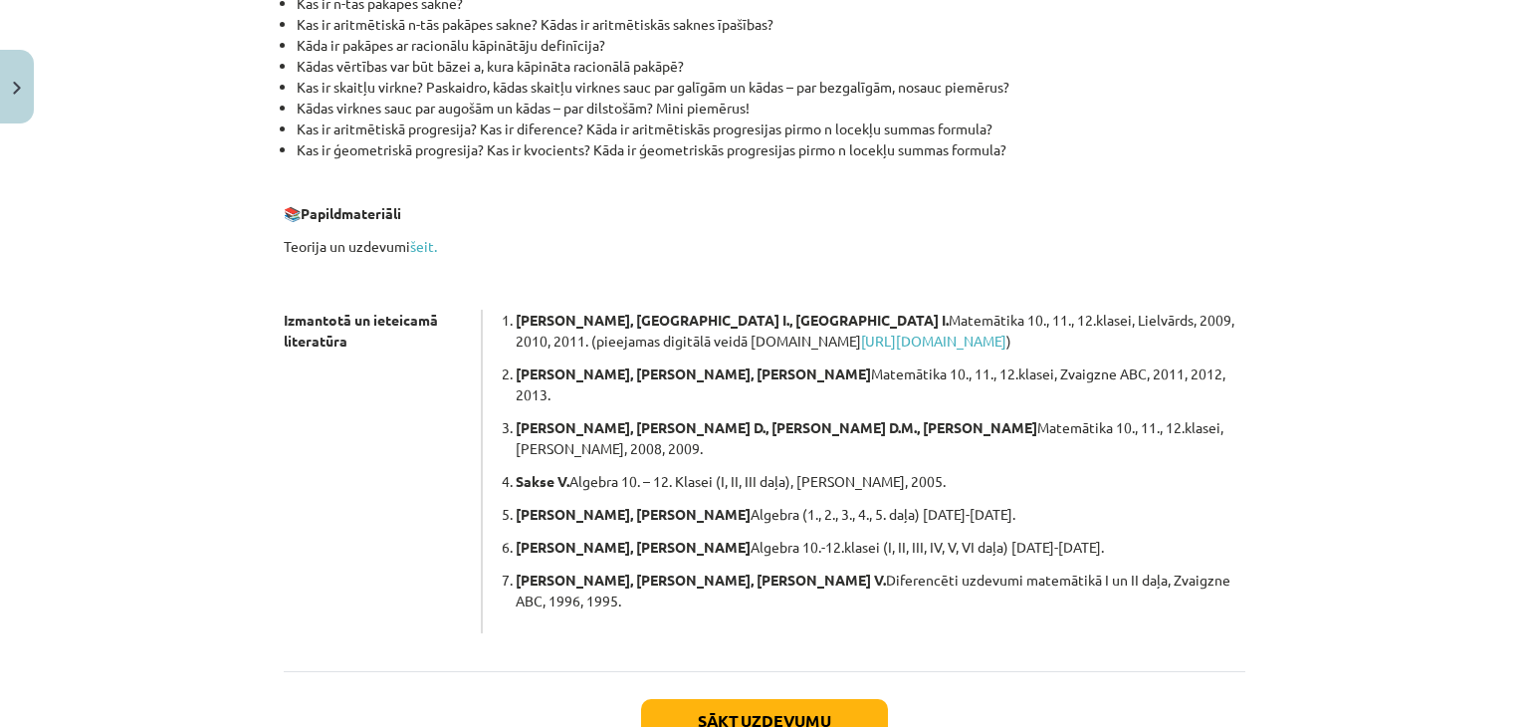
scroll to position [533, 0]
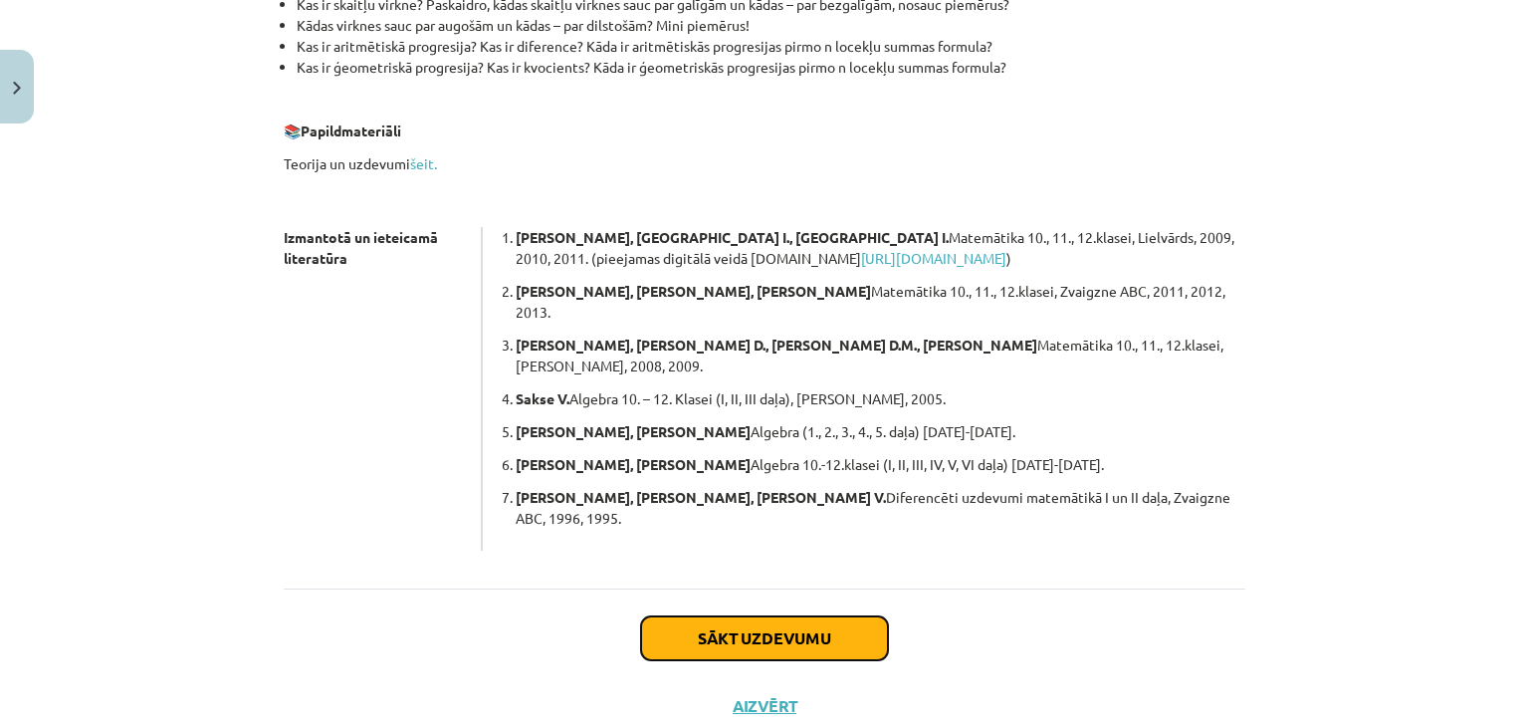
click at [791, 616] on button "Sākt uzdevumu" at bounding box center [764, 638] width 247 height 44
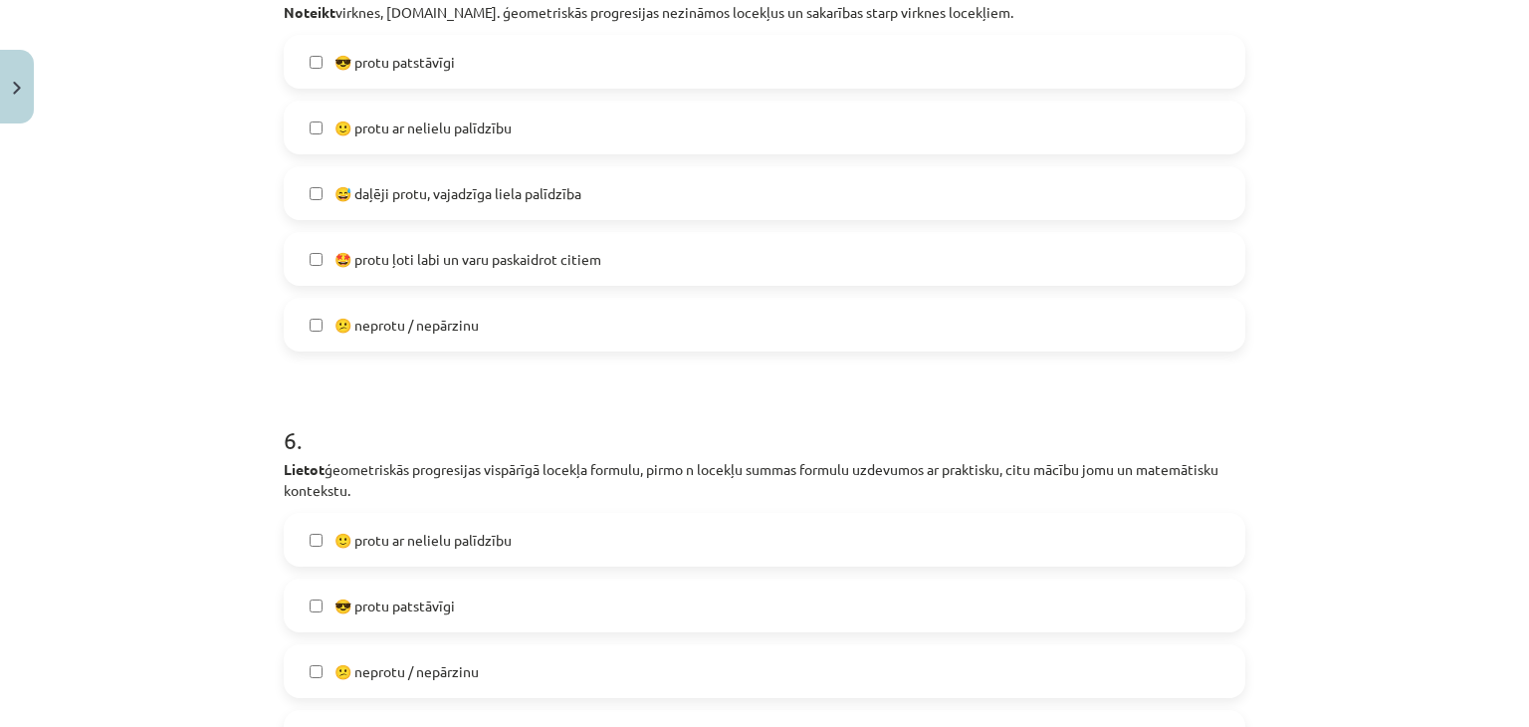
scroll to position [2539, 0]
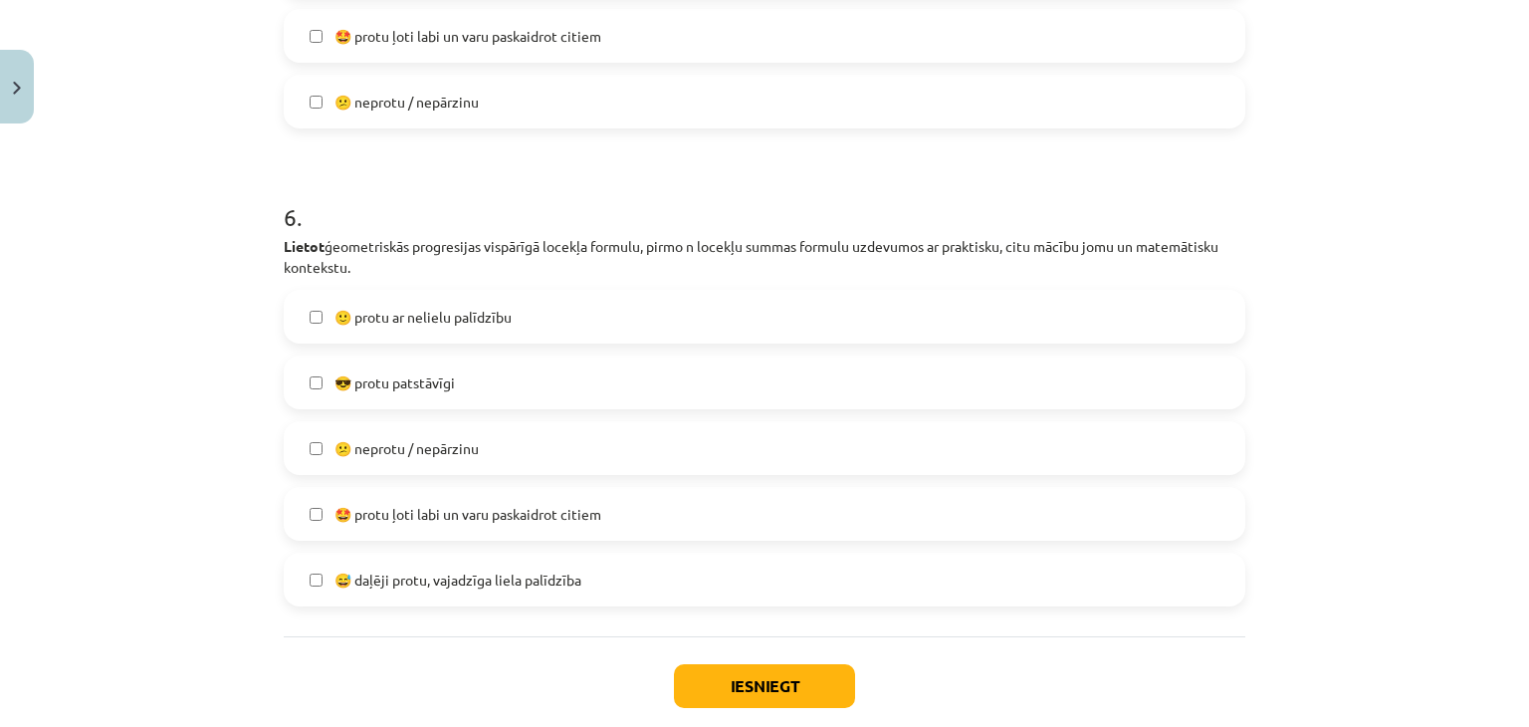
click at [302, 328] on label "🙂 protu ar nelielu palīdzību" at bounding box center [765, 317] width 958 height 50
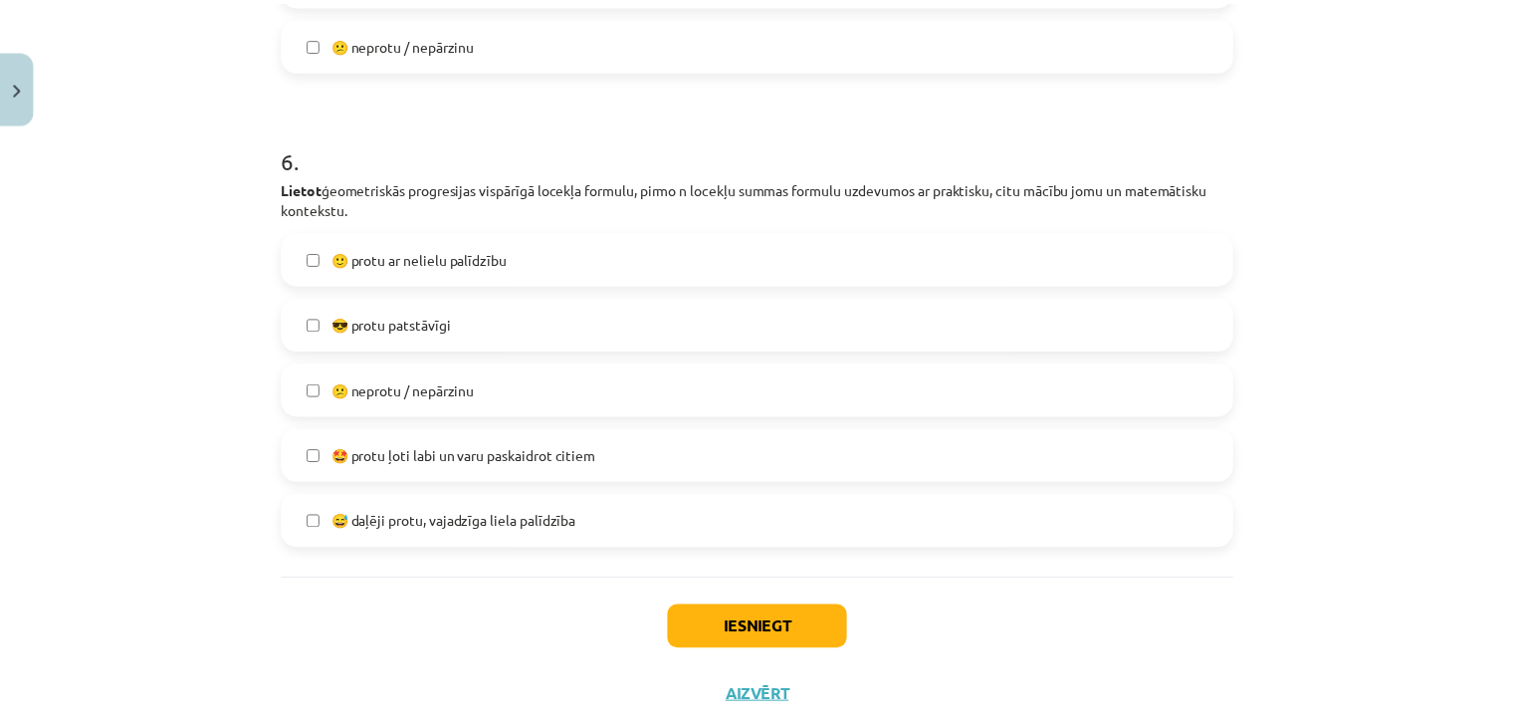
scroll to position [2648, 0]
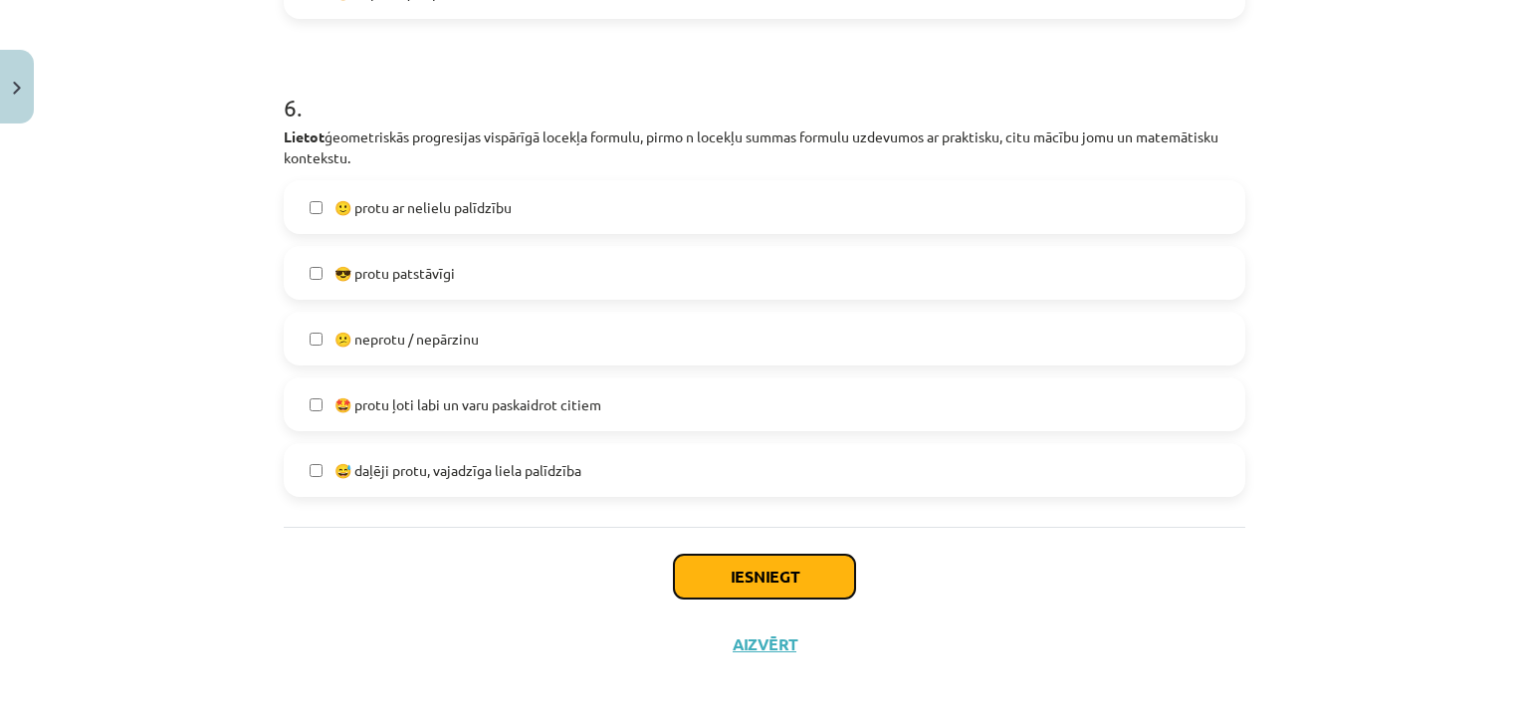
click at [716, 566] on button "Iesniegt" at bounding box center [764, 577] width 181 height 44
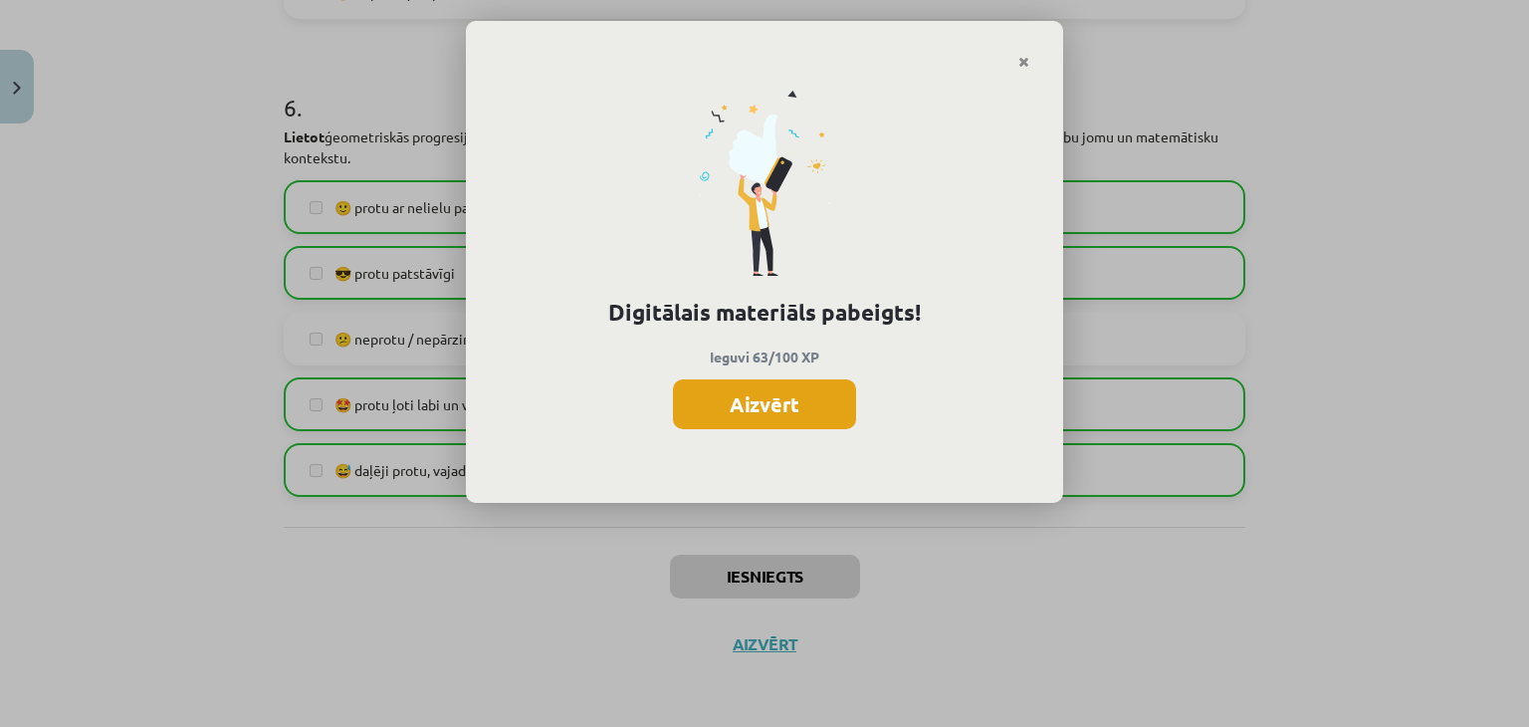
click at [748, 403] on button "Aizvērt" at bounding box center [764, 404] width 183 height 50
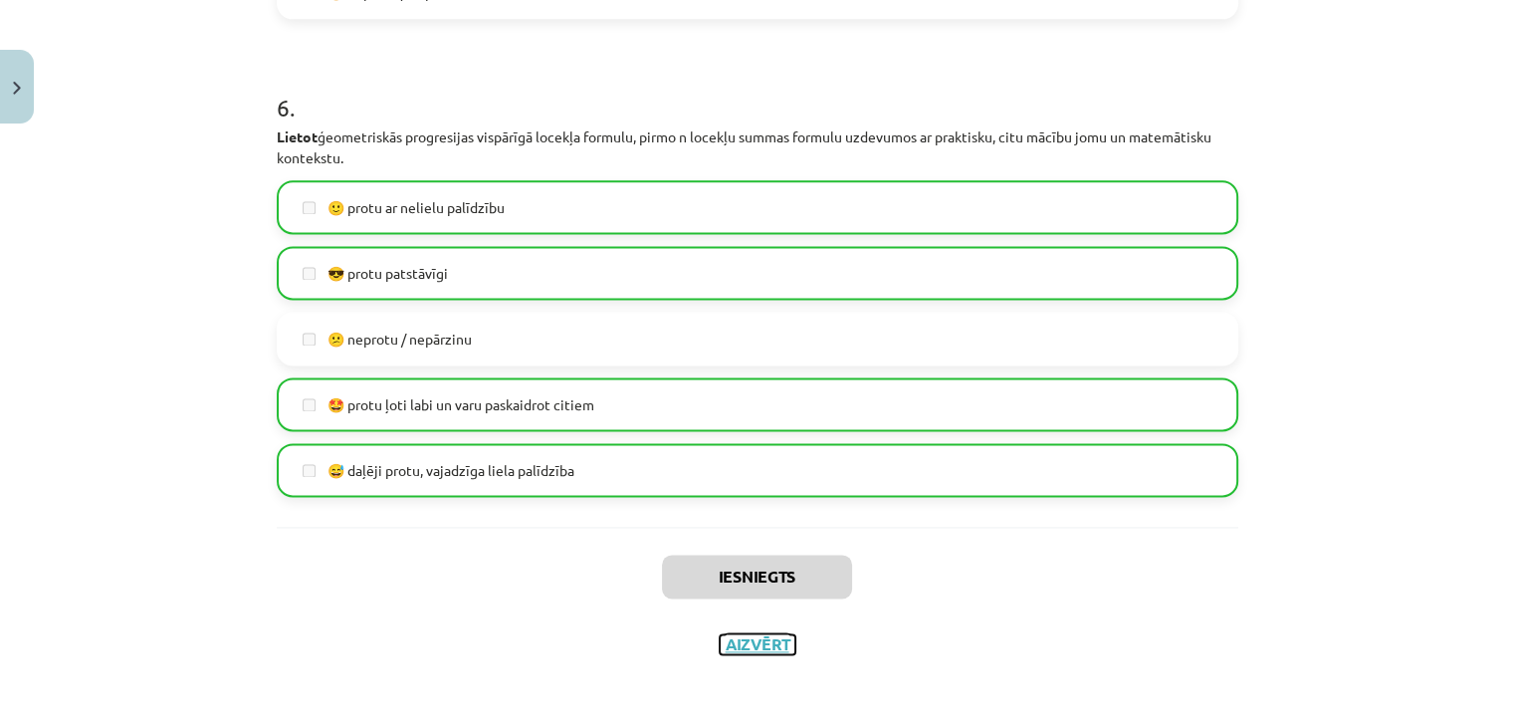
click at [750, 645] on button "Aizvērt" at bounding box center [758, 644] width 76 height 20
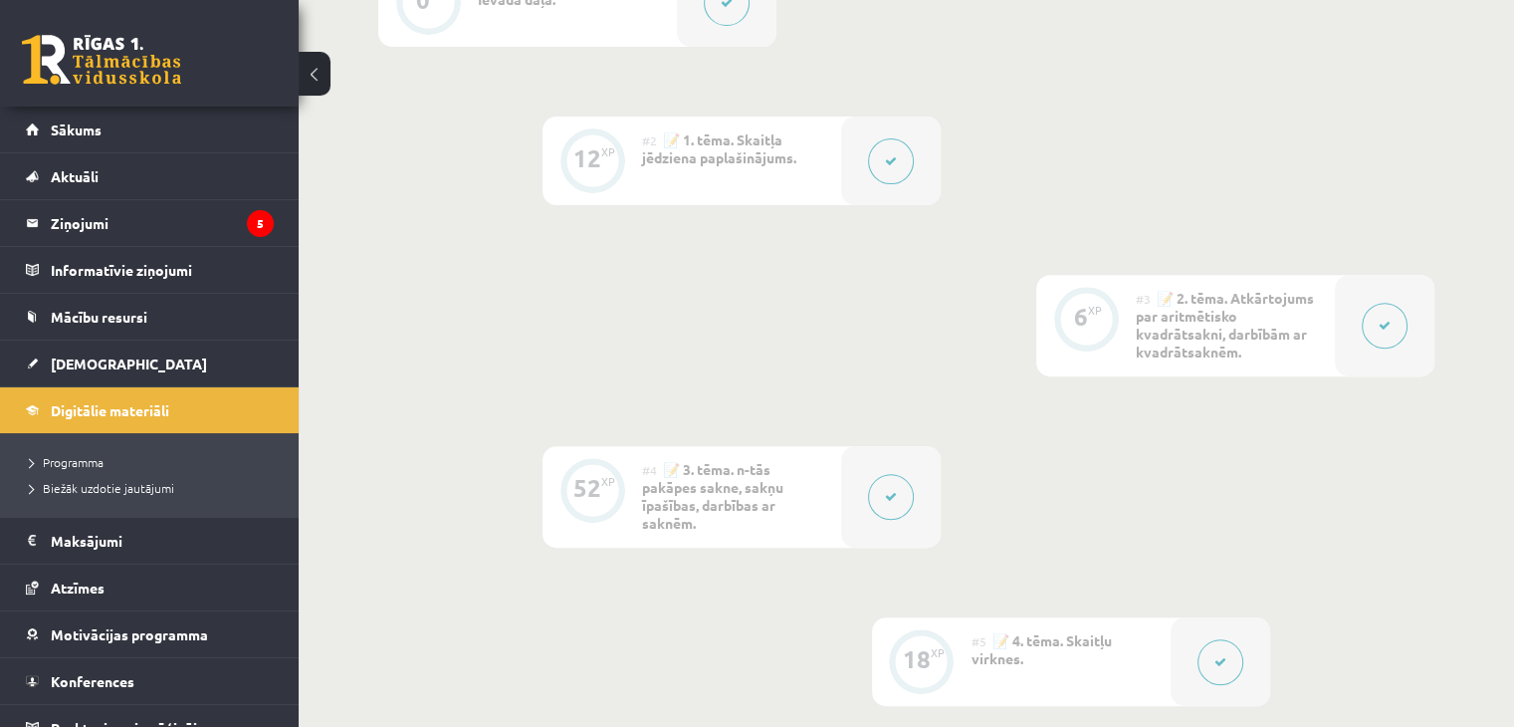
scroll to position [445, 0]
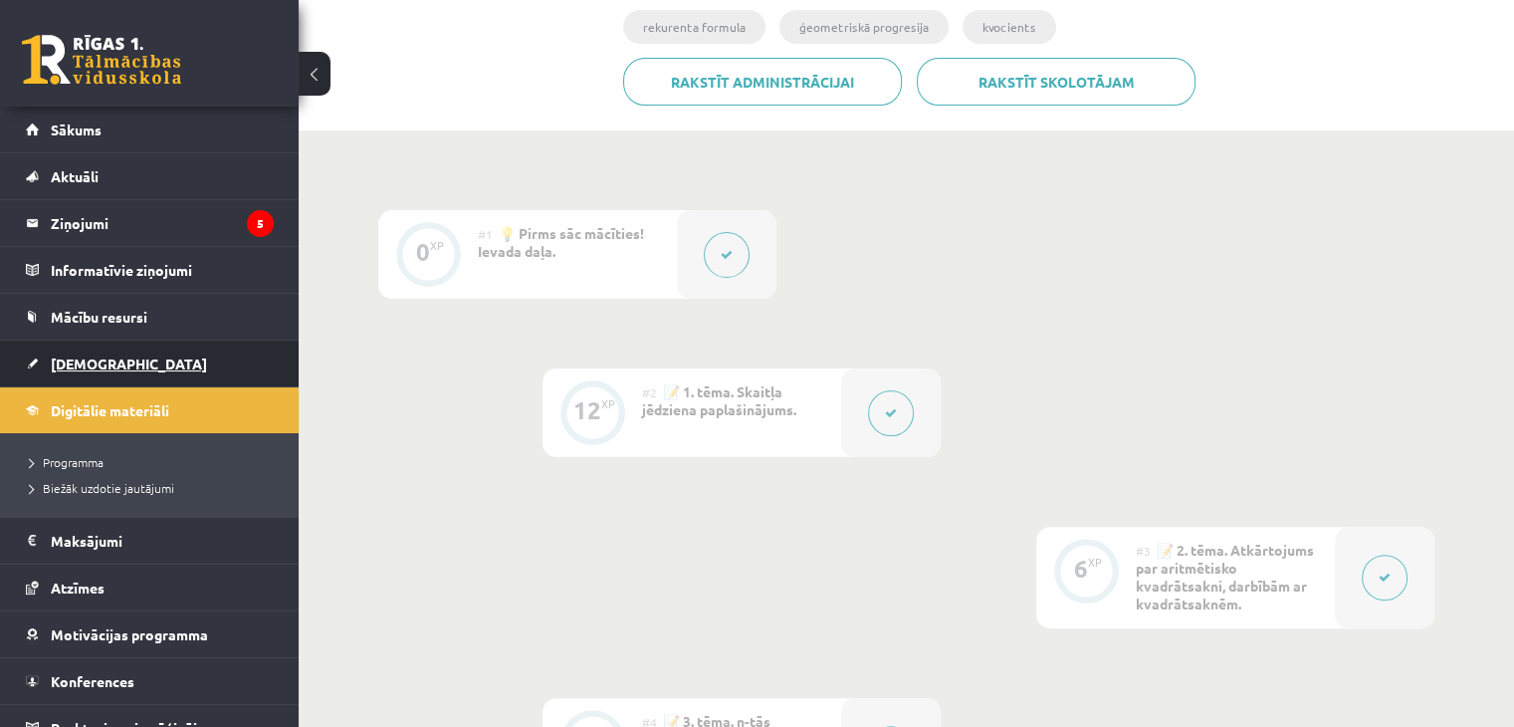
click at [97, 367] on span "[DEMOGRAPHIC_DATA]" at bounding box center [129, 363] width 156 height 18
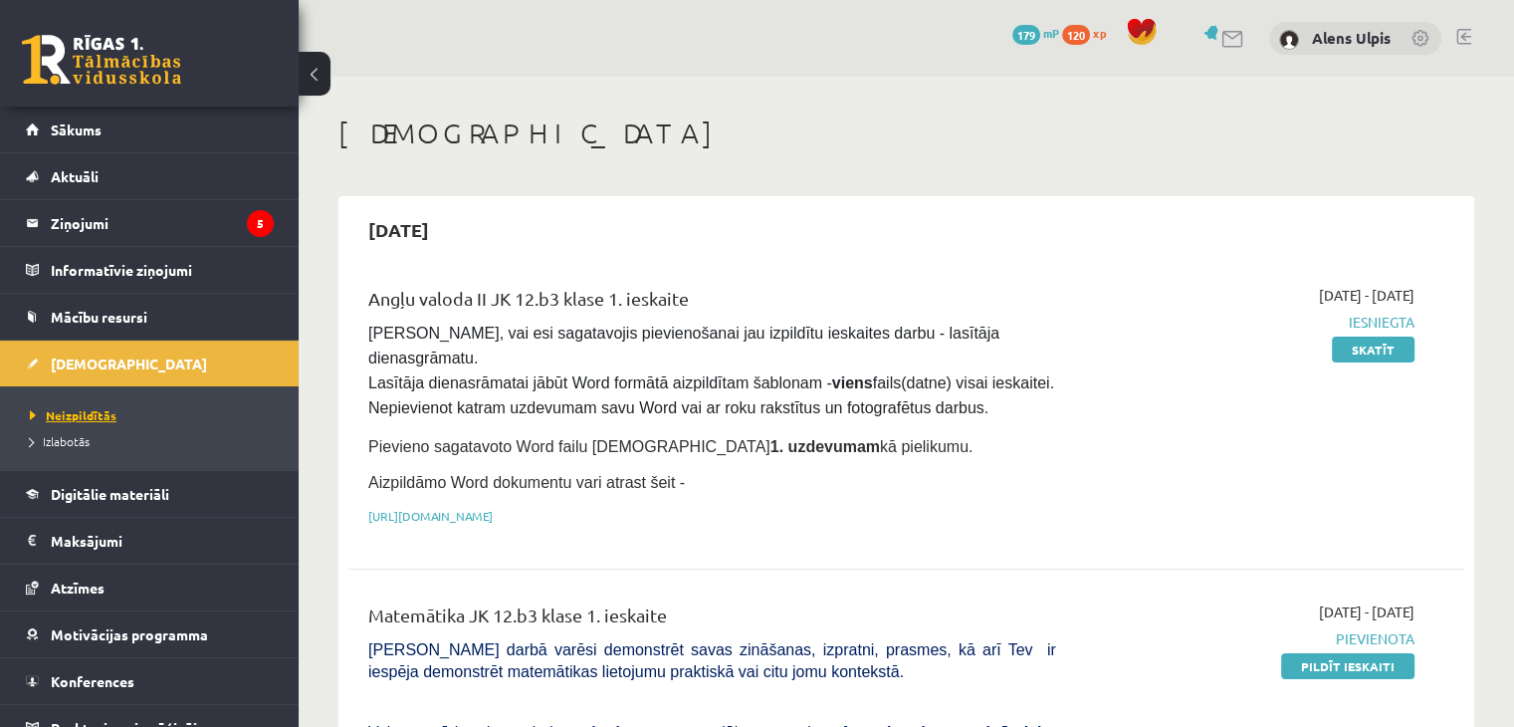
click at [108, 419] on span "Neizpildītās" at bounding box center [73, 415] width 87 height 16
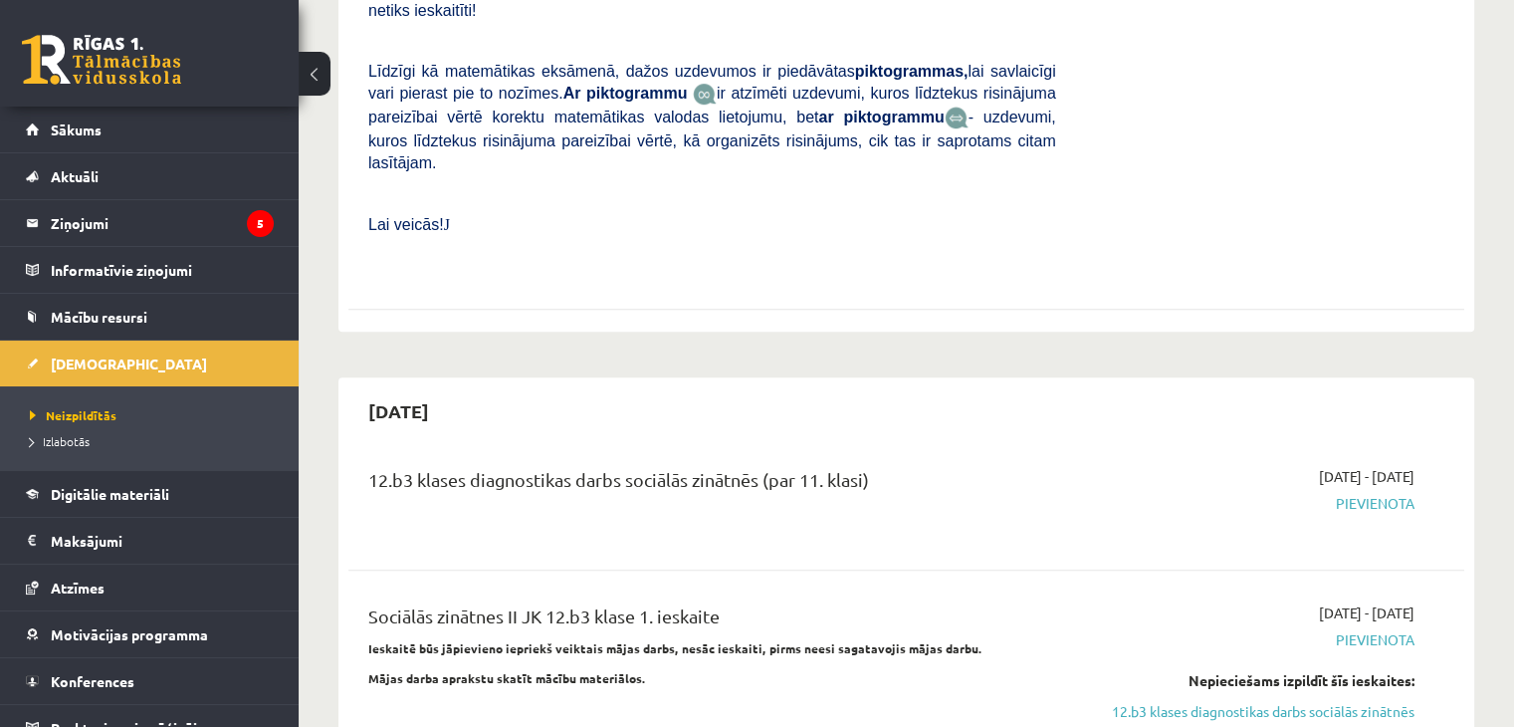
scroll to position [1095, 0]
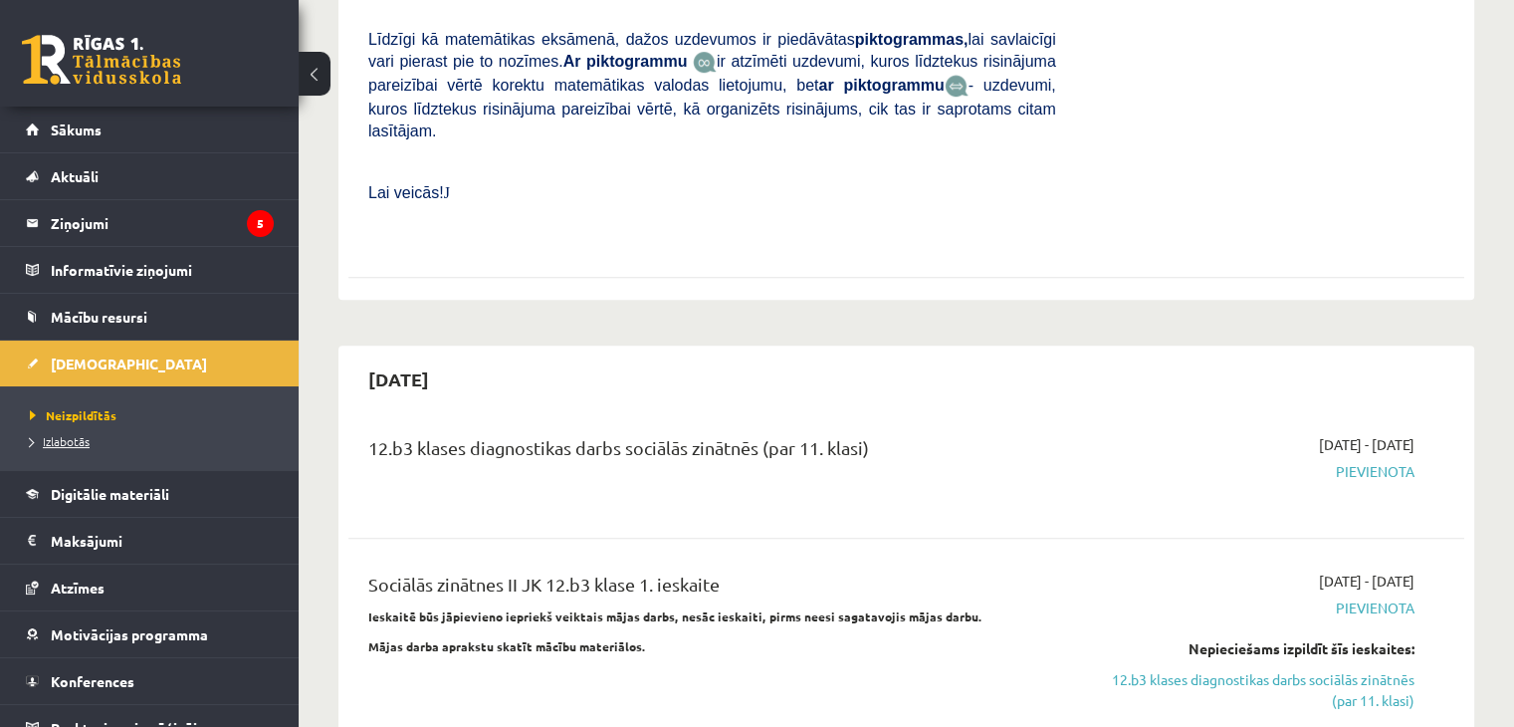
click at [77, 439] on span "Izlabotās" at bounding box center [60, 441] width 60 height 16
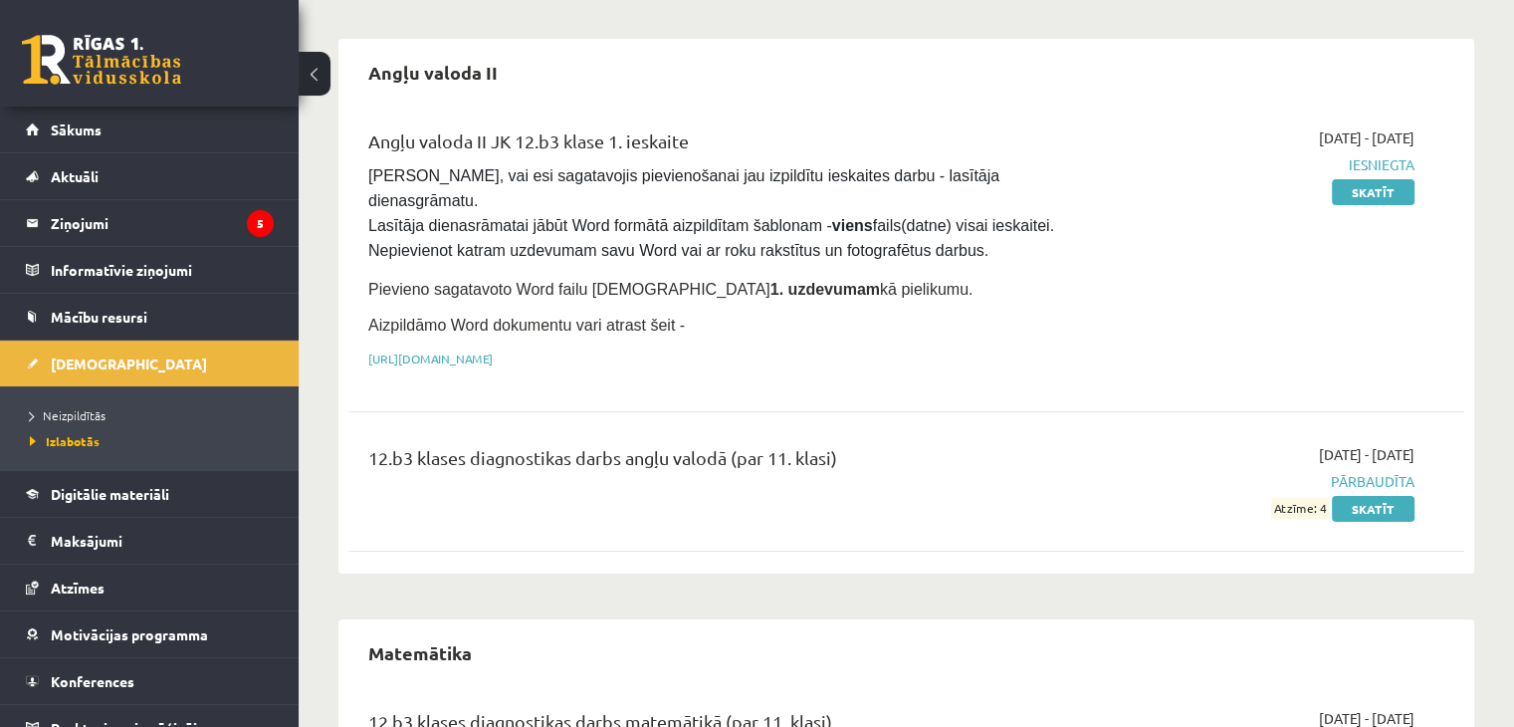
scroll to position [279, 0]
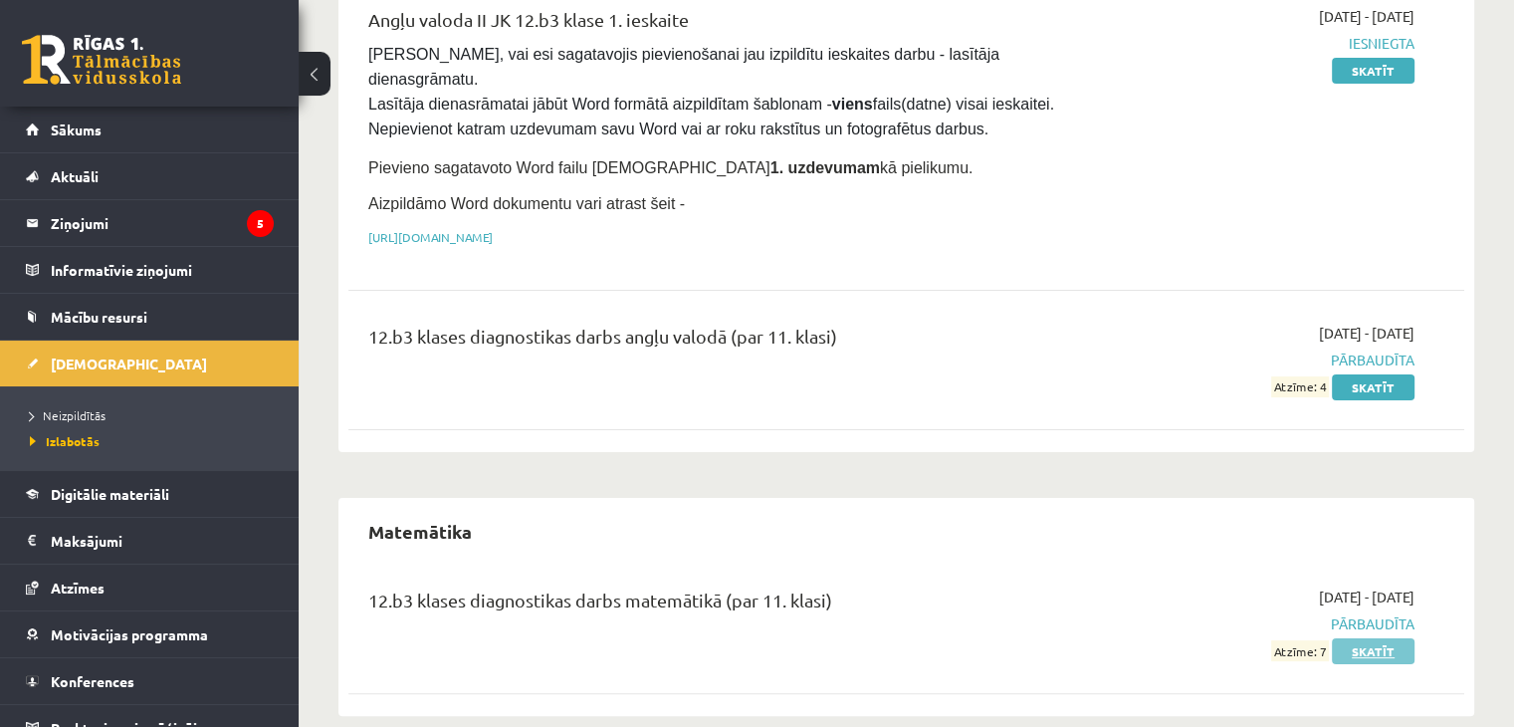
click at [1380, 638] on link "Skatīt" at bounding box center [1373, 651] width 83 height 26
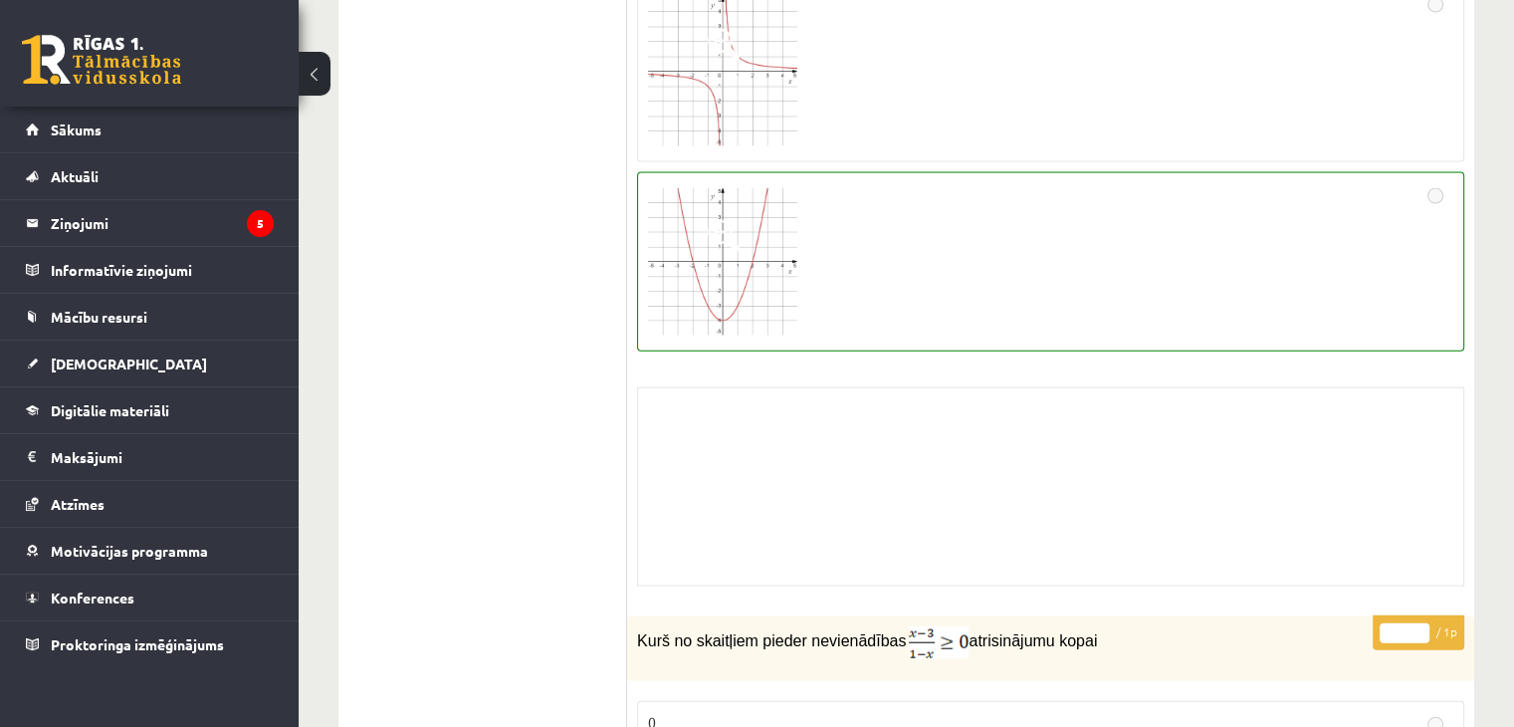
scroll to position [4679, 0]
